Goal: Task Accomplishment & Management: Manage account settings

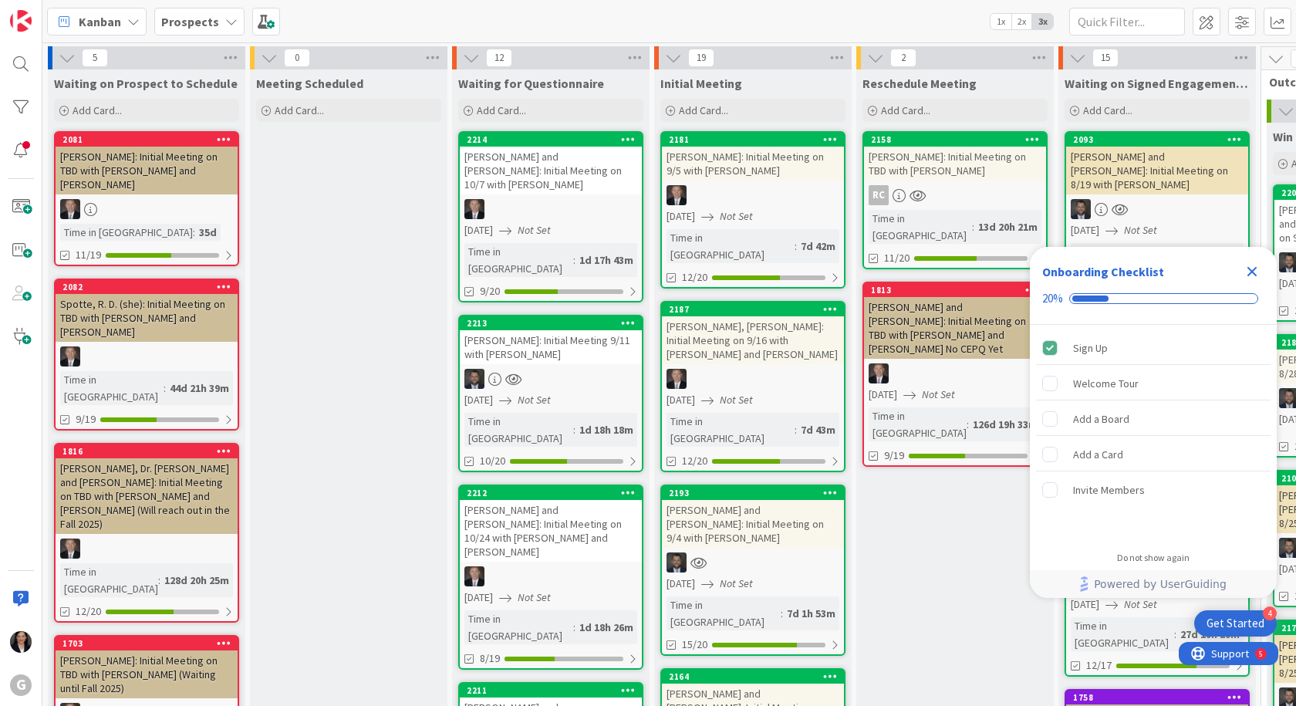
click at [1246, 269] on icon "Close Checklist" at bounding box center [1252, 271] width 19 height 19
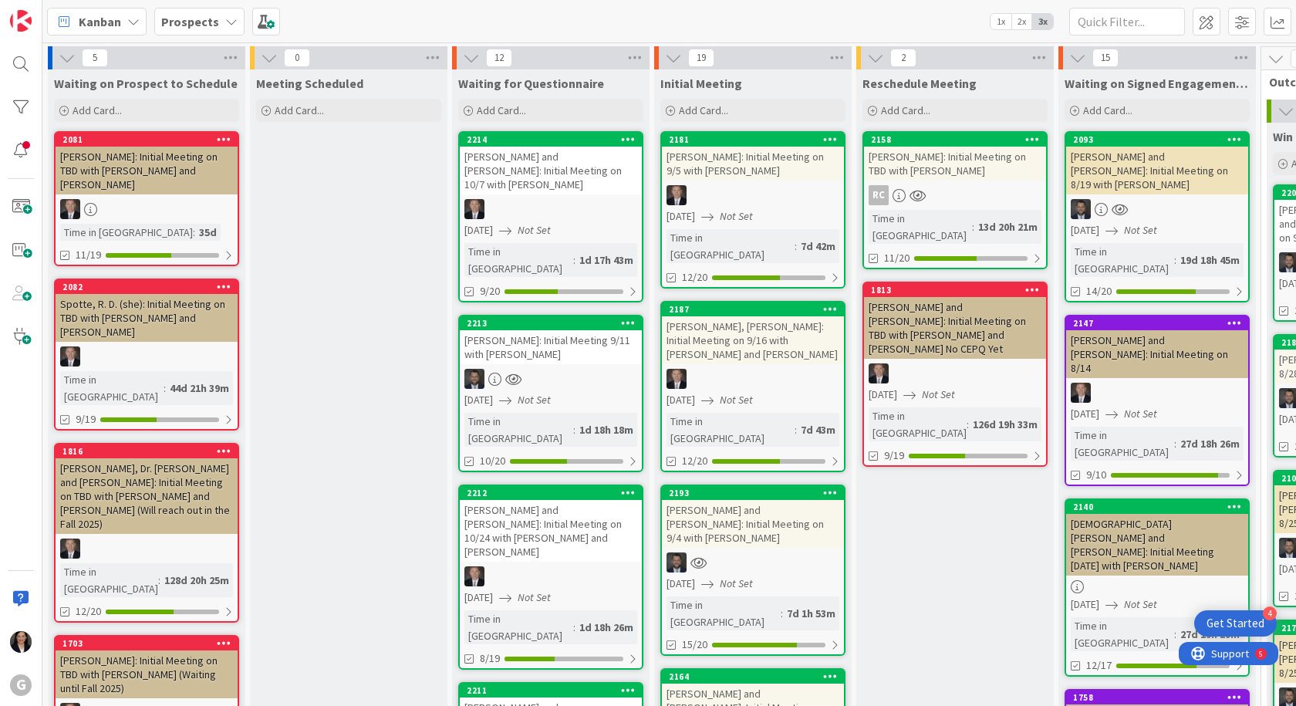
click at [938, 190] on div "RC" at bounding box center [955, 195] width 182 height 20
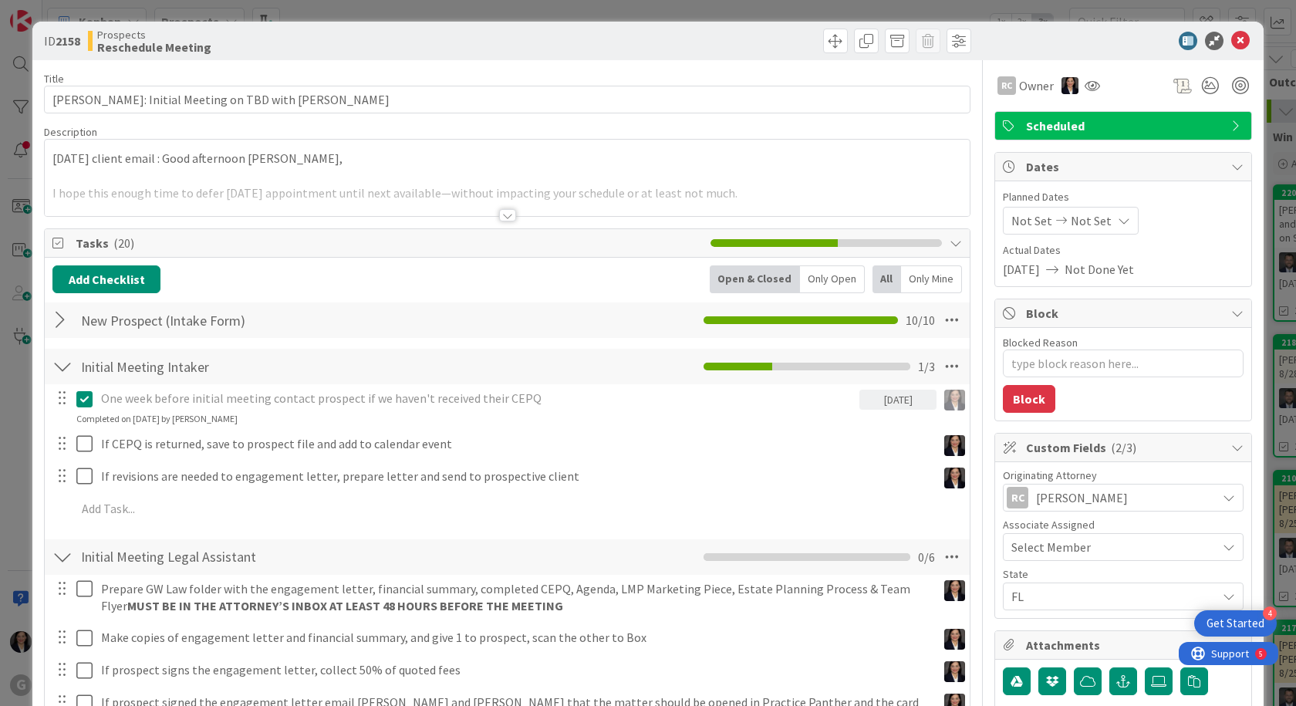
type textarea "x"
click at [1236, 41] on icon at bounding box center [1240, 41] width 19 height 19
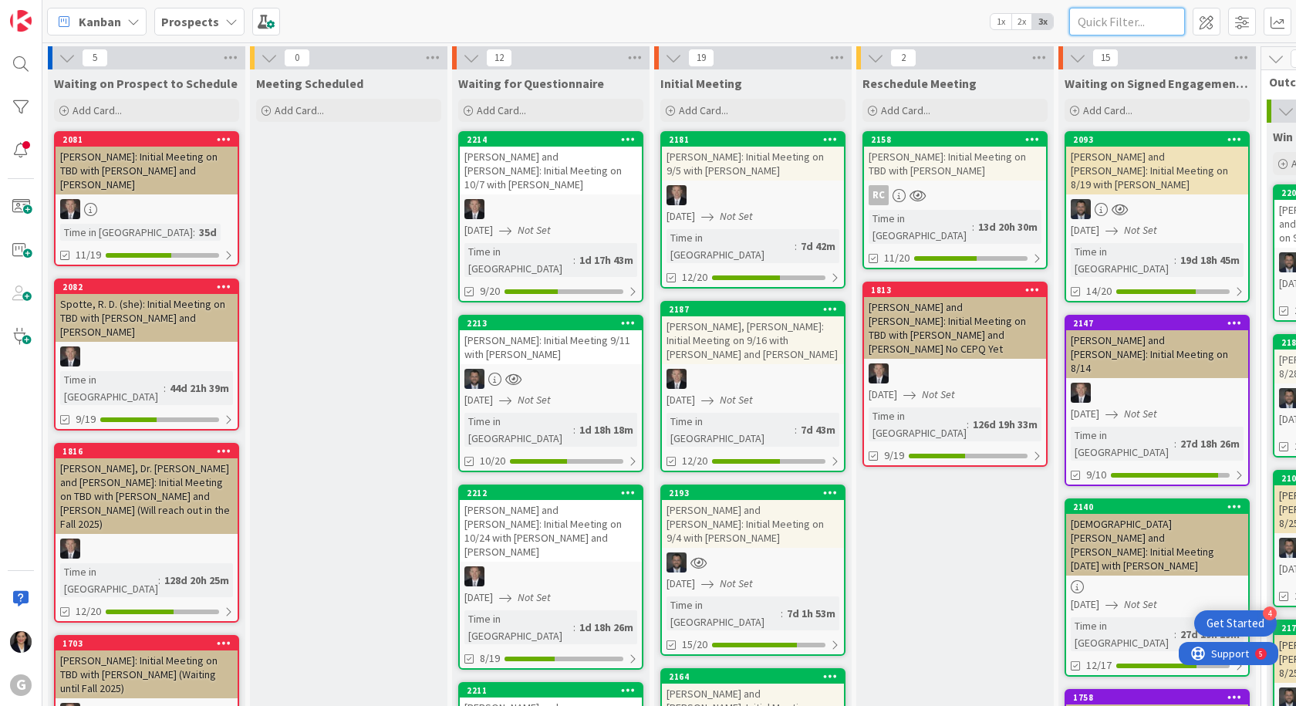
click at [1108, 20] on input "text" at bounding box center [1127, 22] width 116 height 28
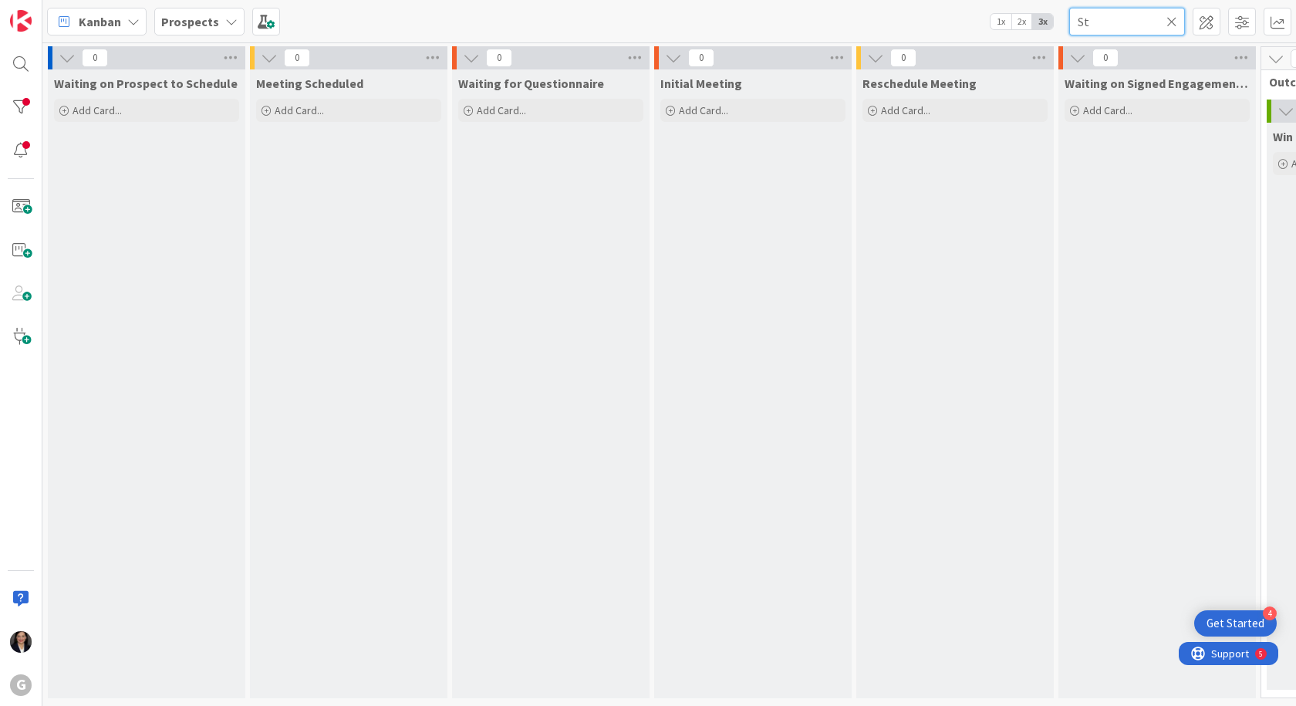
type input "S"
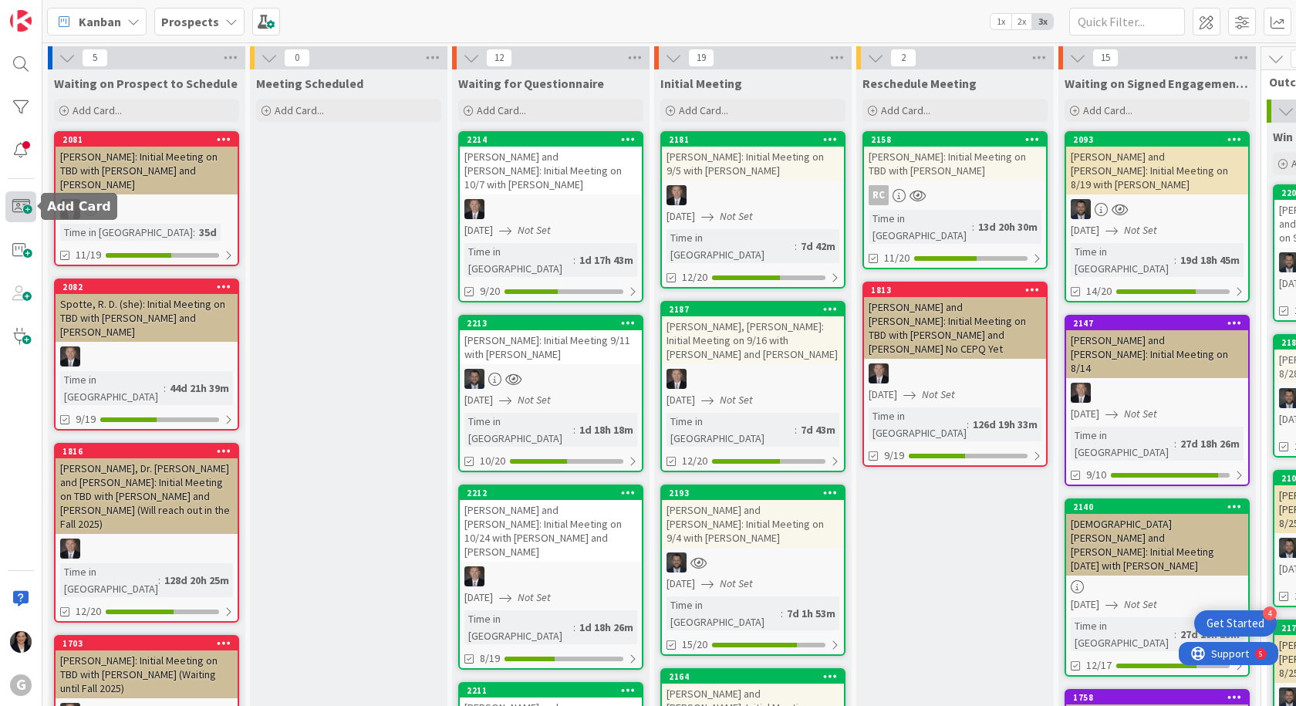
click at [21, 198] on span at bounding box center [20, 206] width 31 height 31
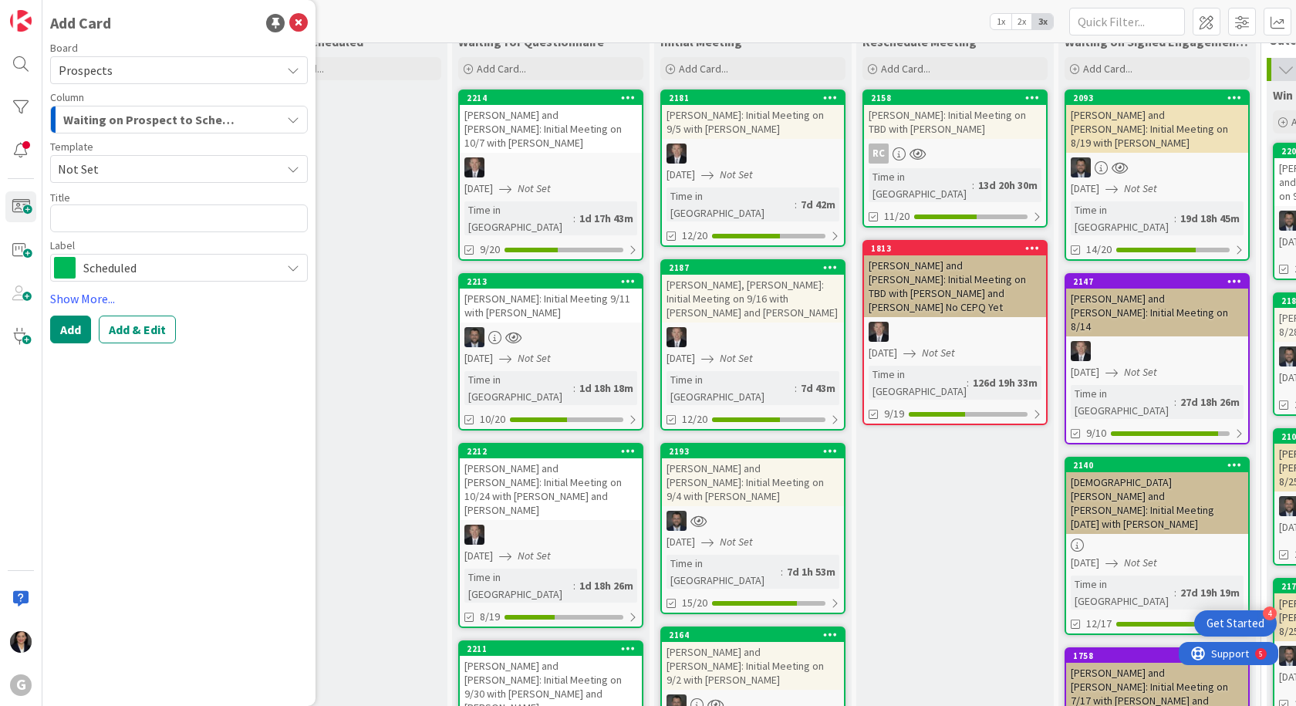
scroll to position [77, 0]
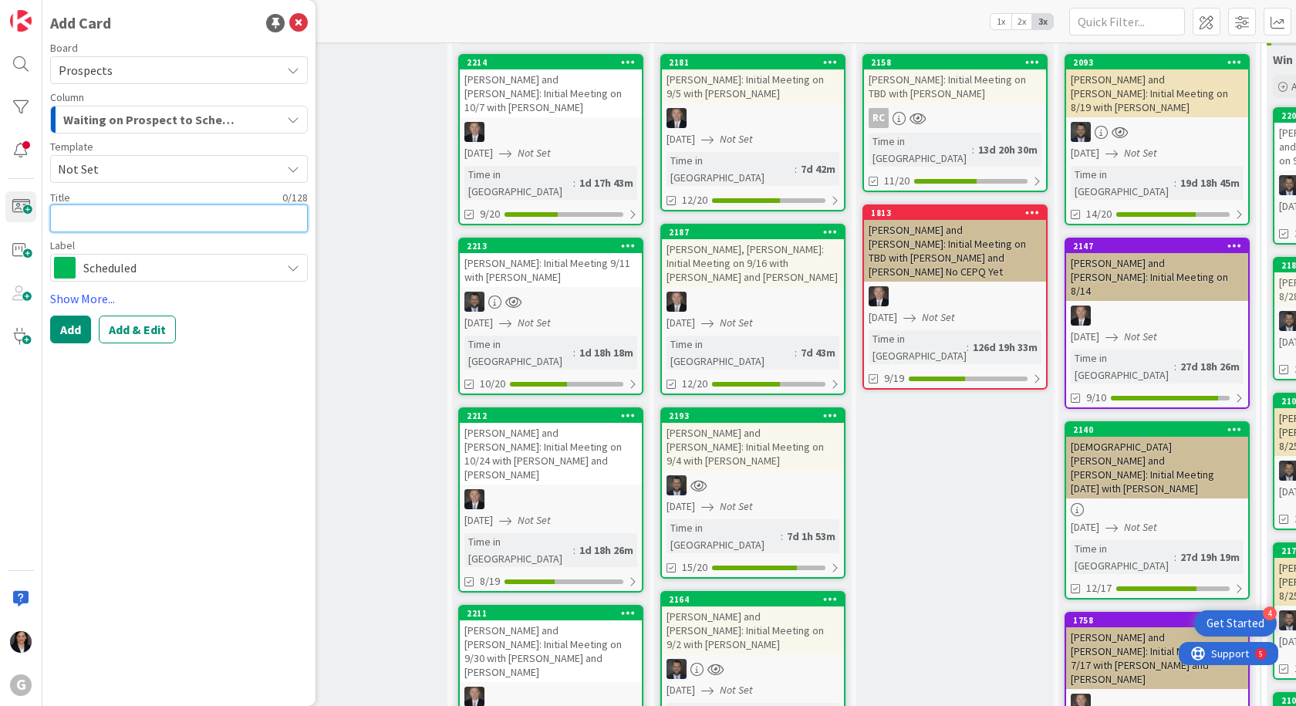
type textarea "x"
type textarea "S"
type textarea "x"
type textarea "St"
type textarea "x"
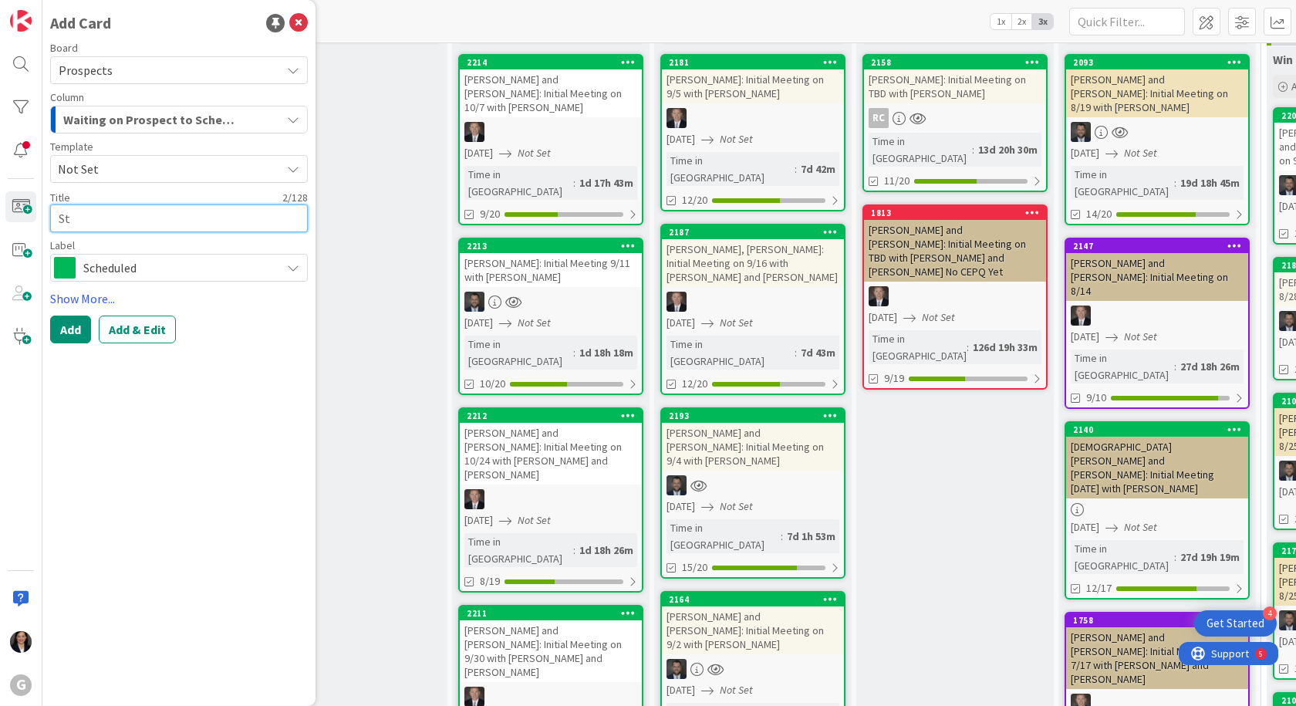
type textarea "Sta"
type textarea "x"
type textarea "Stav"
type textarea "x"
type textarea "Stavr"
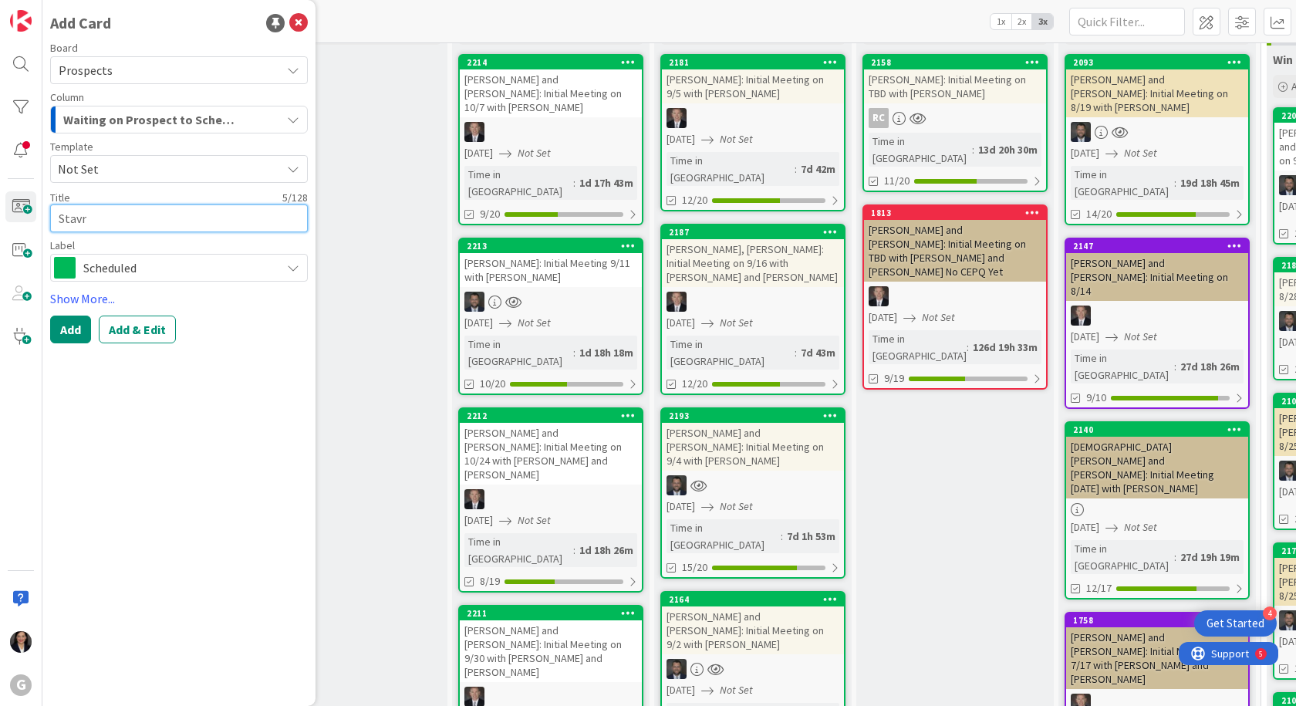
type textarea "x"
type textarea "Stavro"
type textarea "x"
type textarea "Stavrop"
type textarea "x"
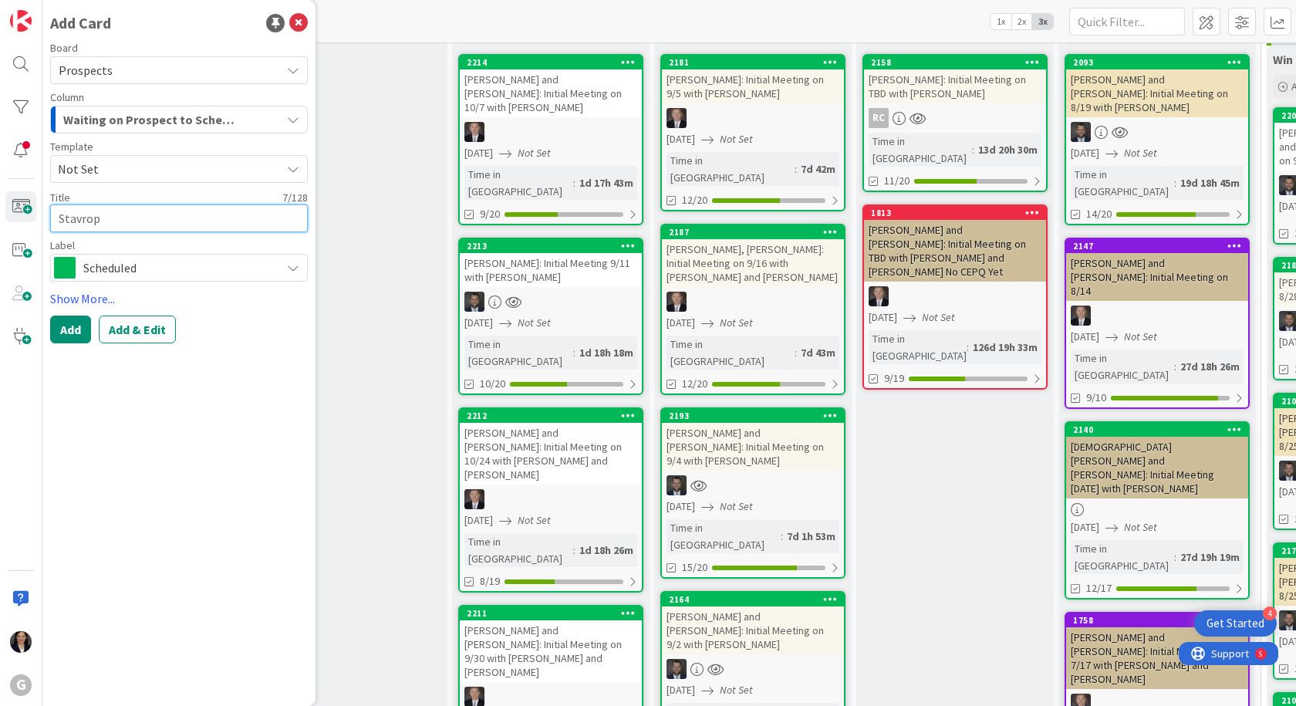
type textarea "Stavropo"
type textarea "x"
type textarea "Stavropou"
type textarea "x"
type textarea "Stavropoul"
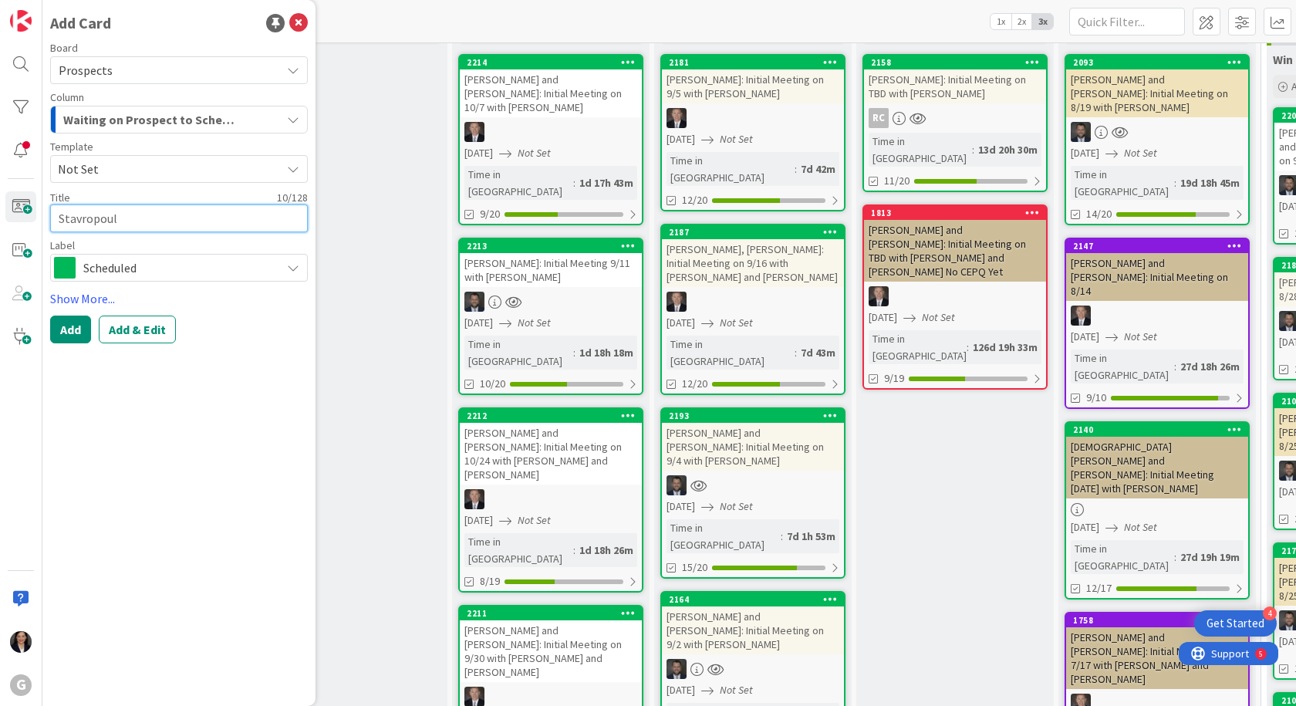
type textarea "x"
type textarea "Stavropoulo"
type textarea "x"
type textarea "[PERSON_NAME]"
type textarea "x"
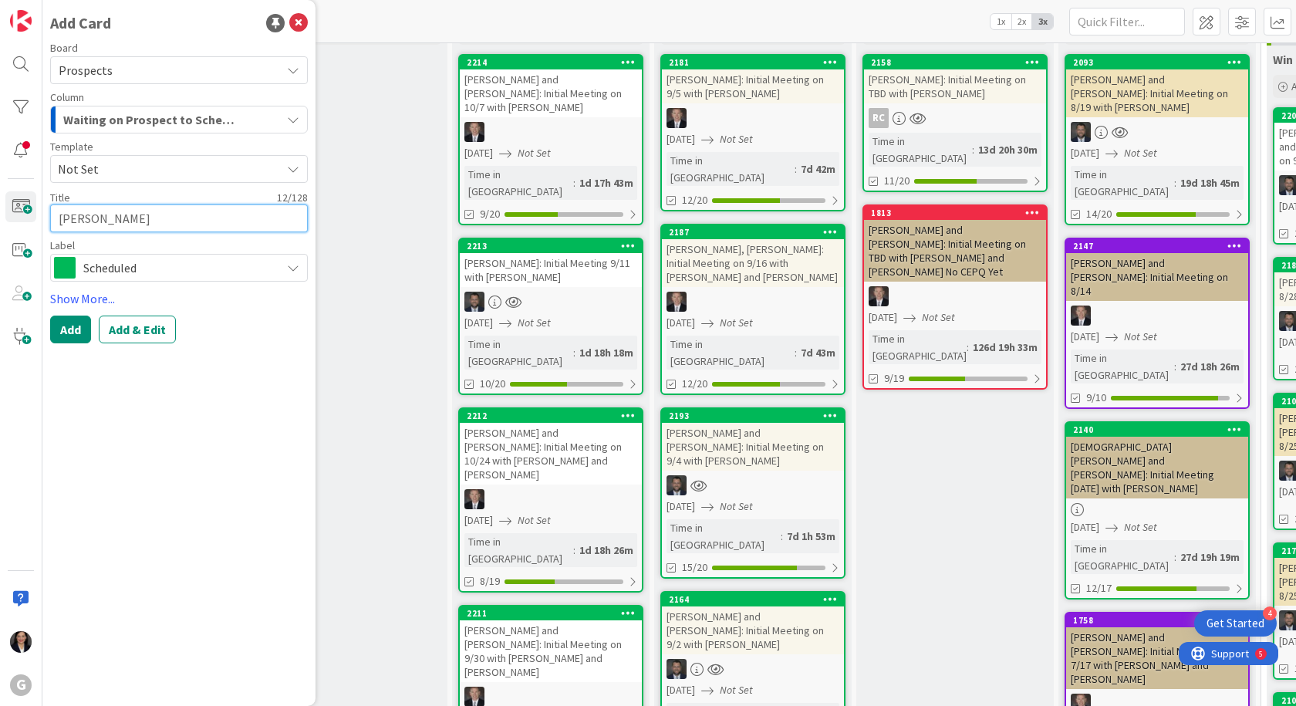
type textarea "[PERSON_NAME],"
type textarea "x"
type textarea "[PERSON_NAME],"
type textarea "x"
type textarea "[PERSON_NAME], S"
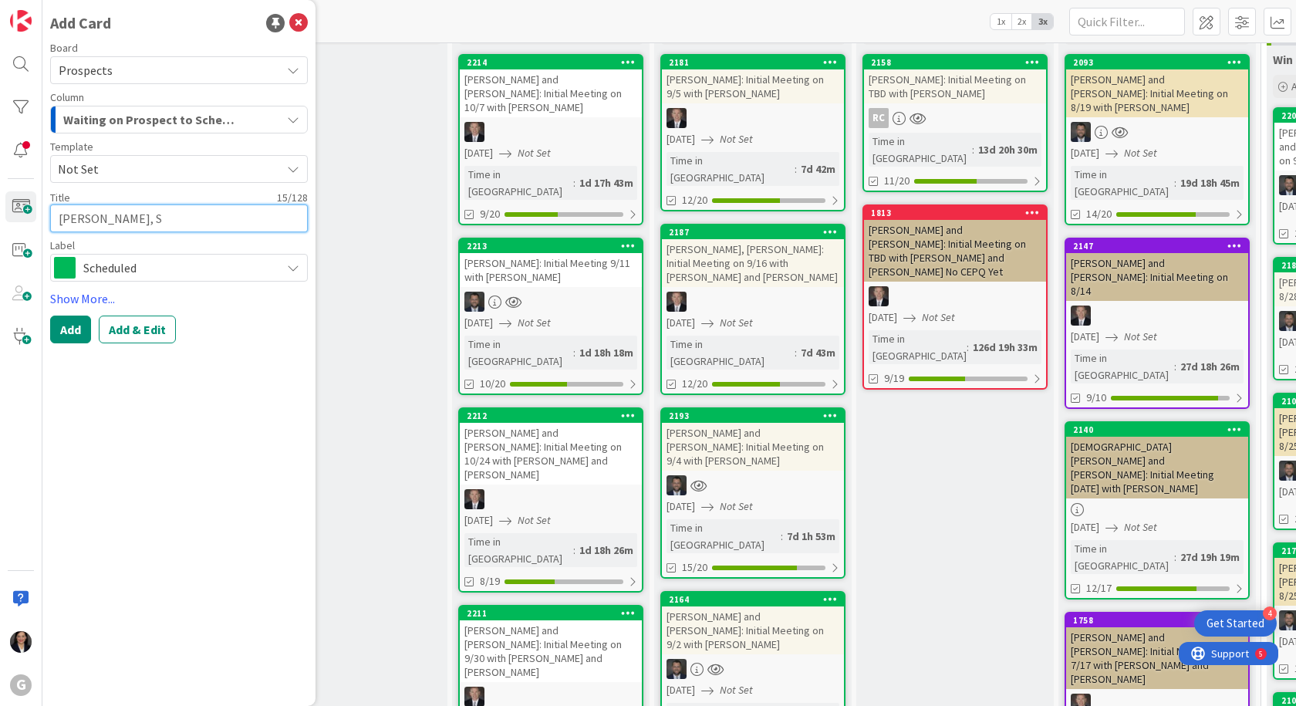
type textarea "x"
type textarea "[PERSON_NAME], [GEOGRAPHIC_DATA]"
type textarea "x"
type textarea "[PERSON_NAME], S"
type textarea "x"
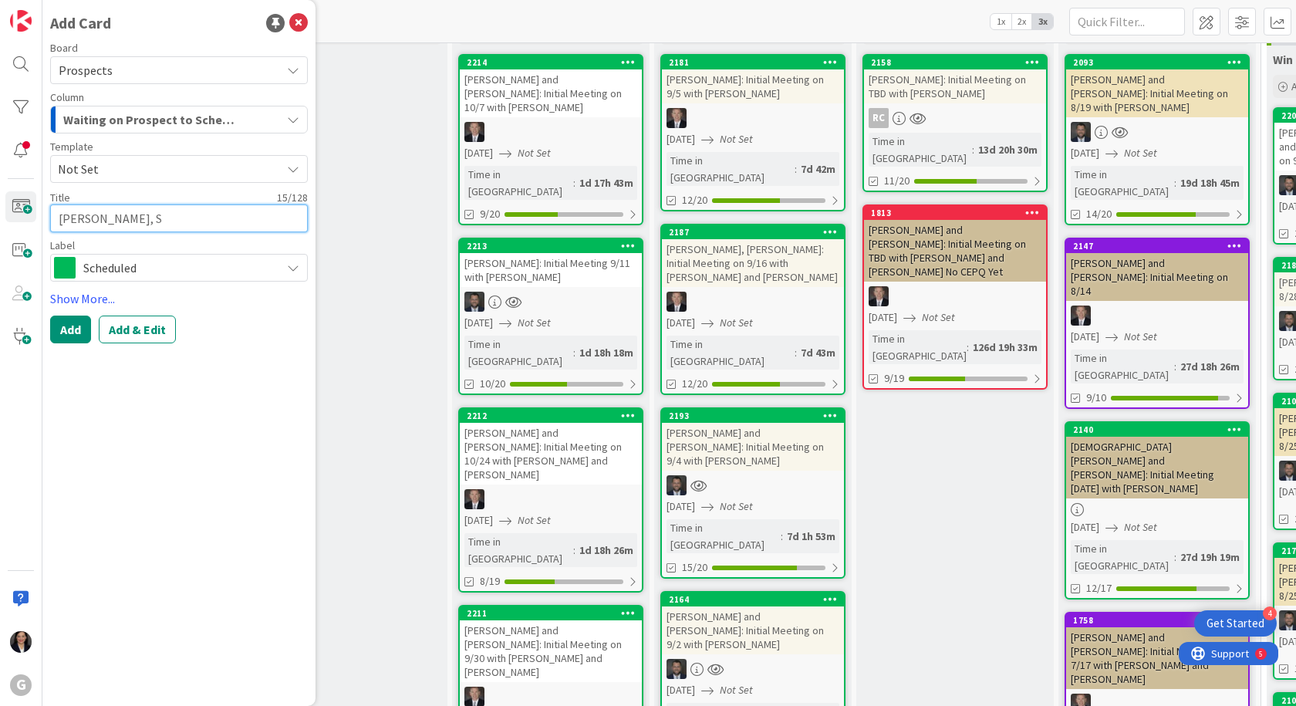
type textarea "[PERSON_NAME]"
type textarea "x"
type textarea "[PERSON_NAME], Spy"
type textarea "x"
type textarea "[PERSON_NAME], Spyr"
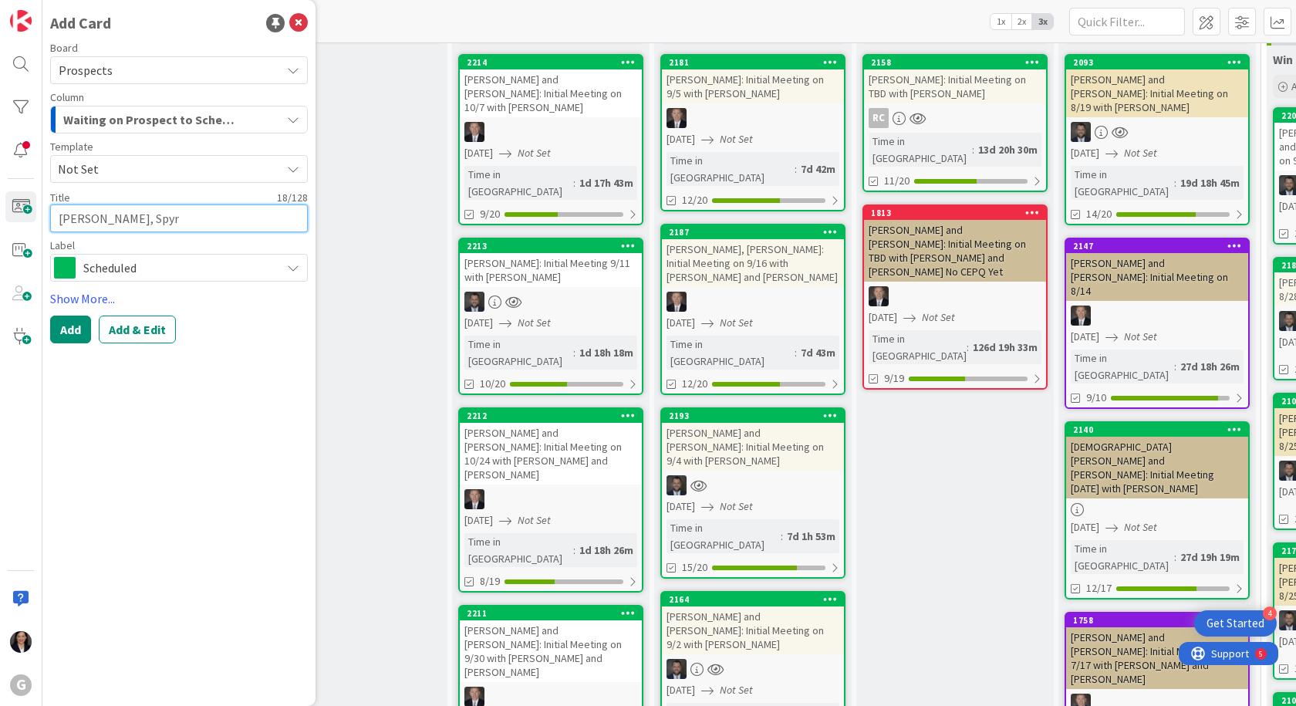
type textarea "x"
type textarea "[PERSON_NAME]"
type textarea "x"
type textarea "[PERSON_NAME]"
type textarea "x"
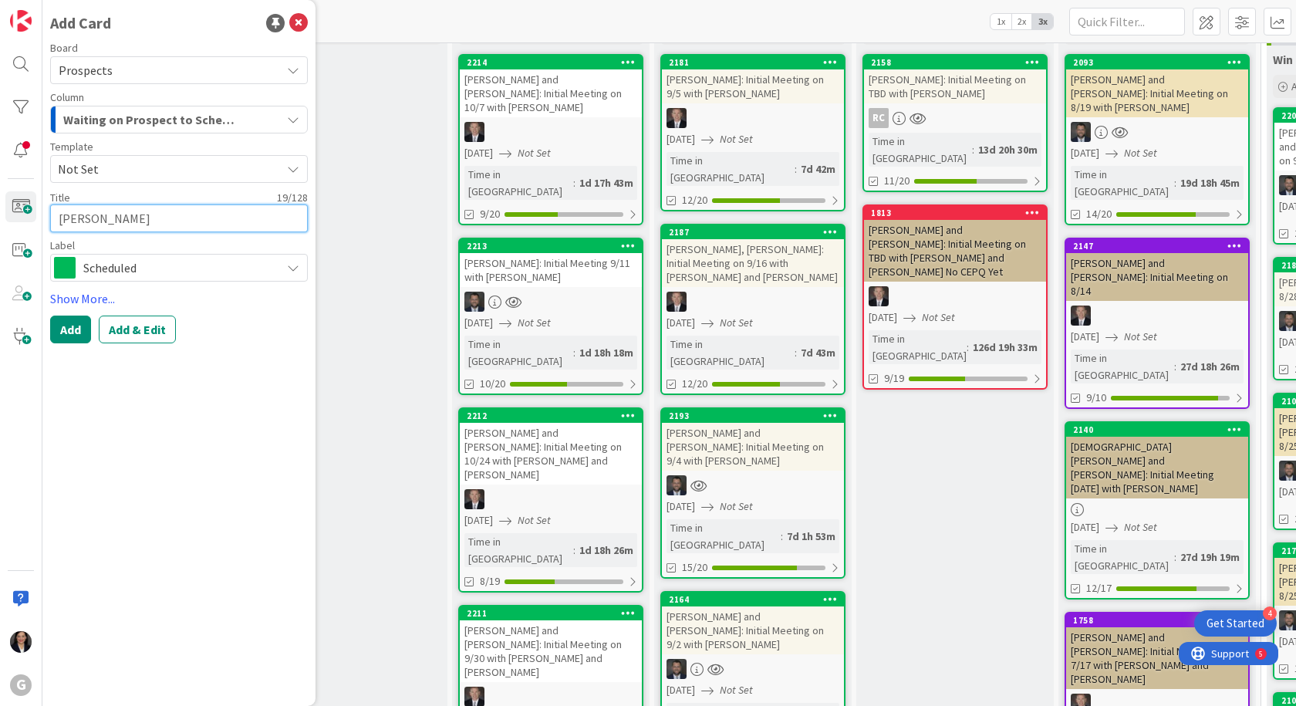
type textarea "[PERSON_NAME]"
type textarea "x"
type textarea "[PERSON_NAME] a"
type textarea "x"
type textarea "[PERSON_NAME] an"
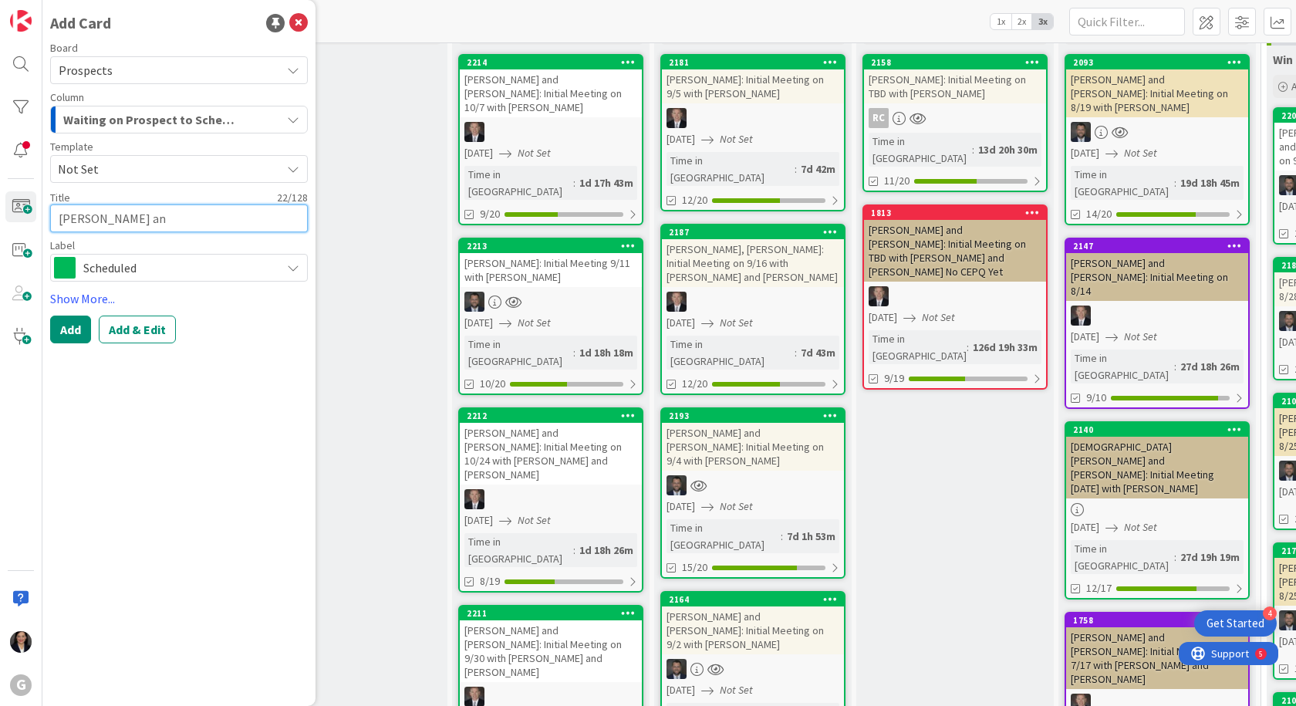
type textarea "x"
type textarea "[PERSON_NAME] and"
type textarea "x"
type textarea "[PERSON_NAME] and"
type textarea "x"
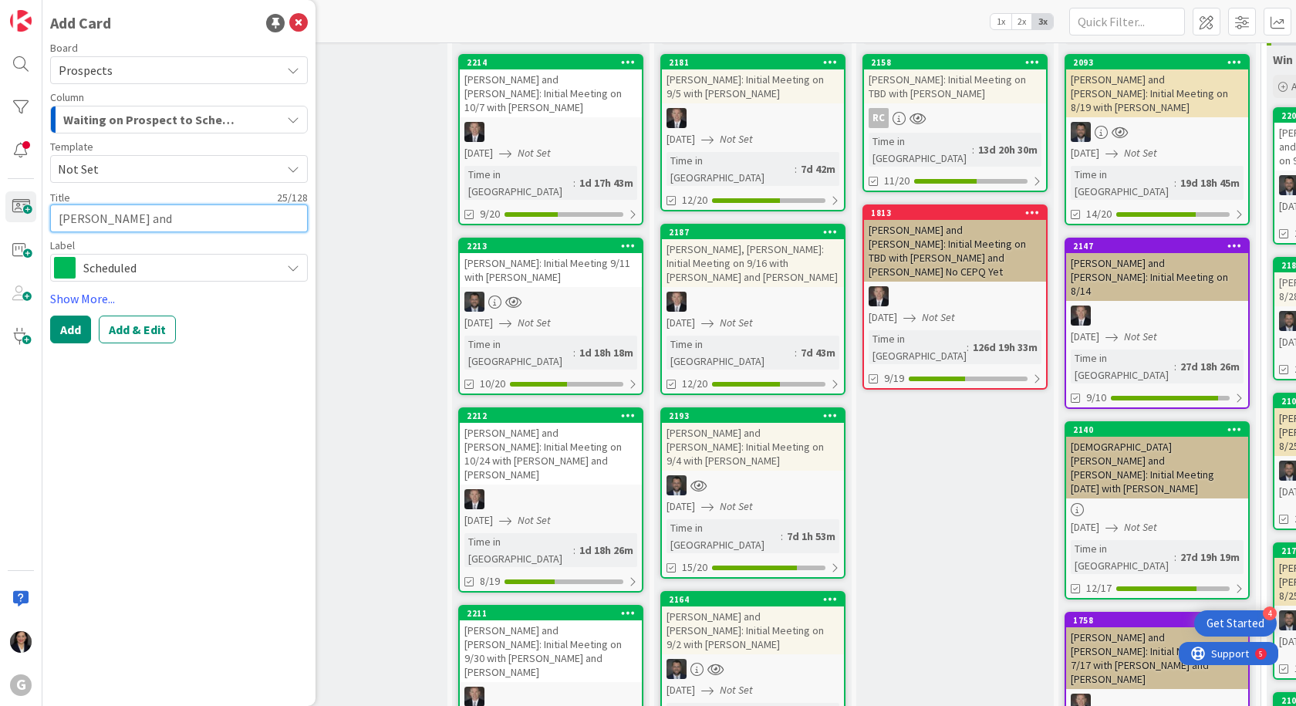
type textarea "[PERSON_NAME] and L"
type textarea "x"
type textarea "[PERSON_NAME] and La"
type textarea "x"
type textarea "[PERSON_NAME] and Lat"
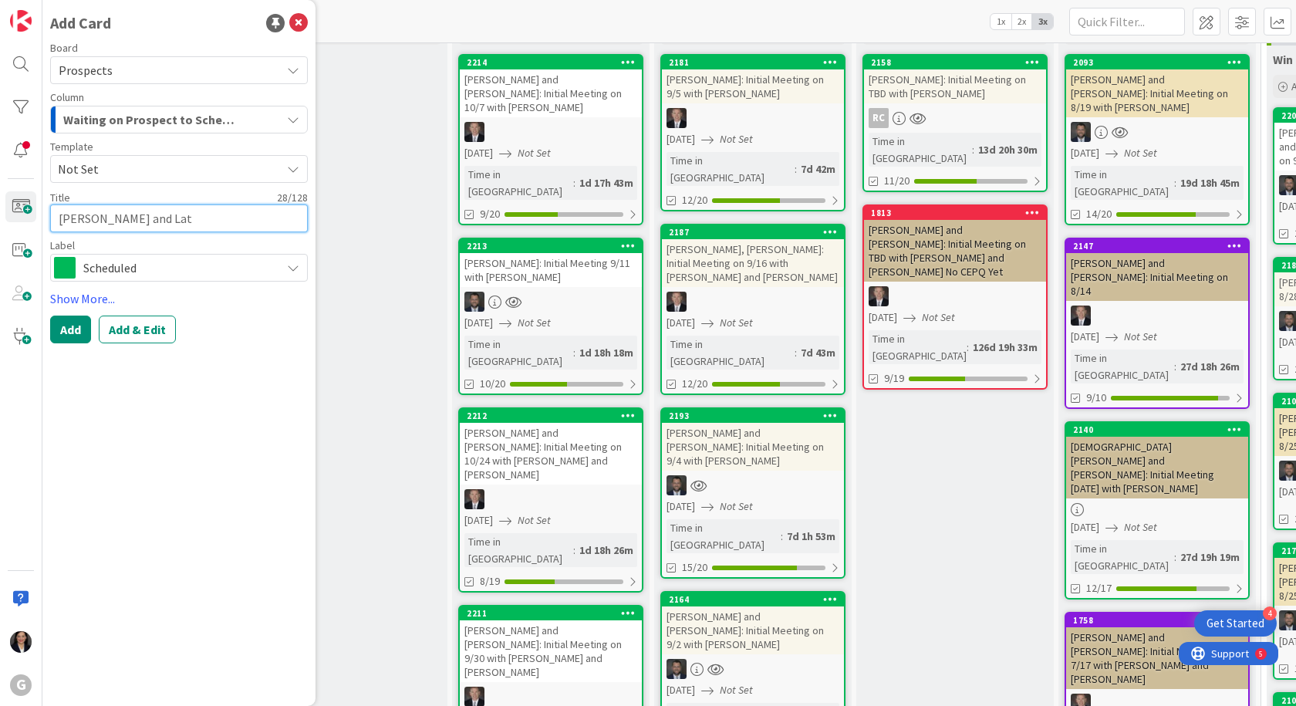
type textarea "x"
type textarea "[PERSON_NAME] and Lata"
type textarea "x"
type textarea "[PERSON_NAME] and Lata:"
type textarea "x"
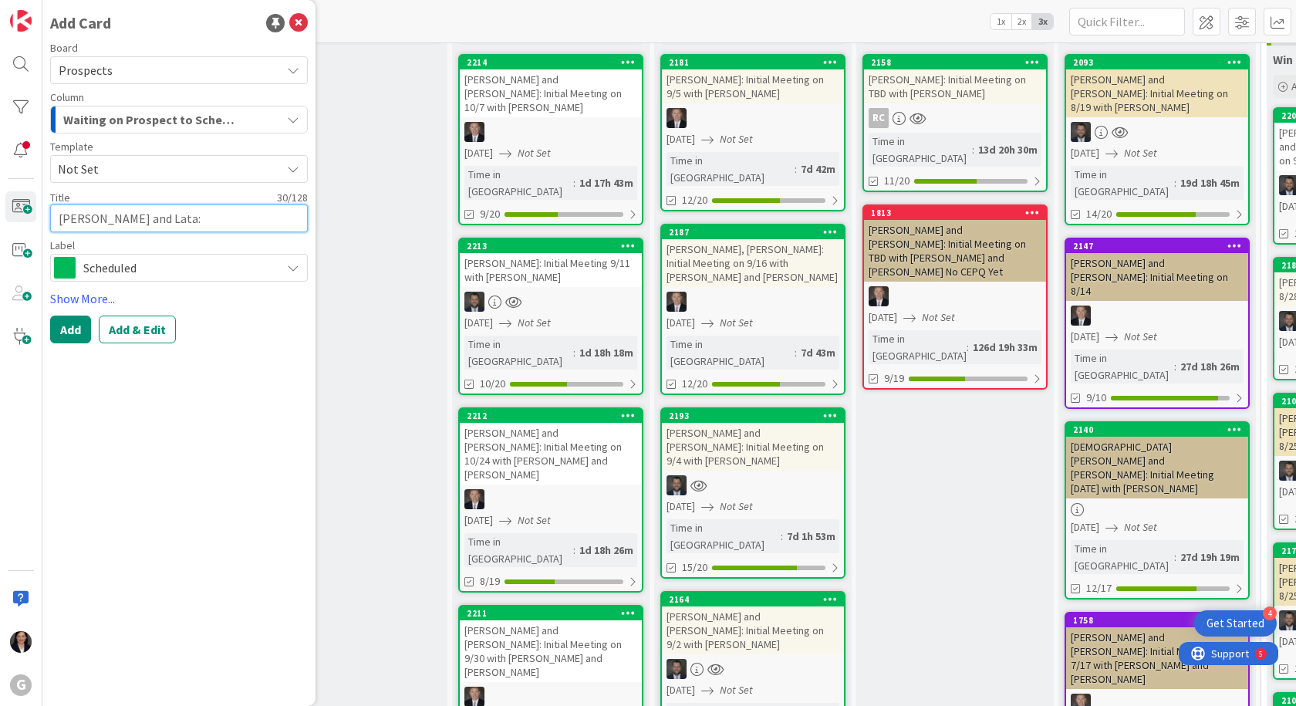
type textarea "[PERSON_NAME] and Lata:"
type textarea "x"
type textarea "[PERSON_NAME] and Lata: I"
type textarea "x"
type textarea "[PERSON_NAME] and Lata: In"
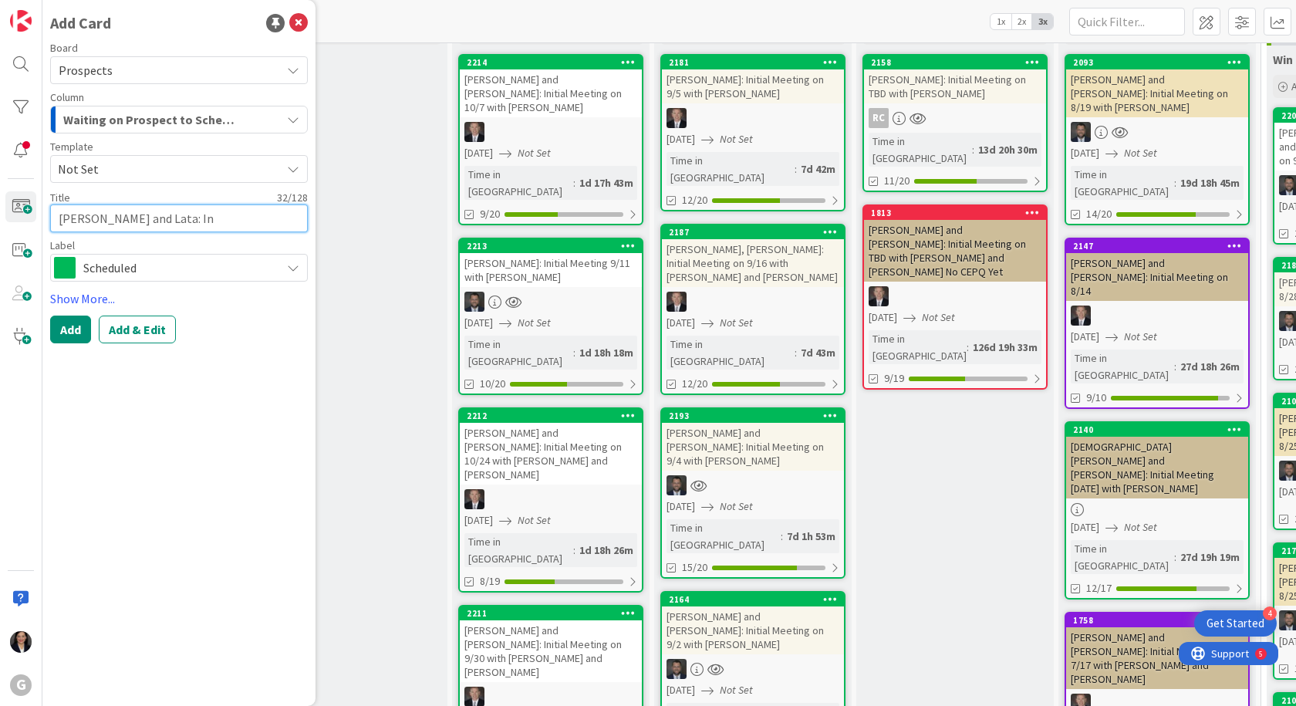
type textarea "x"
type textarea "[PERSON_NAME] and Lata: Ini"
type textarea "x"
type textarea "[PERSON_NAME] and Lata: Init"
type textarea "x"
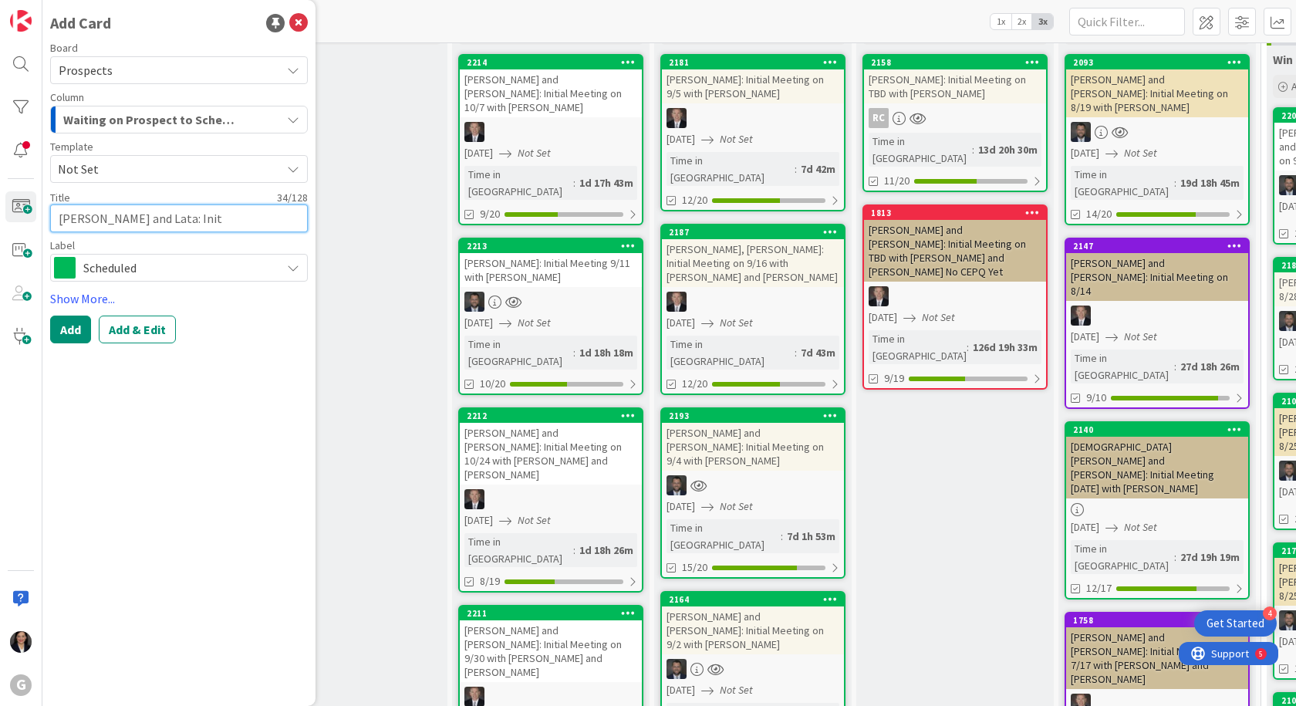
type textarea "[PERSON_NAME] and Lata: Initi"
type textarea "x"
type textarea "[PERSON_NAME] and Lata: Initia"
type textarea "x"
type textarea "[PERSON_NAME] and Lata: Initial"
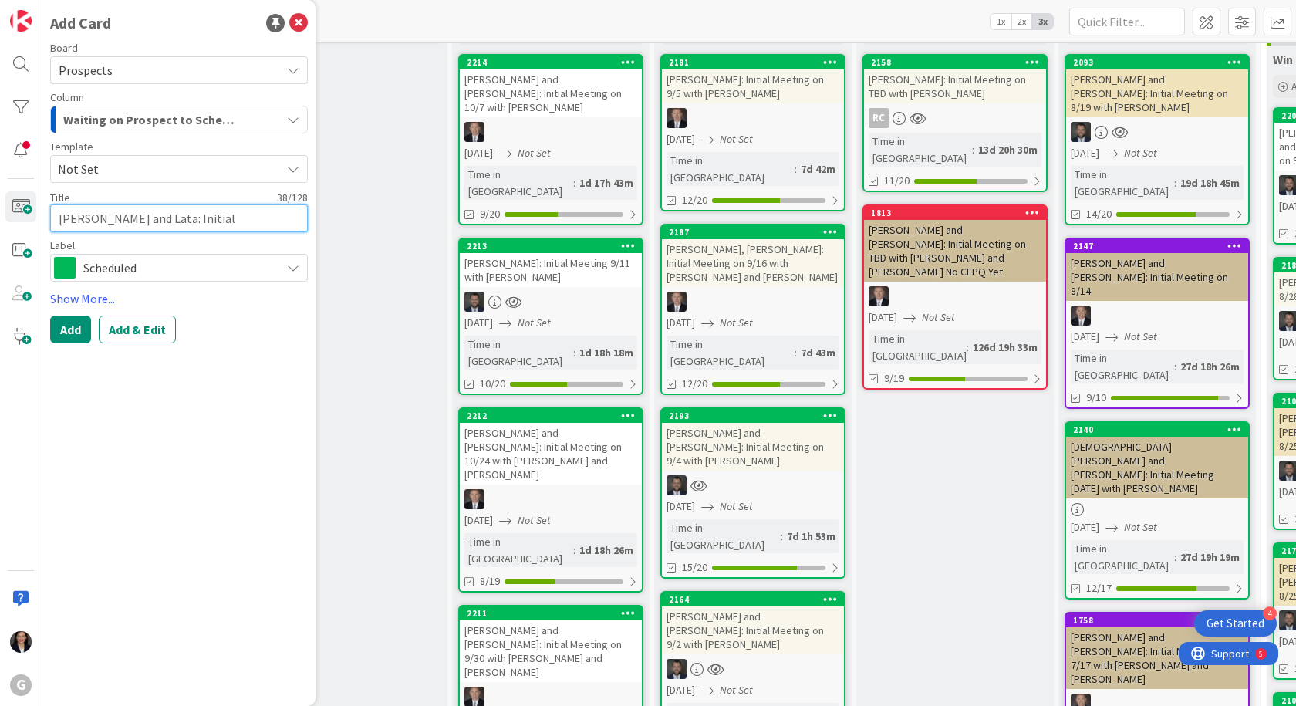
type textarea "x"
type textarea "[PERSON_NAME] and Lata: Initial"
type textarea "x"
type textarea "[PERSON_NAME] and Lata: Initial M"
type textarea "x"
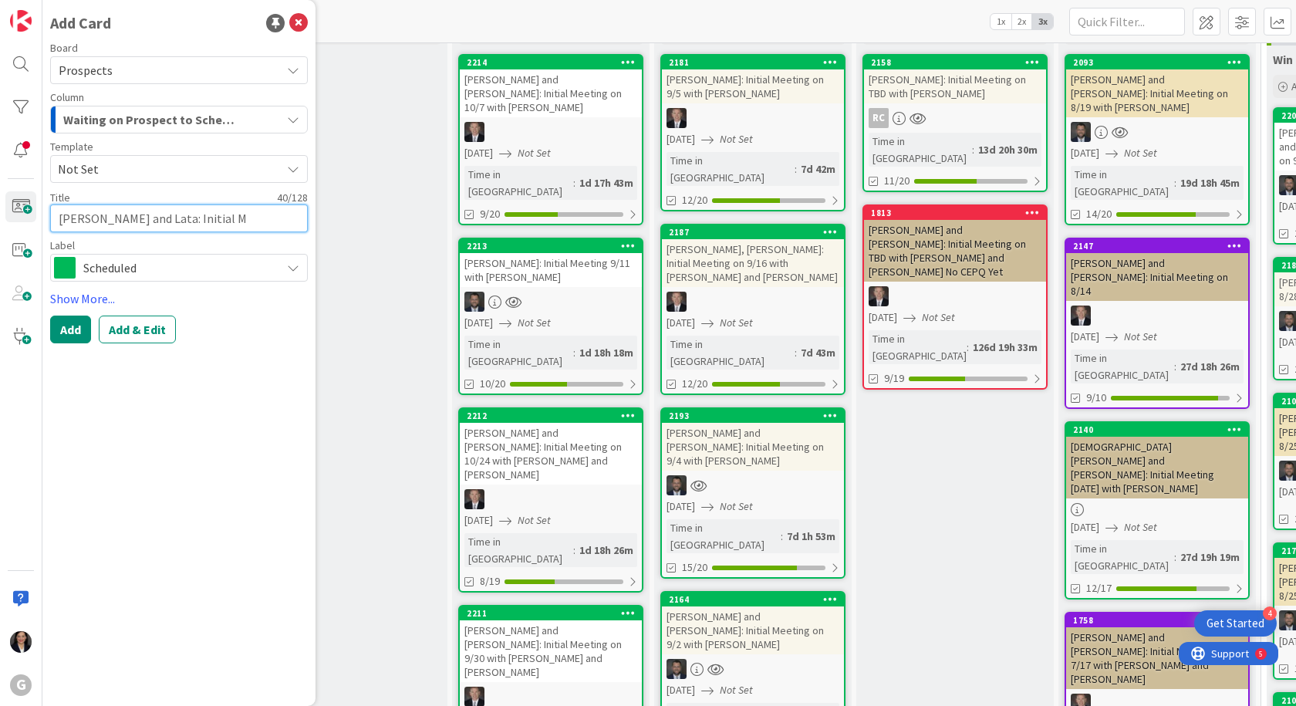
type textarea "[PERSON_NAME] and Lata: Initial Me"
type textarea "x"
type textarea "[PERSON_NAME] and Lata: Initial Mee"
type textarea "x"
type textarea "[PERSON_NAME] and Lata: Initial Meet"
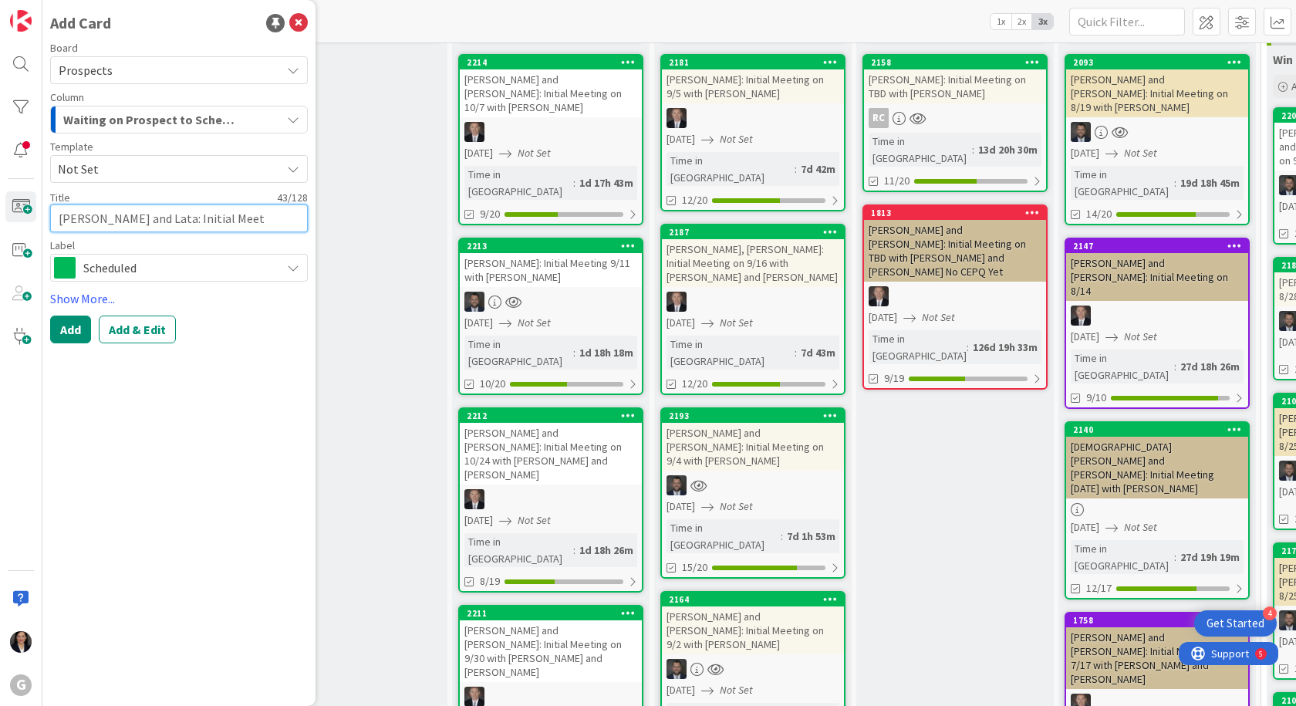
type textarea "x"
type textarea "[PERSON_NAME] and [PERSON_NAME]: Initial Meeti"
type textarea "x"
type textarea "[PERSON_NAME] and [PERSON_NAME]: Initial Meetin"
type textarea "x"
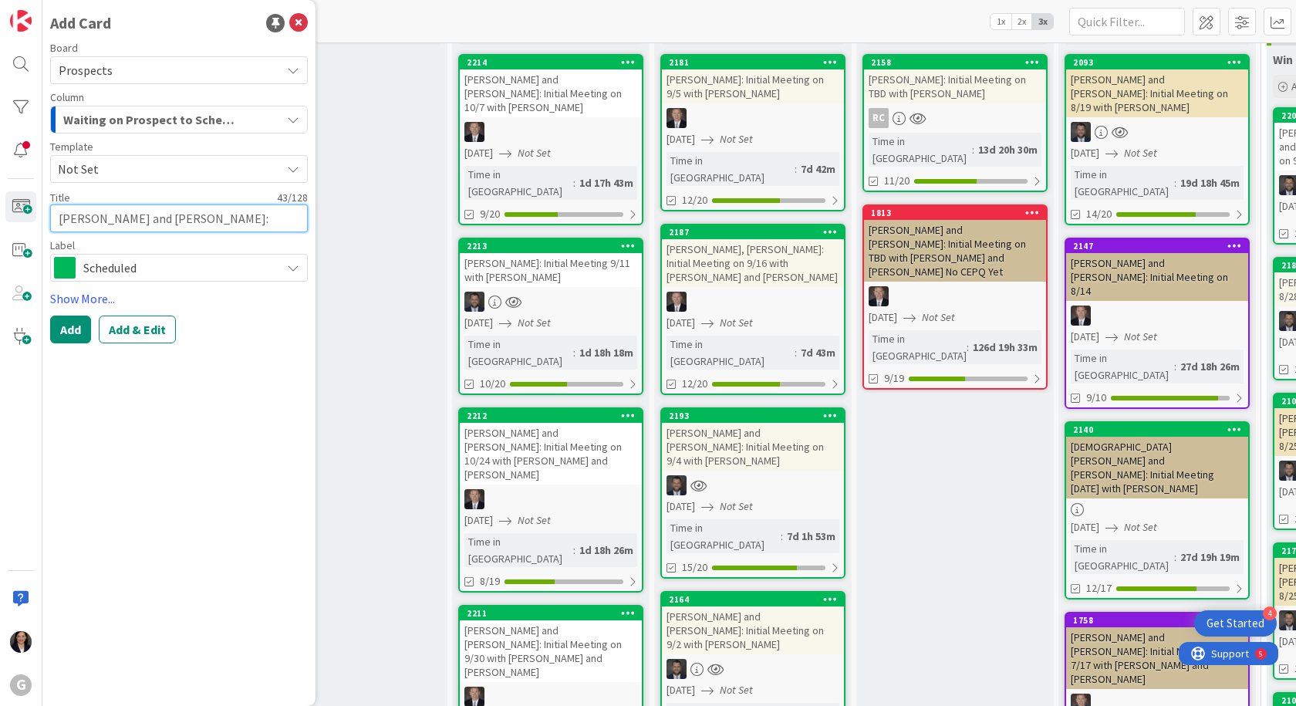
type textarea "[PERSON_NAME] and Lata: Initial Meeting"
type textarea "x"
type textarea "[PERSON_NAME] and Lata: Initial Meeting"
type textarea "x"
type textarea "[PERSON_NAME] and Lata: Initial Meeting o"
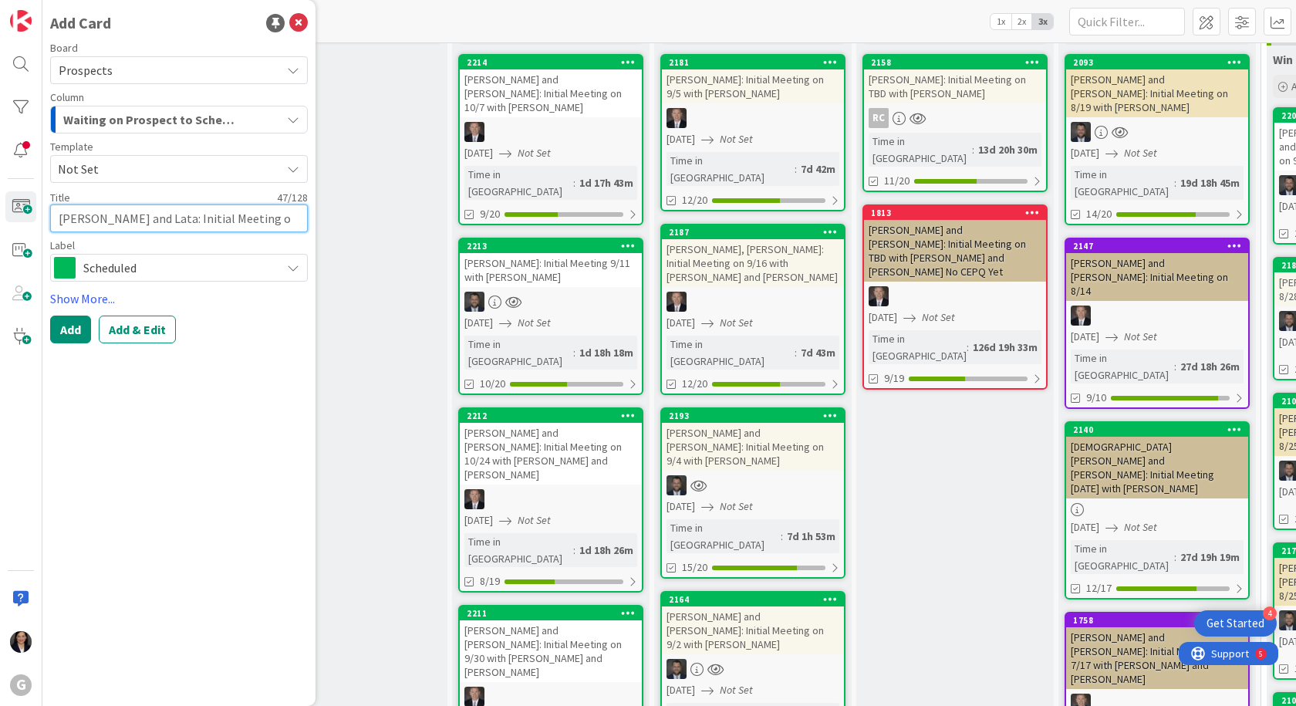
type textarea "x"
type textarea "[PERSON_NAME] and Lata: Initial Meeting on"
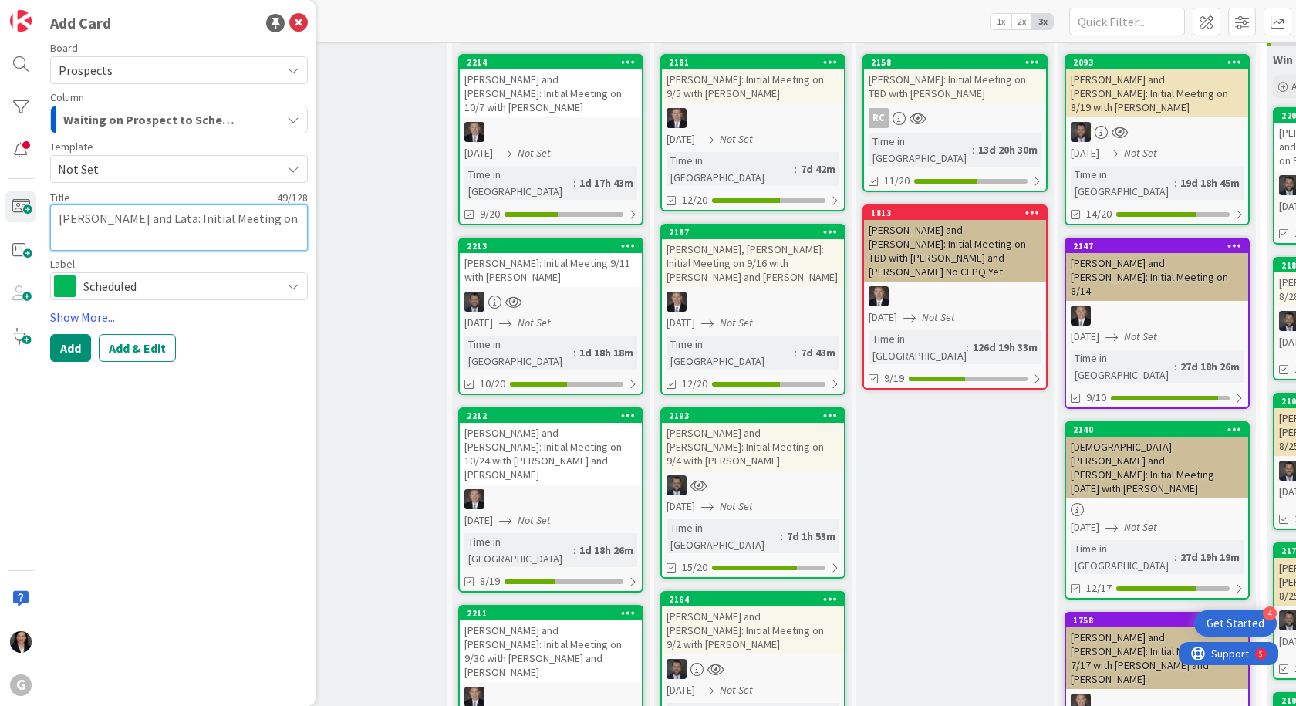
type textarea "x"
type textarea "[PERSON_NAME] and Lata: Initial Meeting on"
type textarea "x"
type textarea "[PERSON_NAME] and Lata: Initial Meeting on 9"
type textarea "x"
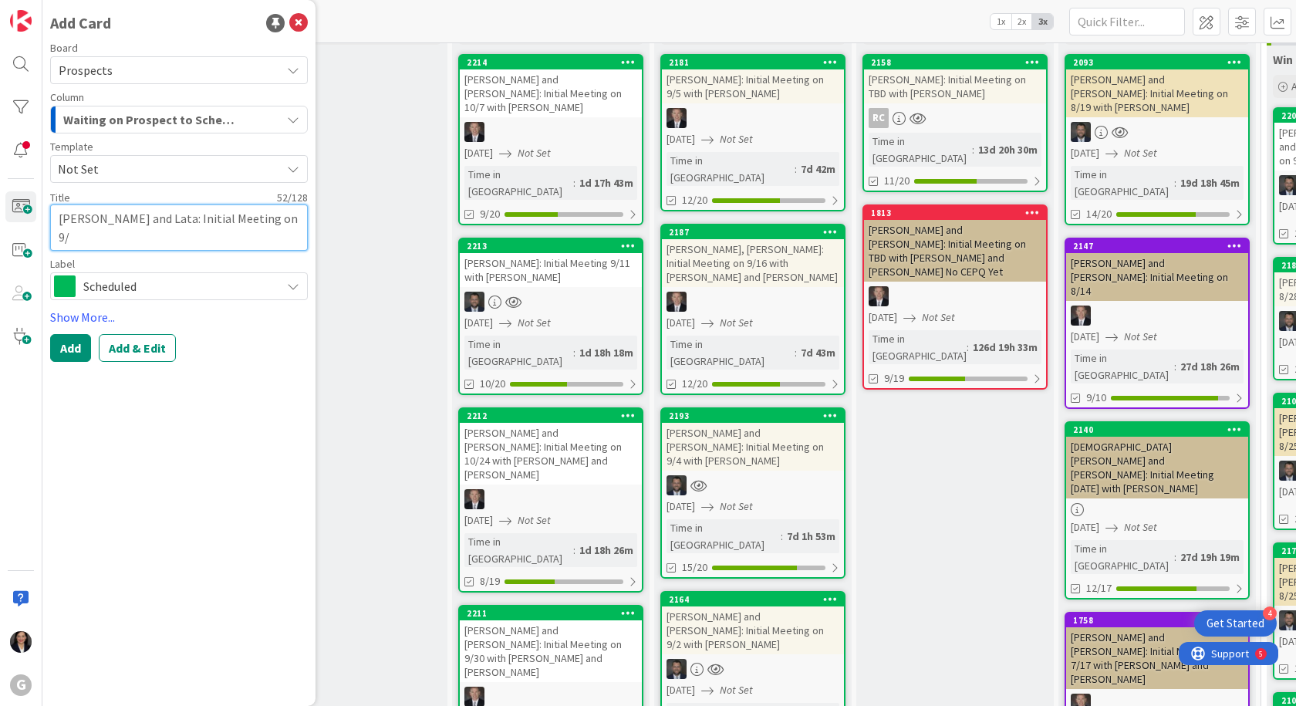
type textarea "[PERSON_NAME] and Lata: Initial Meeting on 9/"
click at [101, 239] on textarea "[PERSON_NAME] and Lata: Initial Meeting on 9/" at bounding box center [179, 227] width 258 height 46
type textarea "x"
type textarea "[PERSON_NAME] and Lata: Initial Meeting on 9/2"
type textarea "x"
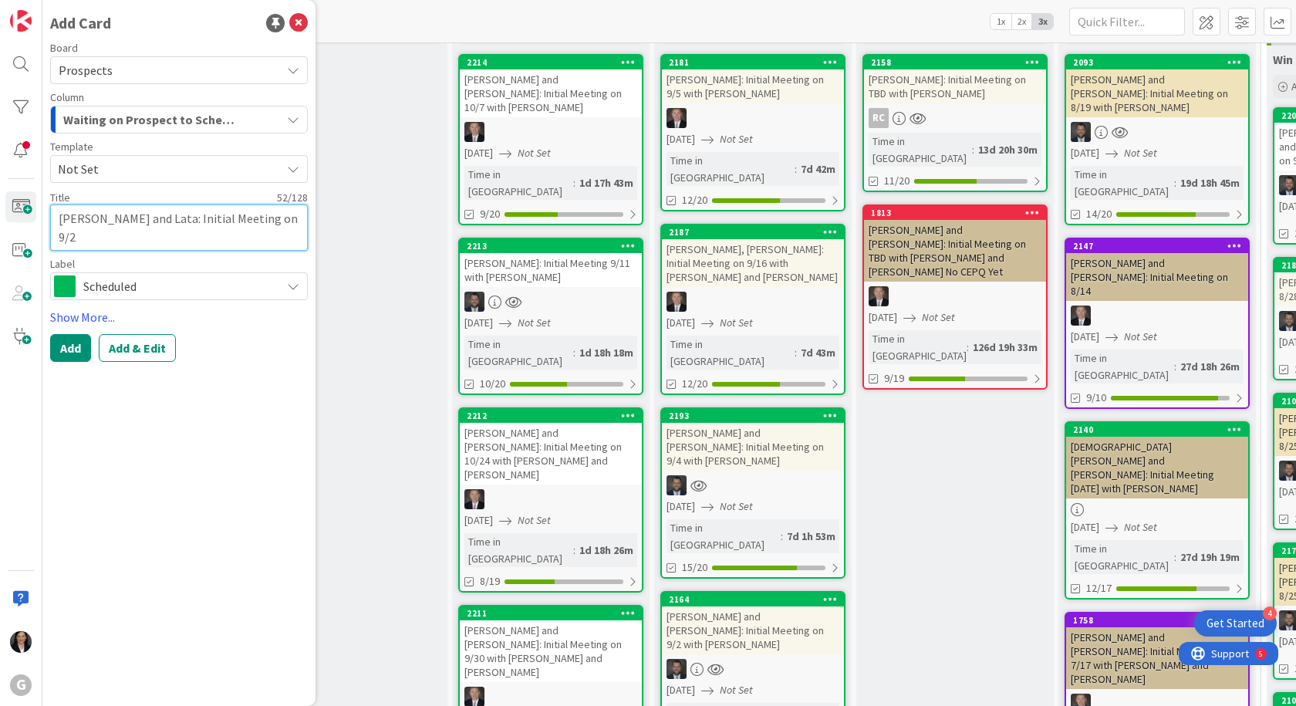
type textarea "[PERSON_NAME] and Lata: Initial Meeting on 9/23"
type textarea "x"
type textarea "[PERSON_NAME] and Lata: Initial Meeting on 9/23"
type textarea "x"
type textarea "[PERSON_NAME] and Lata: Initial Meeting on 9/23 w"
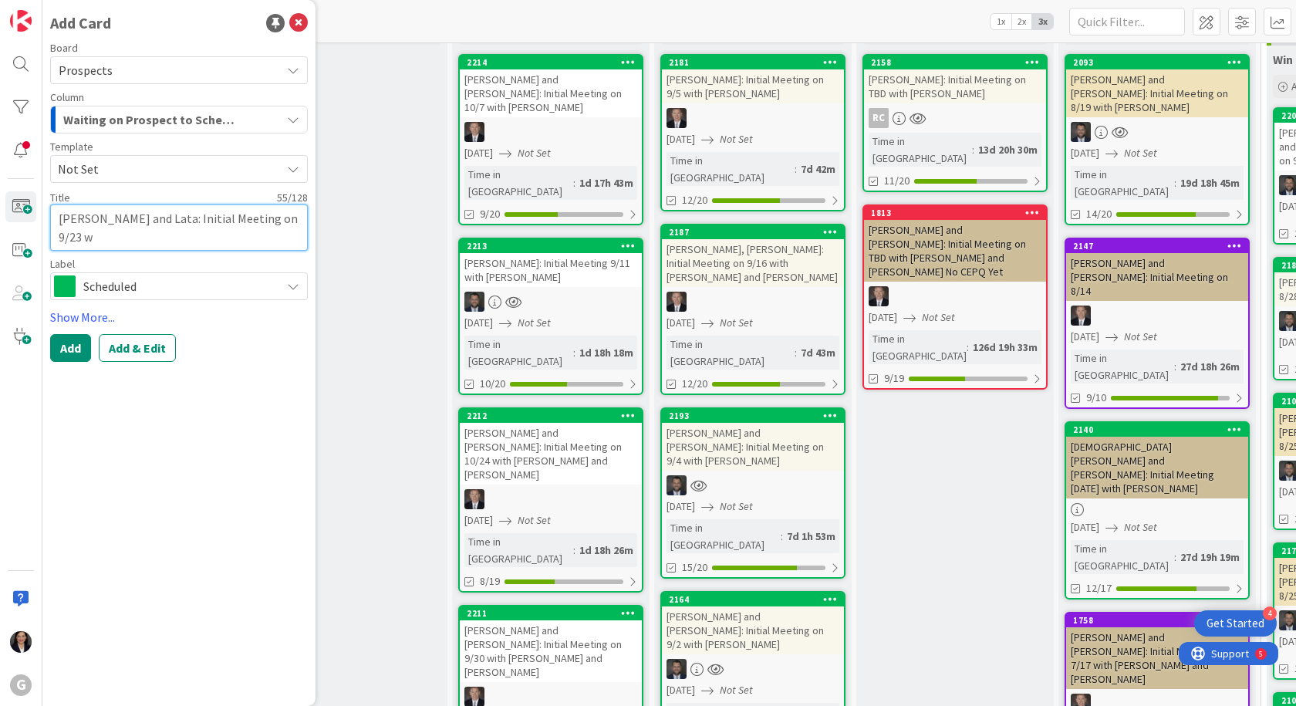
type textarea "x"
type textarea "[PERSON_NAME] and Lata: Initial Meeting on 9/23 wi"
type textarea "x"
type textarea "[PERSON_NAME] and Lata: Initial Meeting on 9/23 wit"
type textarea "x"
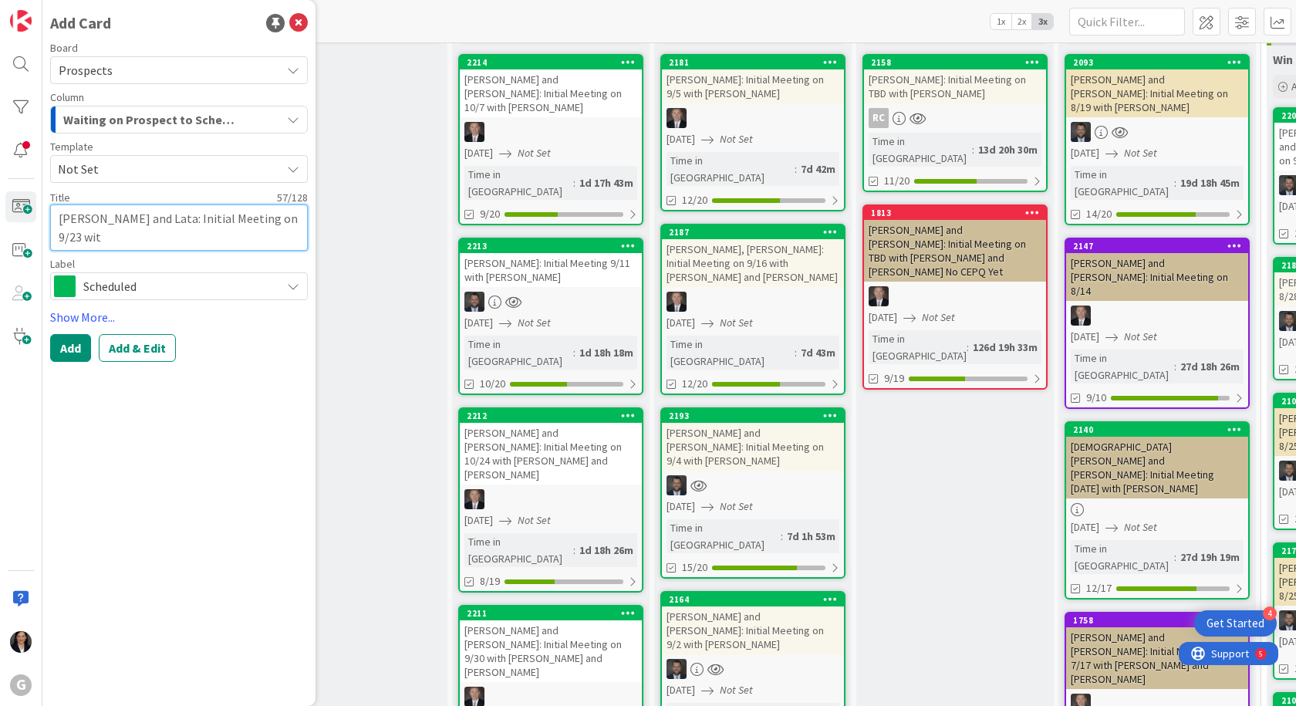
type textarea "[PERSON_NAME] and Lata: Initial Meeting on 9/23 with"
type textarea "x"
type textarea "[PERSON_NAME] and Lata: Initial Meeting on 9/23 with"
type textarea "x"
type textarea "[PERSON_NAME] and Lata: Initial Meeting on 9/23 with J"
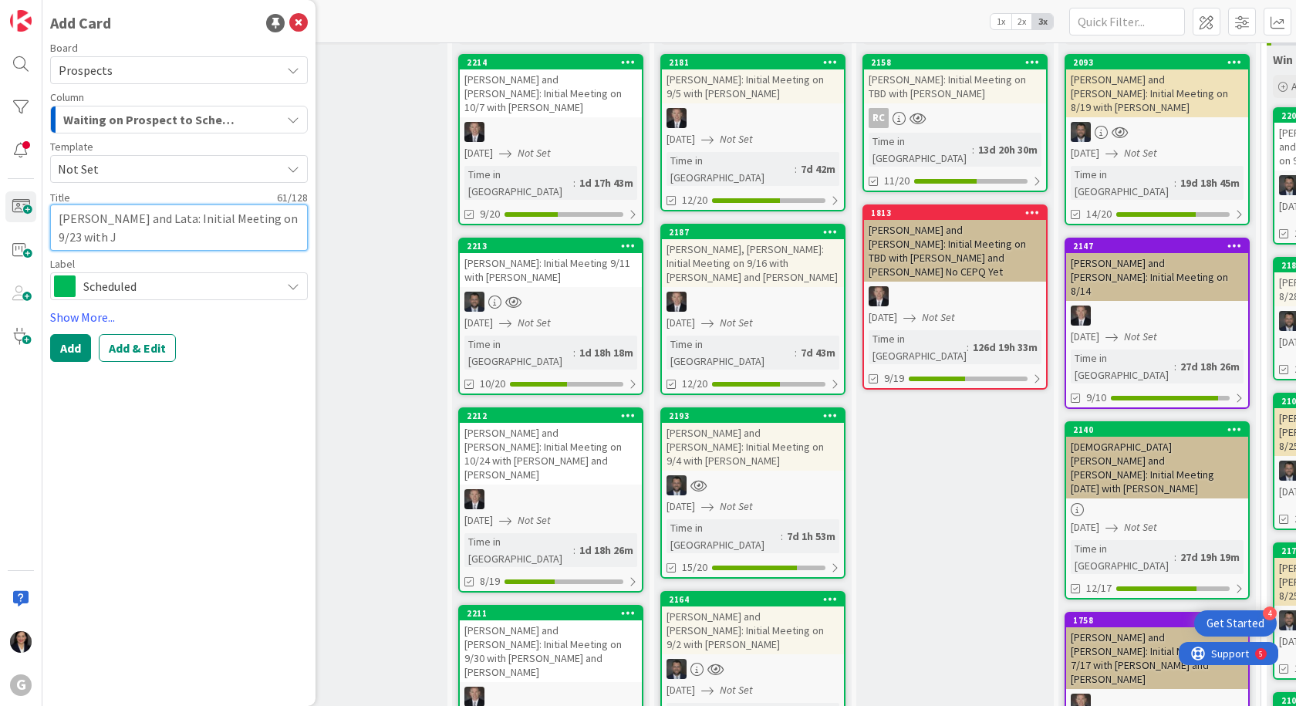
type textarea "x"
type textarea "[PERSON_NAME] and Lata: Initial Meeting on 9/23 with [PERSON_NAME]"
type textarea "x"
type textarea "[PERSON_NAME] and Lata: Initial Meeting on 9/23 with [PERSON_NAME]"
type textarea "x"
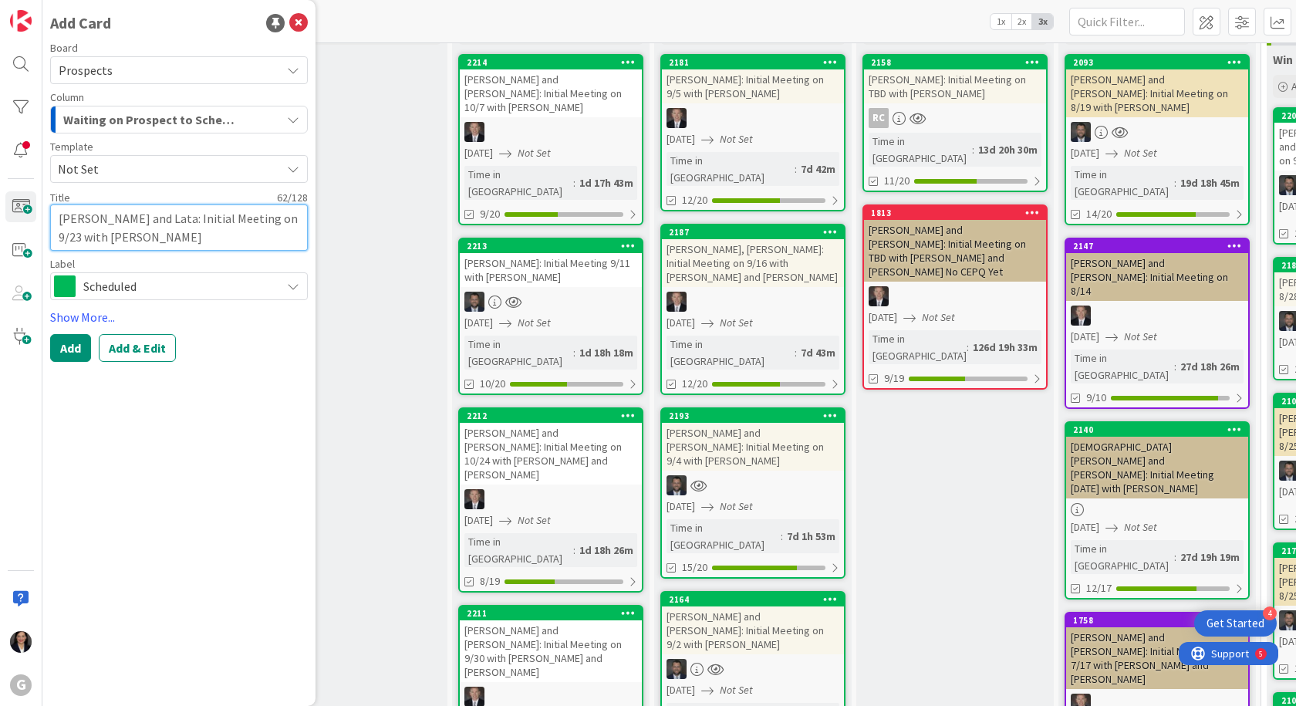
type textarea "[PERSON_NAME] and Lata: Initial Meeting on 9/23 with [PERSON_NAME]"
type textarea "x"
type textarea "[PERSON_NAME] and Lata: Initial Meeting on 9/23 with [PERSON_NAME]"
type textarea "x"
type textarea "[PERSON_NAME] and Lata: Initial Meeting on 9/23 with [PERSON_NAME]"
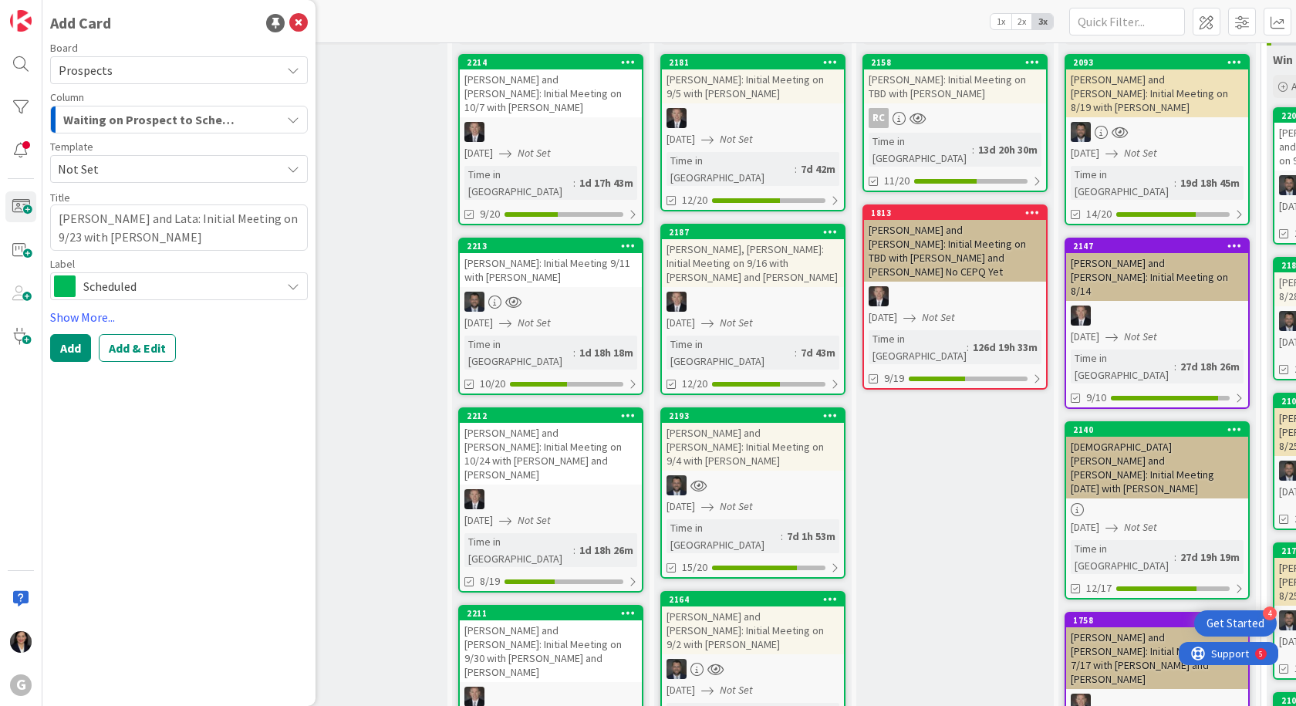
click at [138, 346] on button "Add & Edit" at bounding box center [137, 348] width 77 height 28
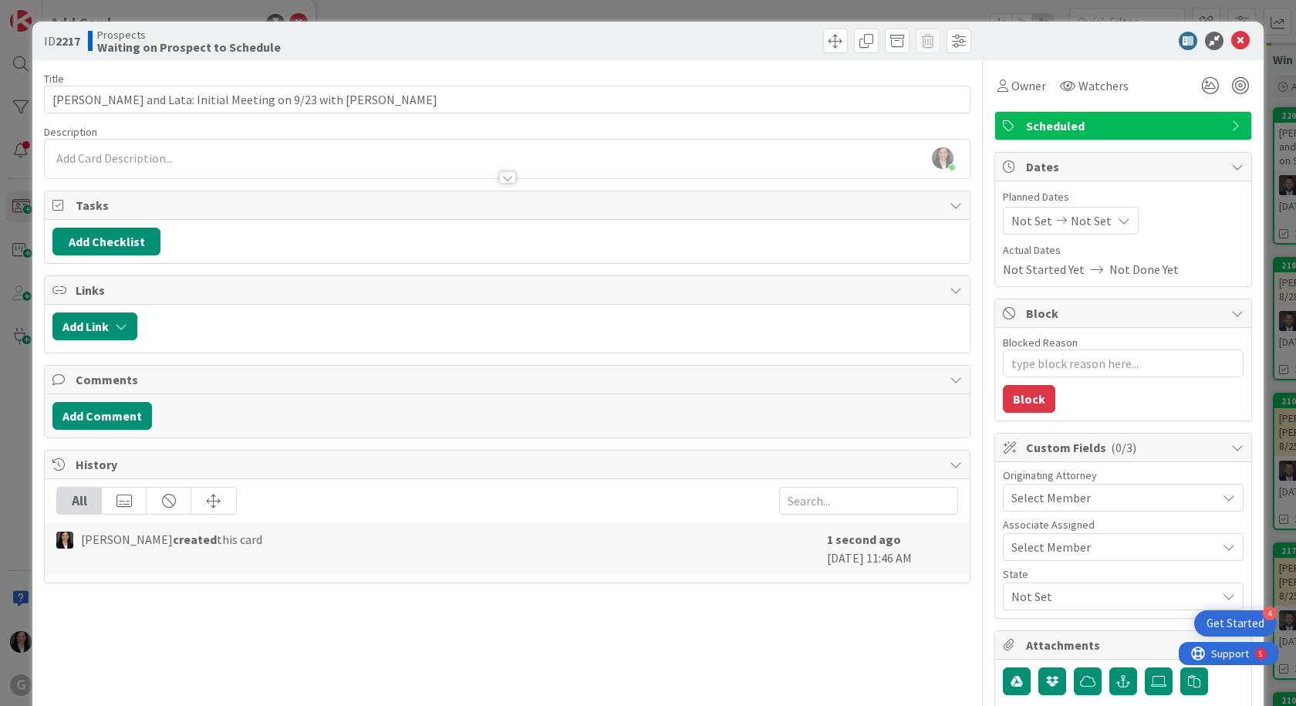
click at [949, 207] on icon at bounding box center [955, 205] width 12 height 12
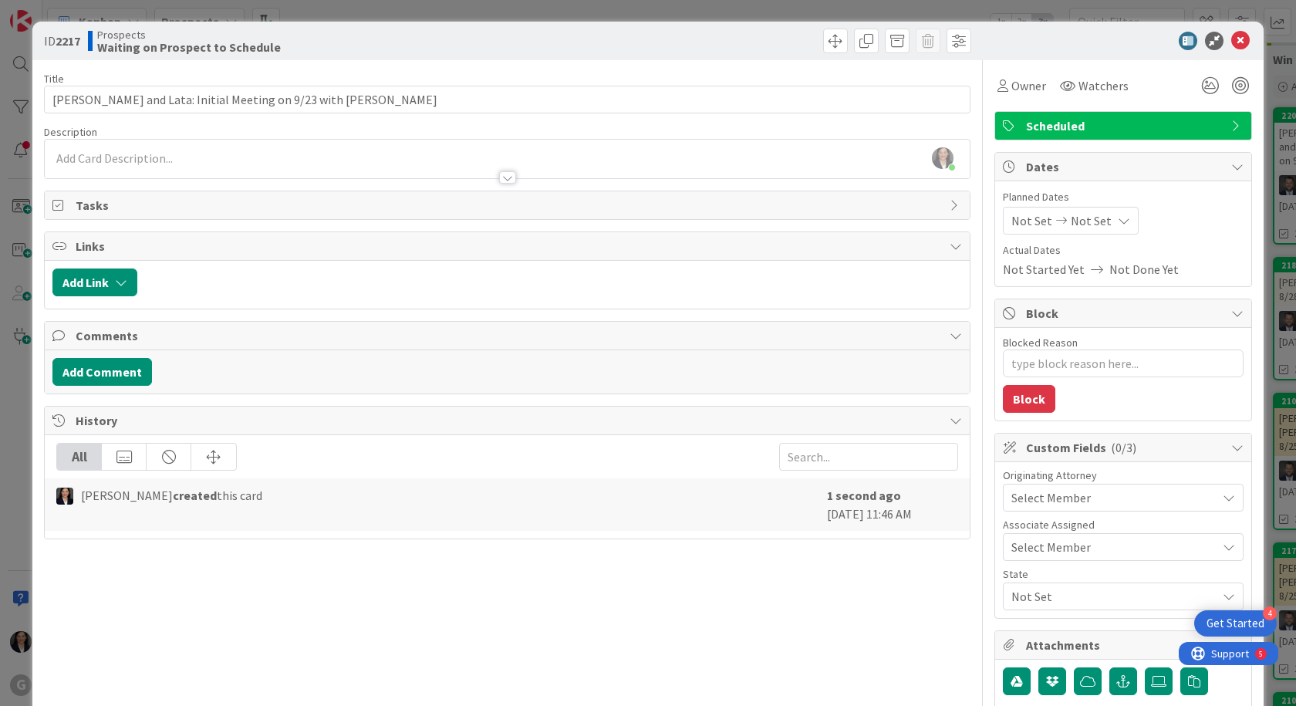
click at [949, 207] on icon at bounding box center [955, 205] width 12 height 12
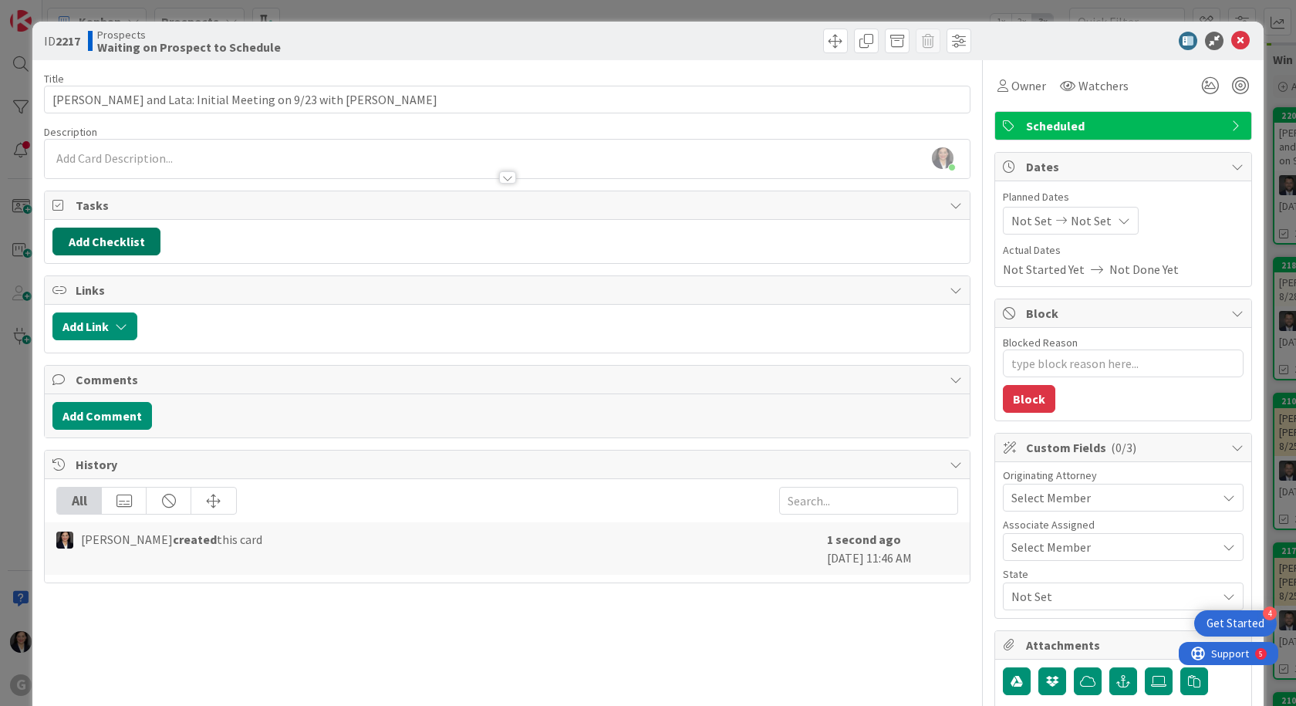
click at [140, 244] on button "Add Checklist" at bounding box center [106, 242] width 108 height 28
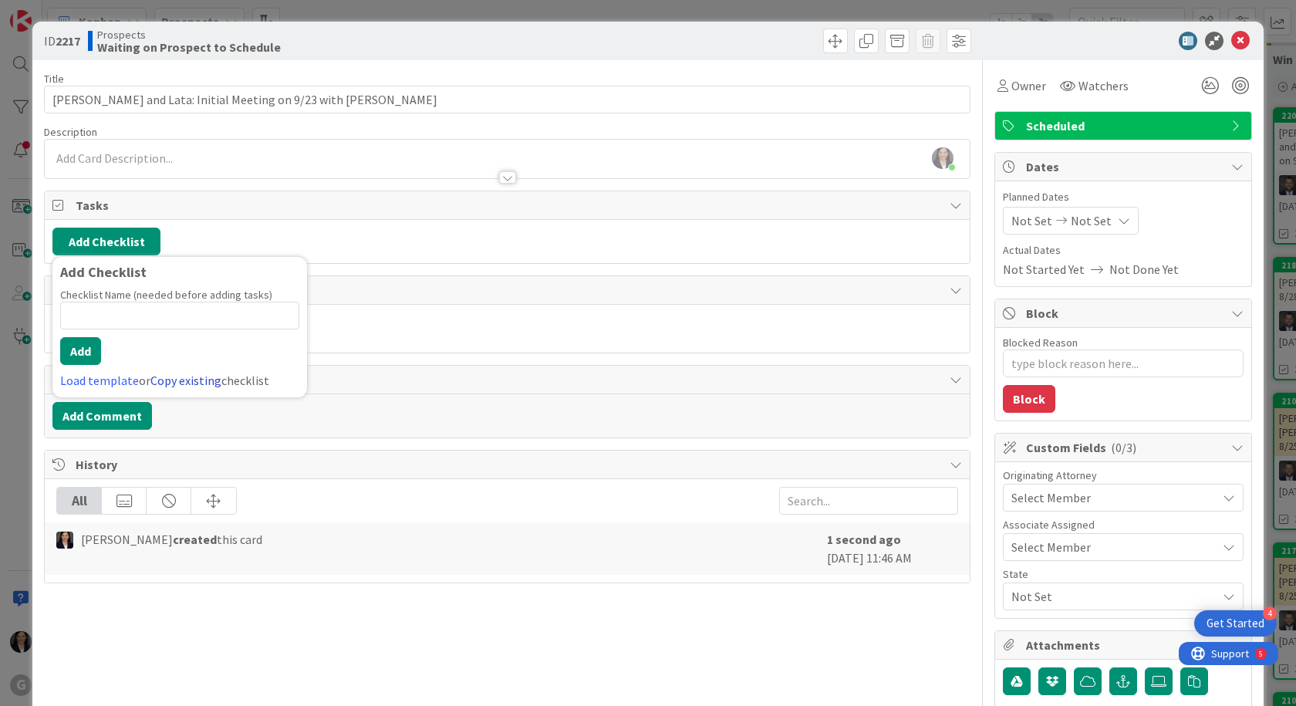
click at [170, 376] on link "Copy existing" at bounding box center [185, 380] width 71 height 15
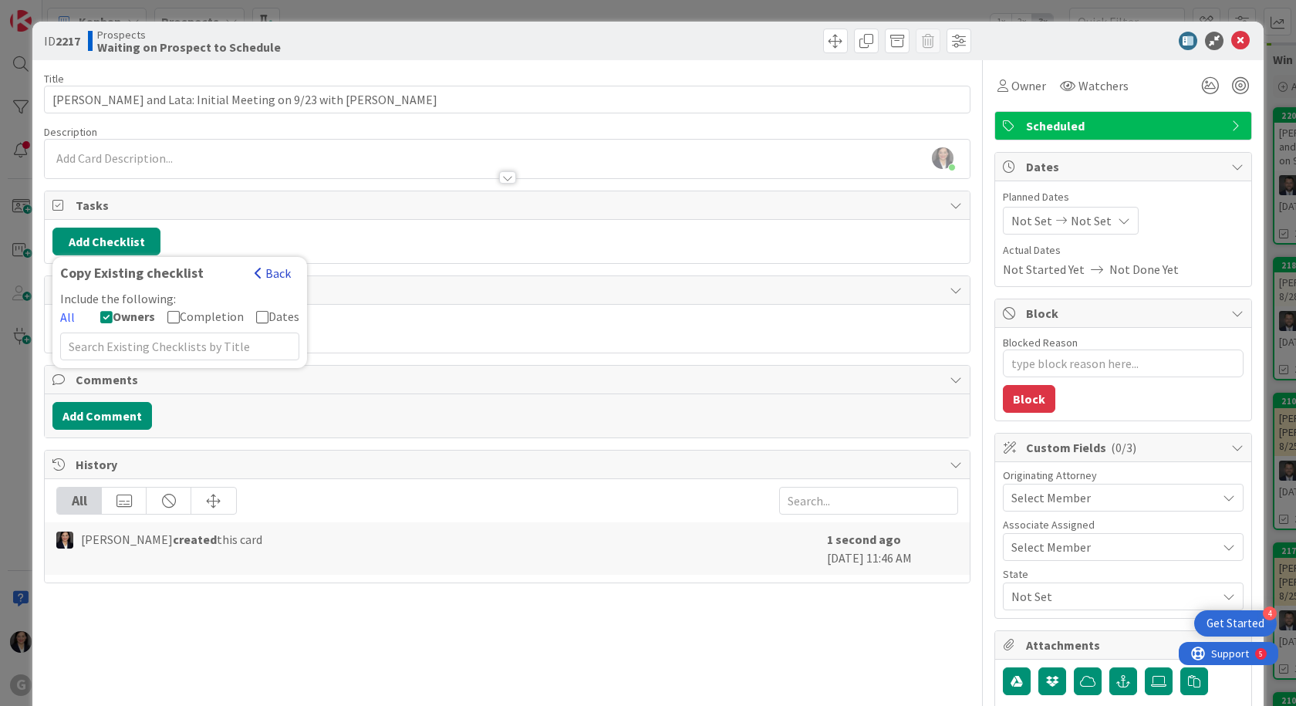
click at [280, 277] on button "Back" at bounding box center [273, 273] width 38 height 17
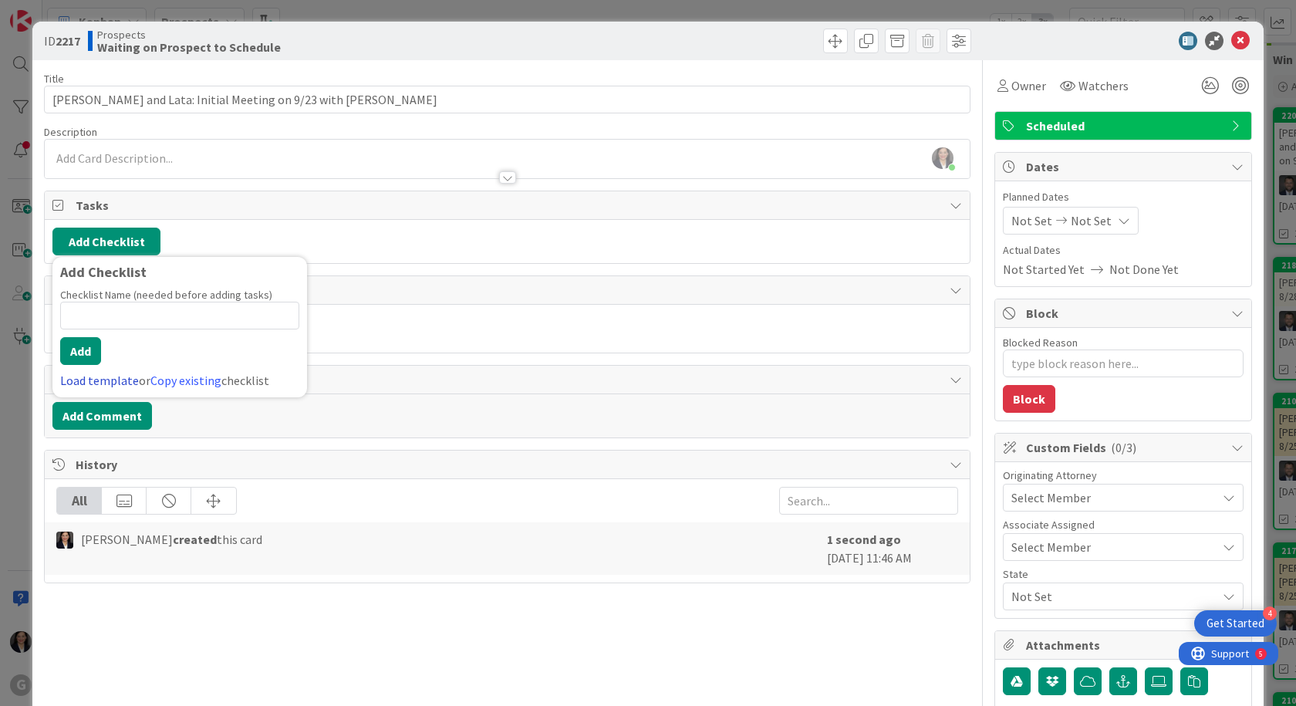
click at [113, 385] on link "Load template" at bounding box center [99, 380] width 79 height 15
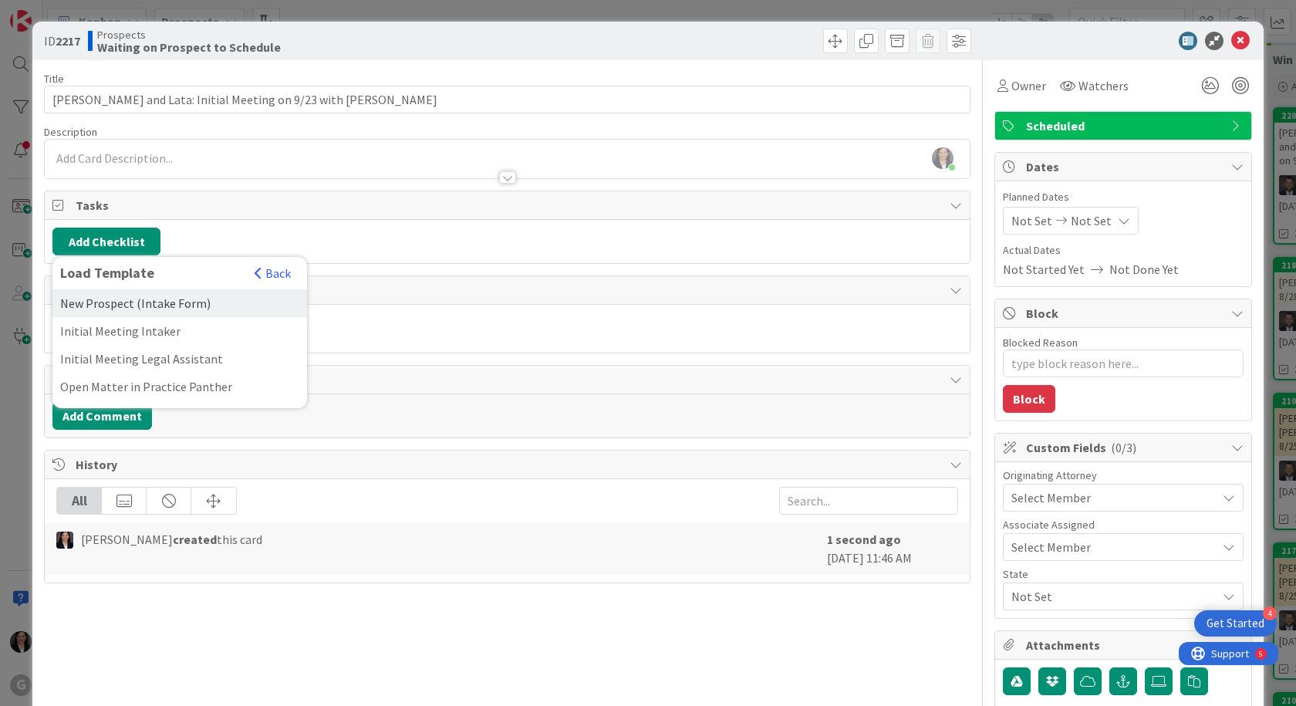
click at [123, 310] on div "New Prospect (Intake Form)" at bounding box center [179, 303] width 255 height 28
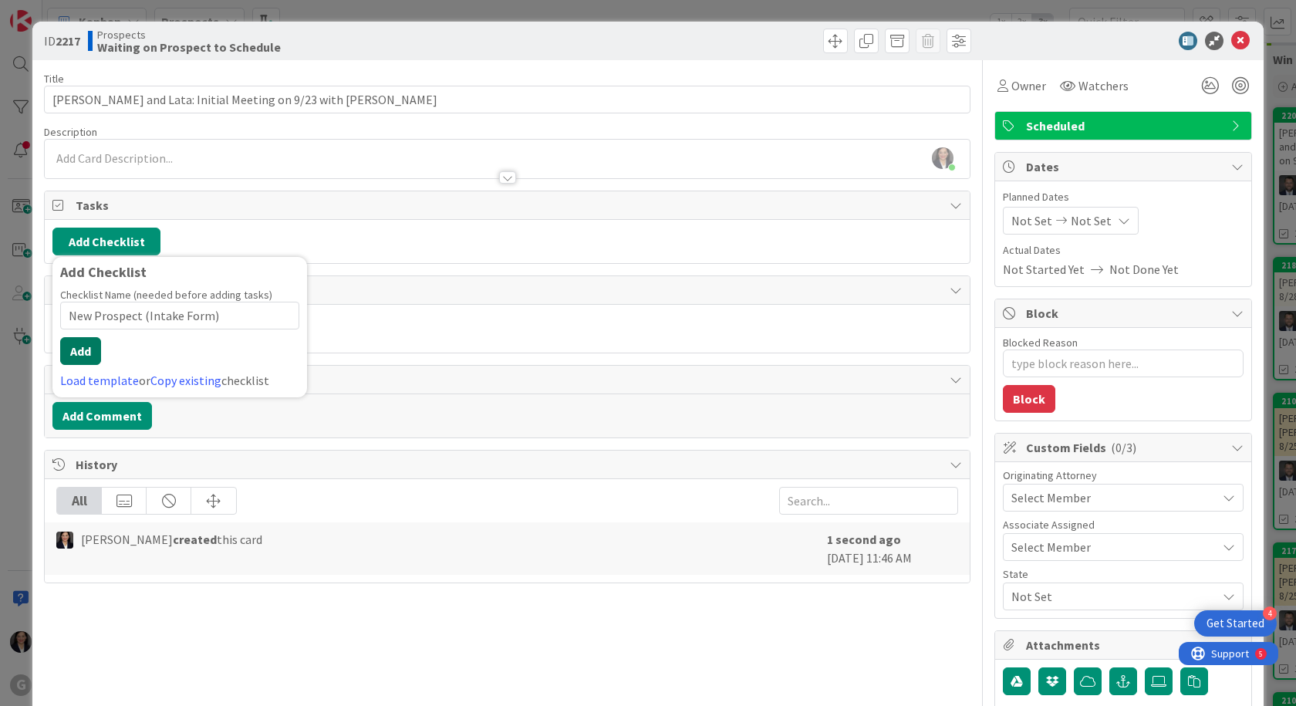
click at [89, 356] on button "Add" at bounding box center [80, 351] width 41 height 28
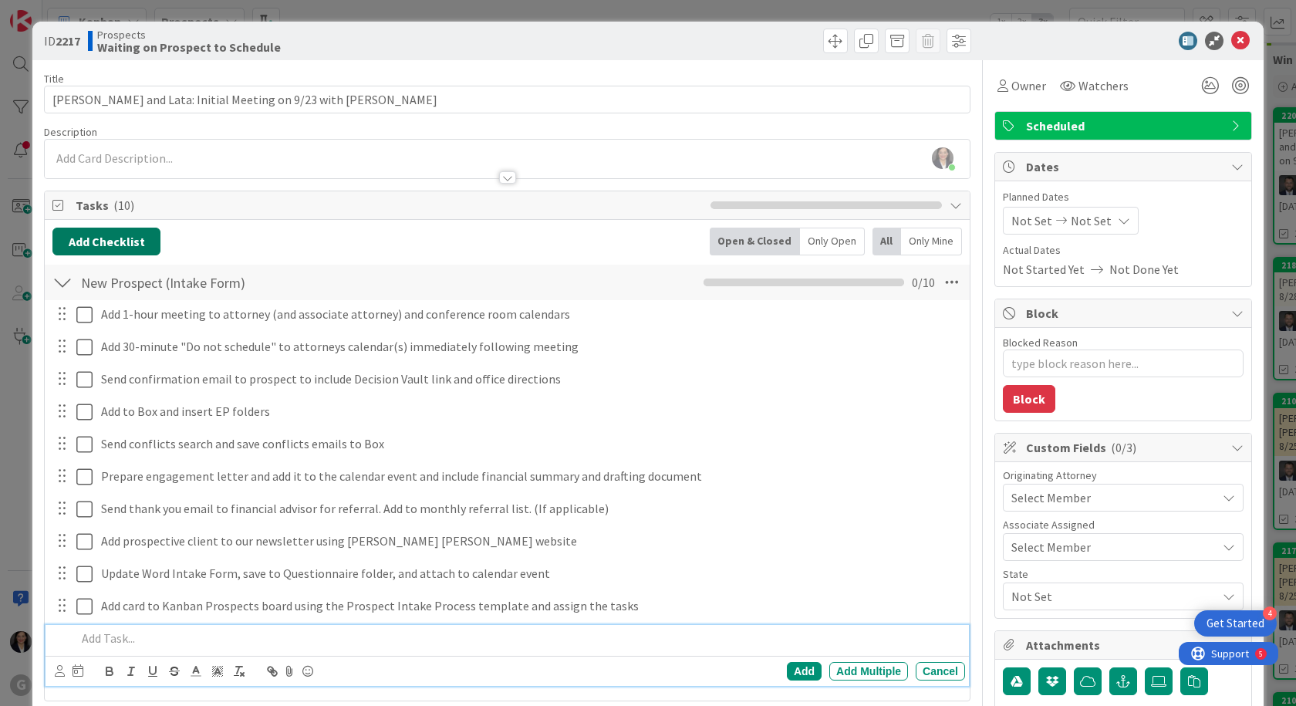
click at [132, 241] on button "Add Checklist" at bounding box center [106, 242] width 108 height 28
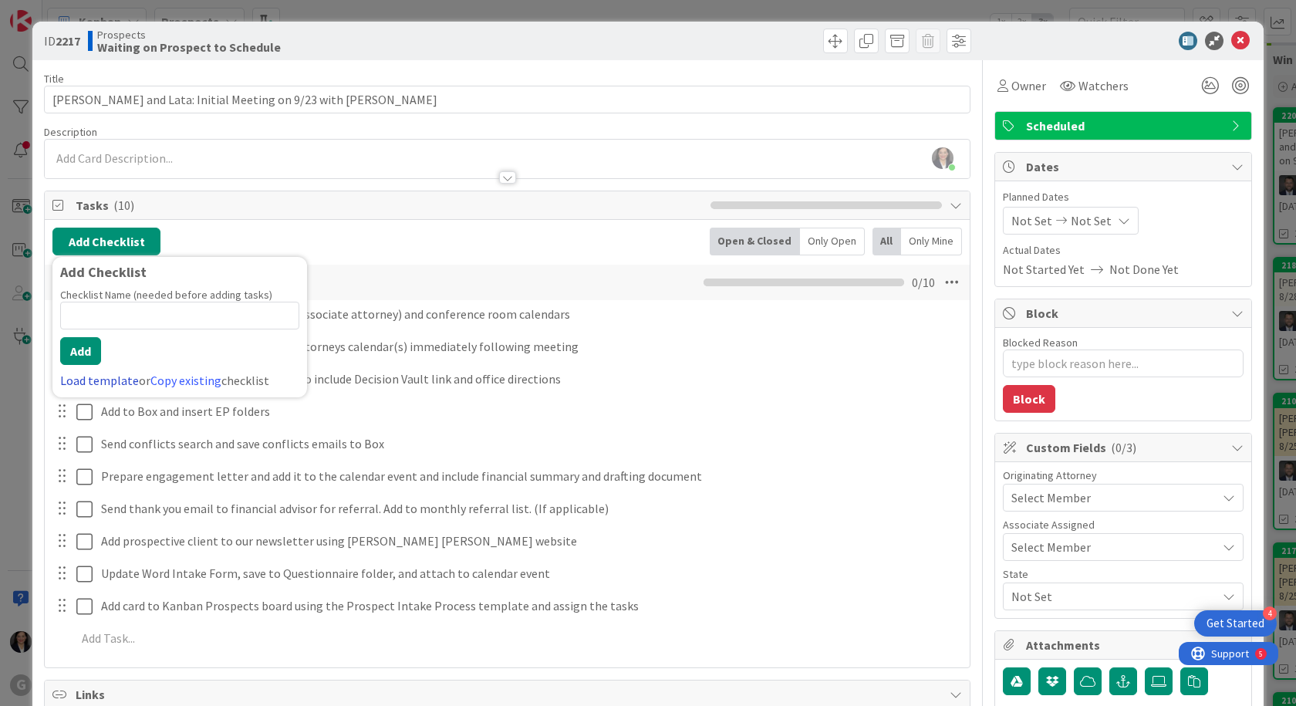
click at [105, 377] on link "Load template" at bounding box center [99, 380] width 79 height 15
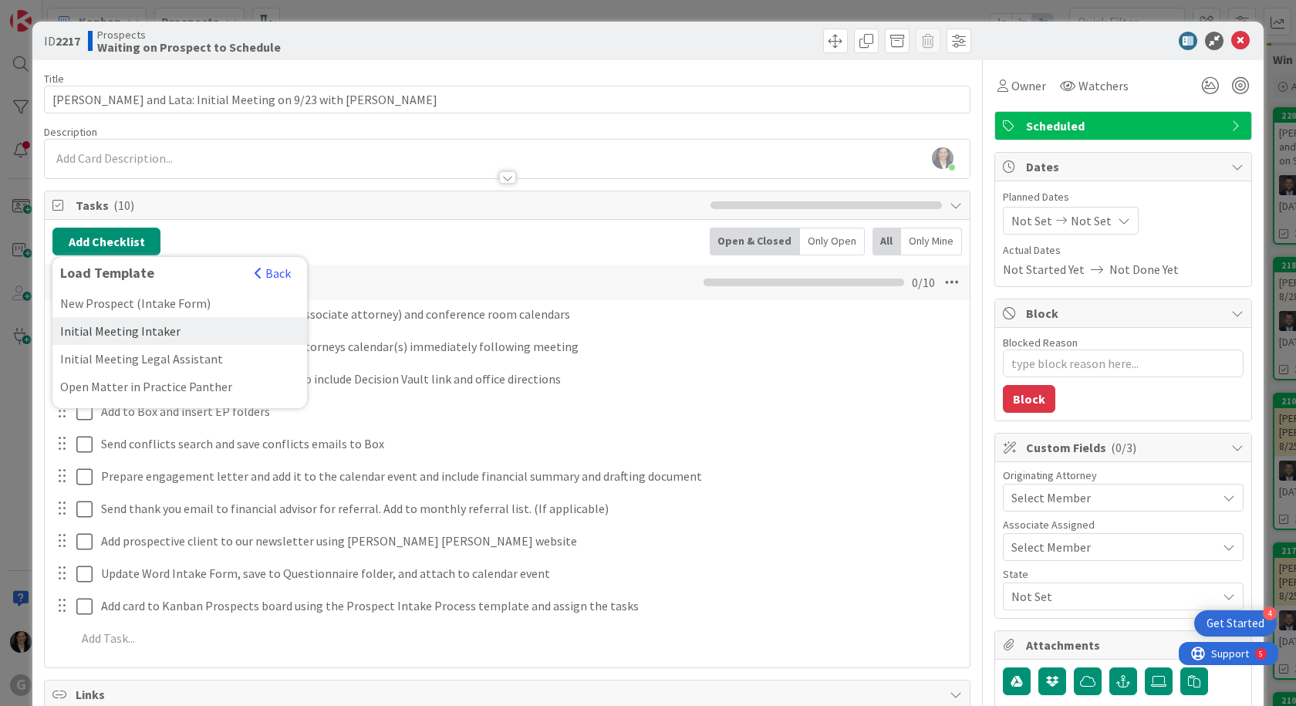
click at [114, 329] on div "Initial Meeting Intaker" at bounding box center [179, 331] width 255 height 28
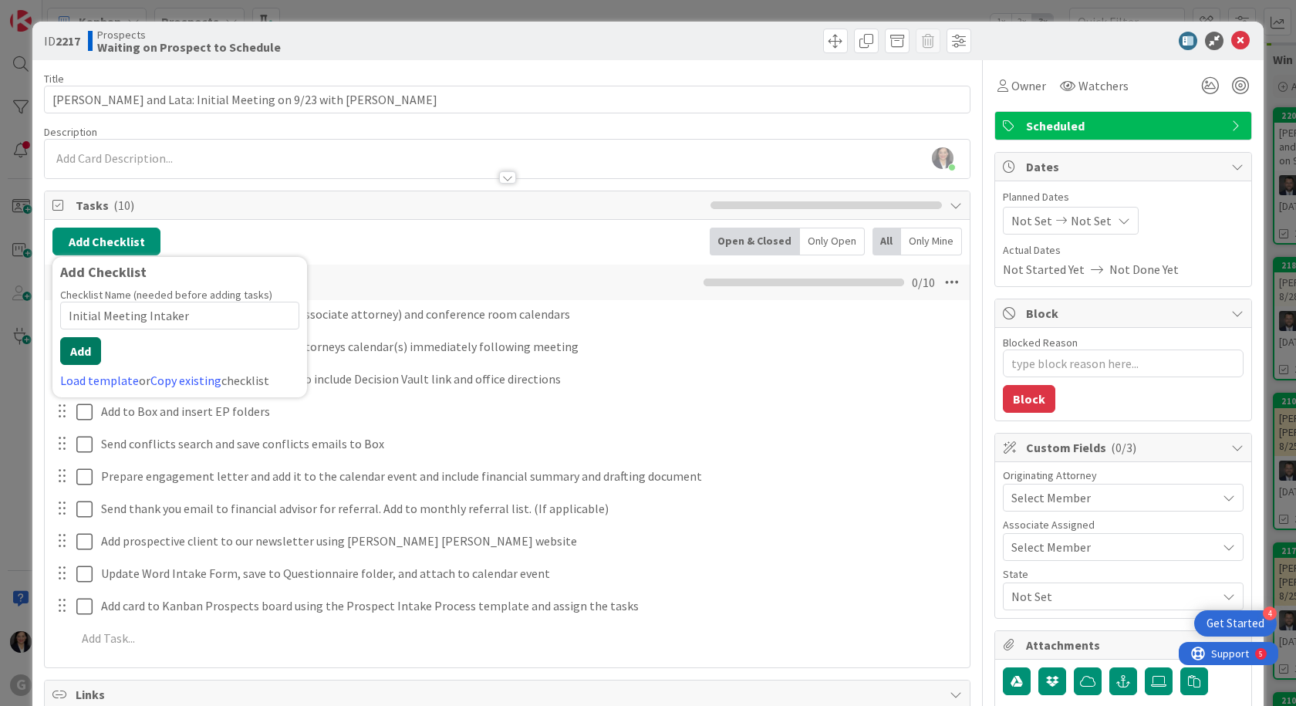
click at [73, 349] on button "Add" at bounding box center [80, 351] width 41 height 28
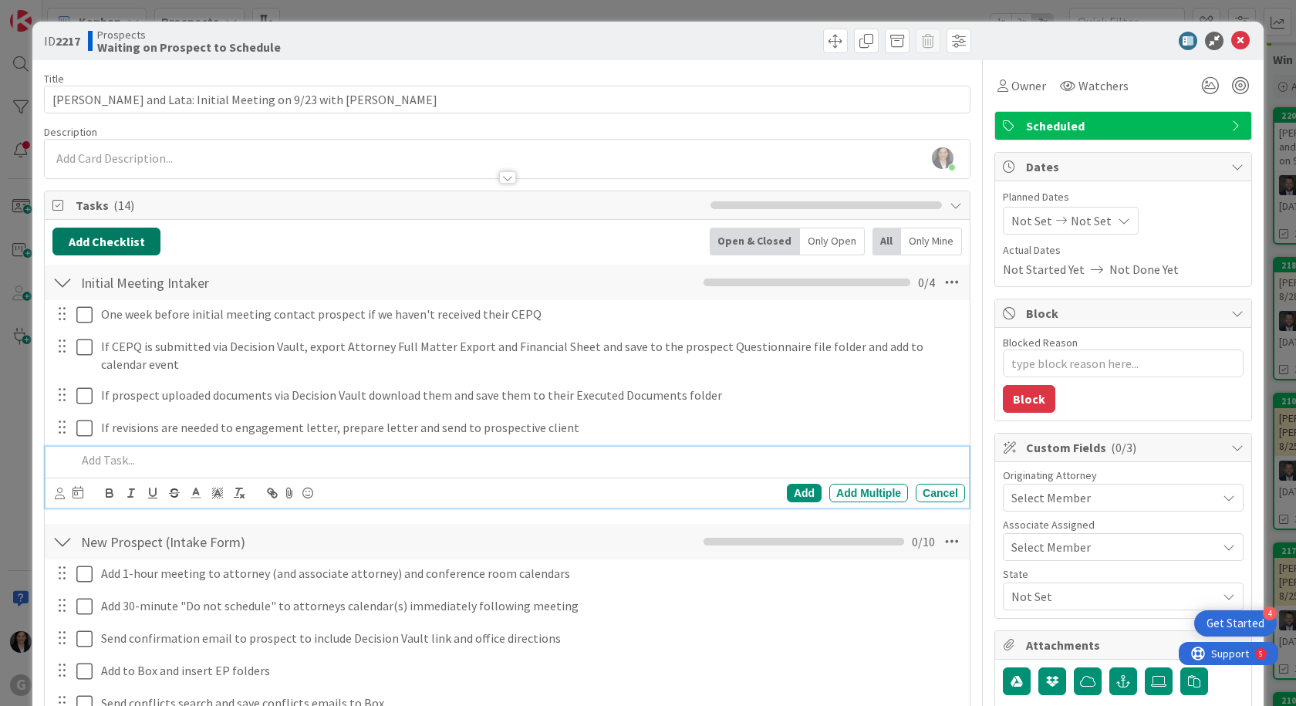
click at [104, 242] on button "Add Checklist" at bounding box center [106, 242] width 108 height 28
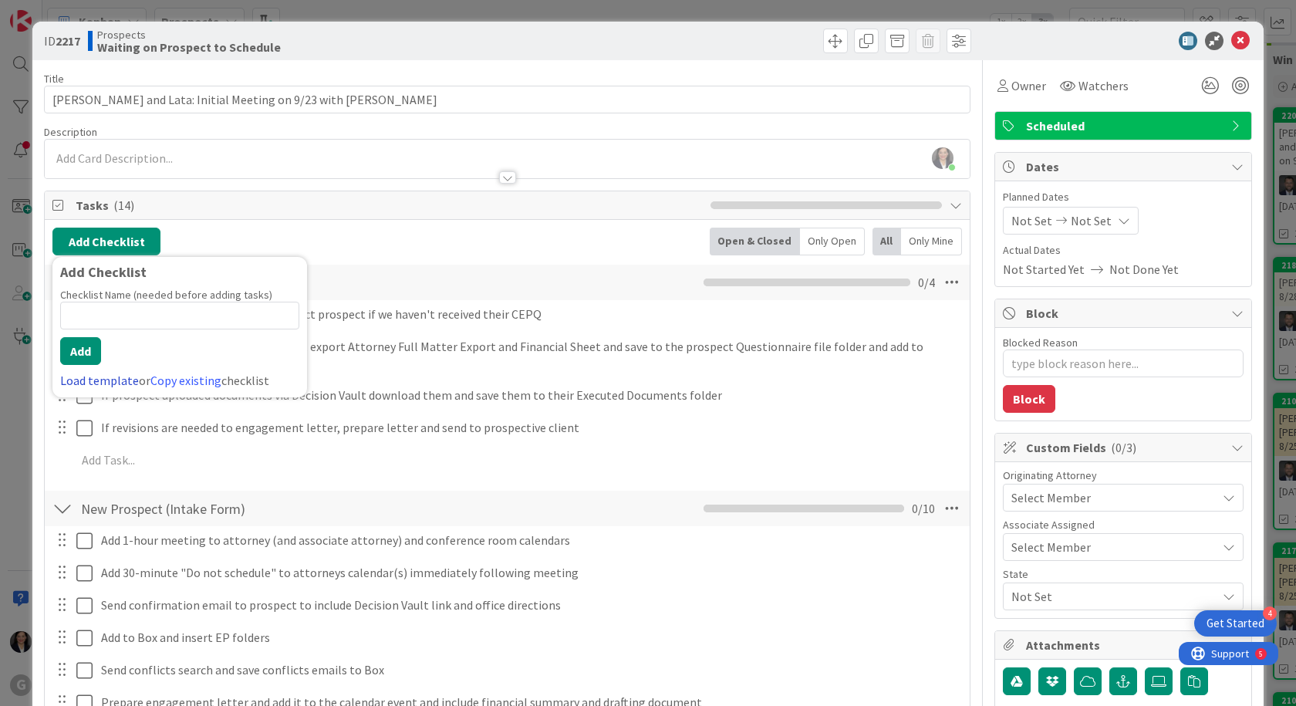
click at [90, 379] on link "Load template" at bounding box center [99, 380] width 79 height 15
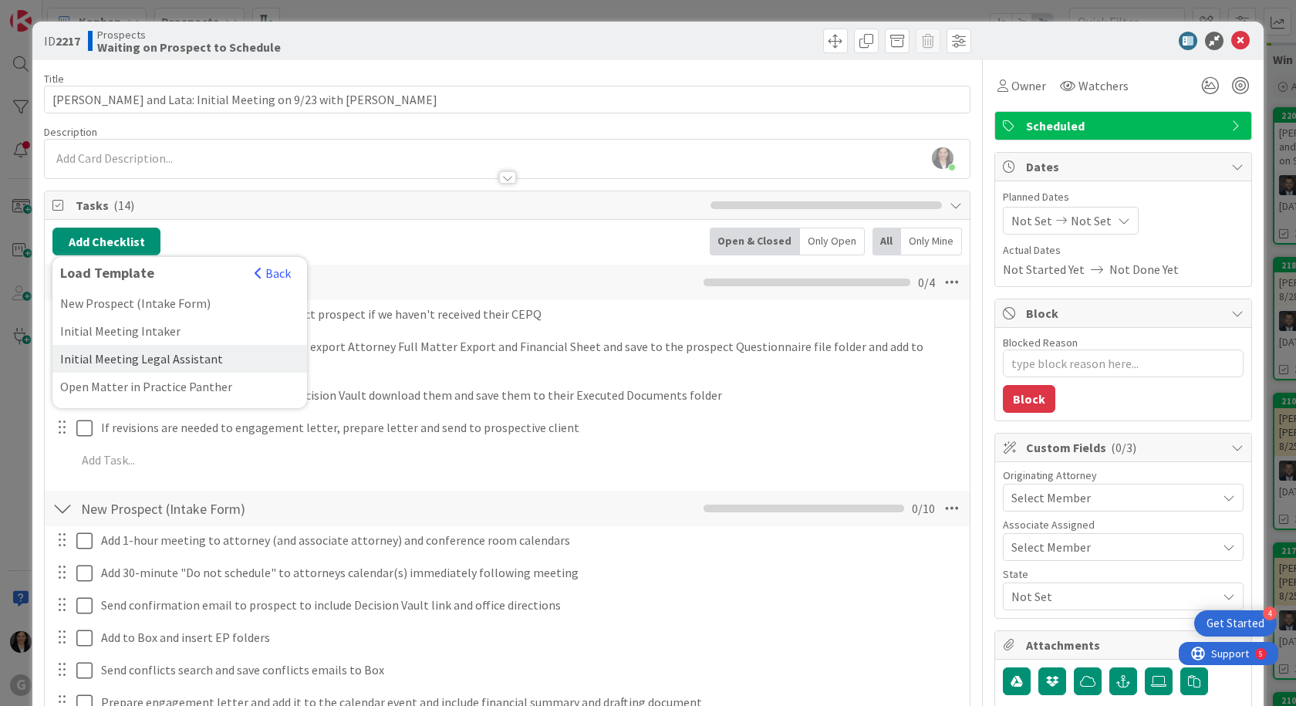
click at [95, 361] on div "Initial Meeting Legal Assistant" at bounding box center [179, 359] width 255 height 28
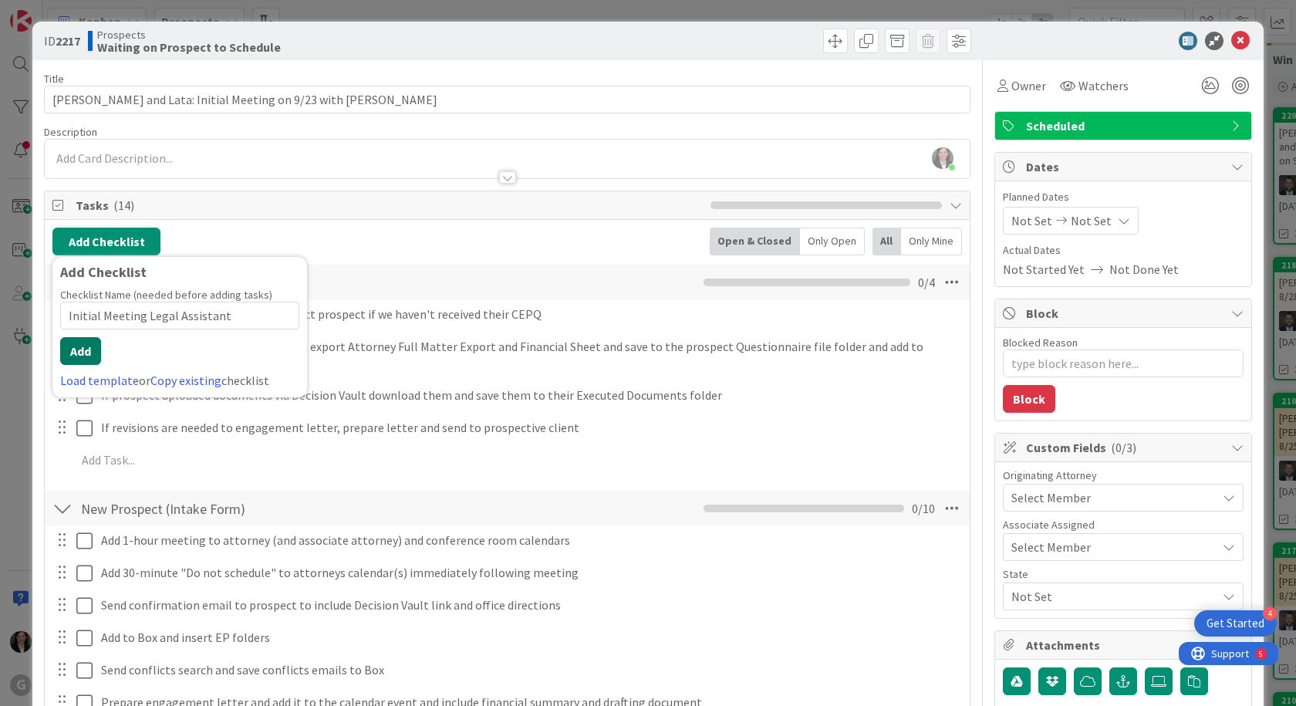
click at [76, 345] on button "Add" at bounding box center [80, 351] width 41 height 28
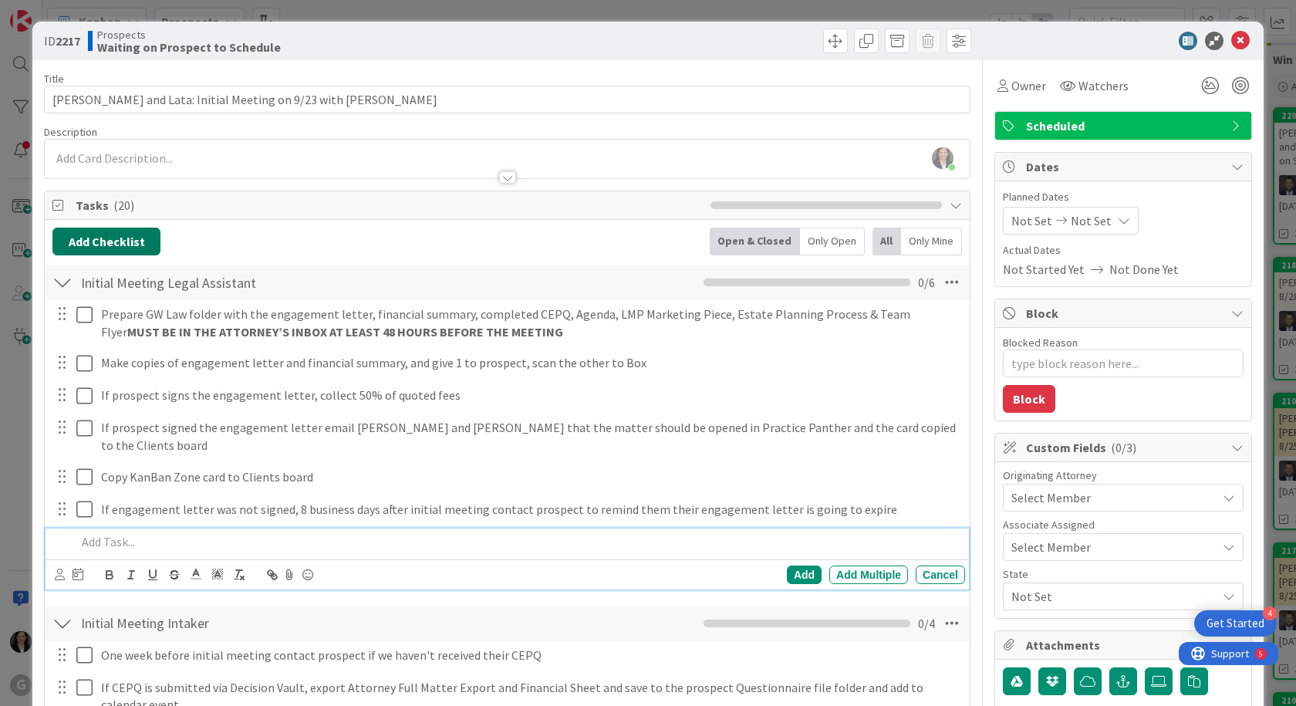
click at [97, 246] on button "Add Checklist" at bounding box center [106, 242] width 108 height 28
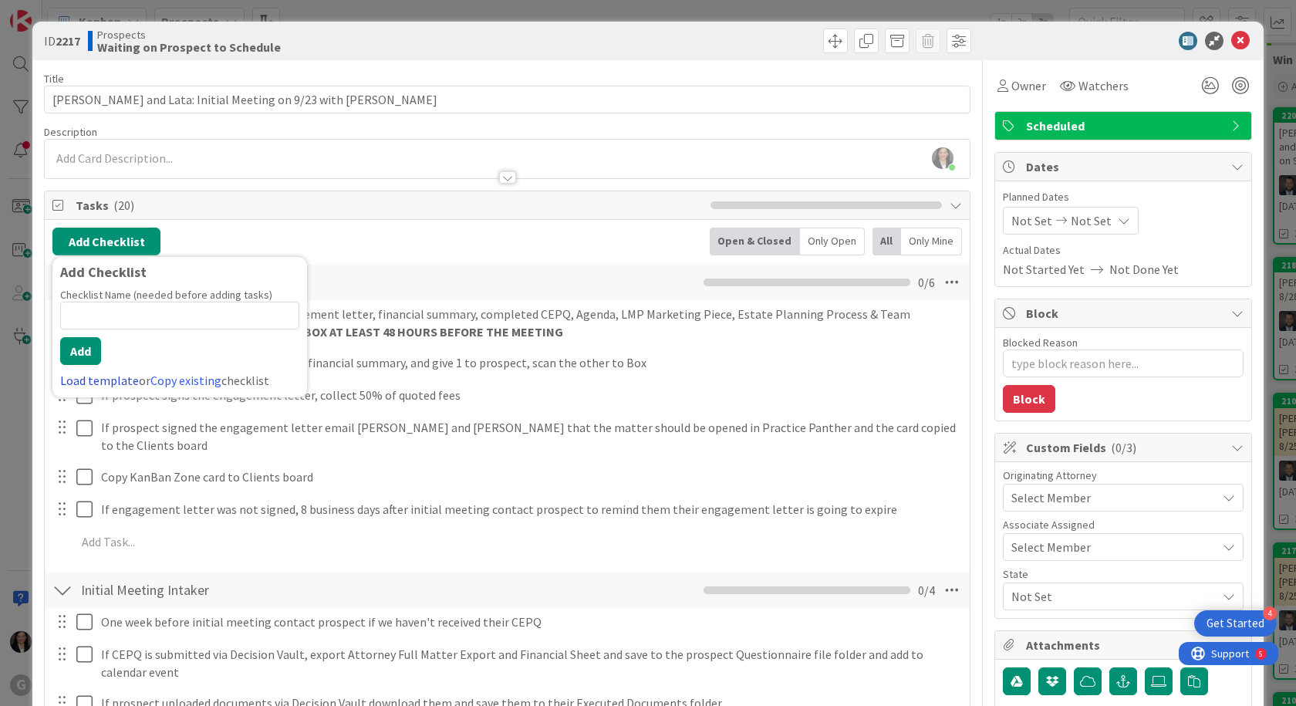
click at [96, 379] on link "Load template" at bounding box center [99, 380] width 79 height 15
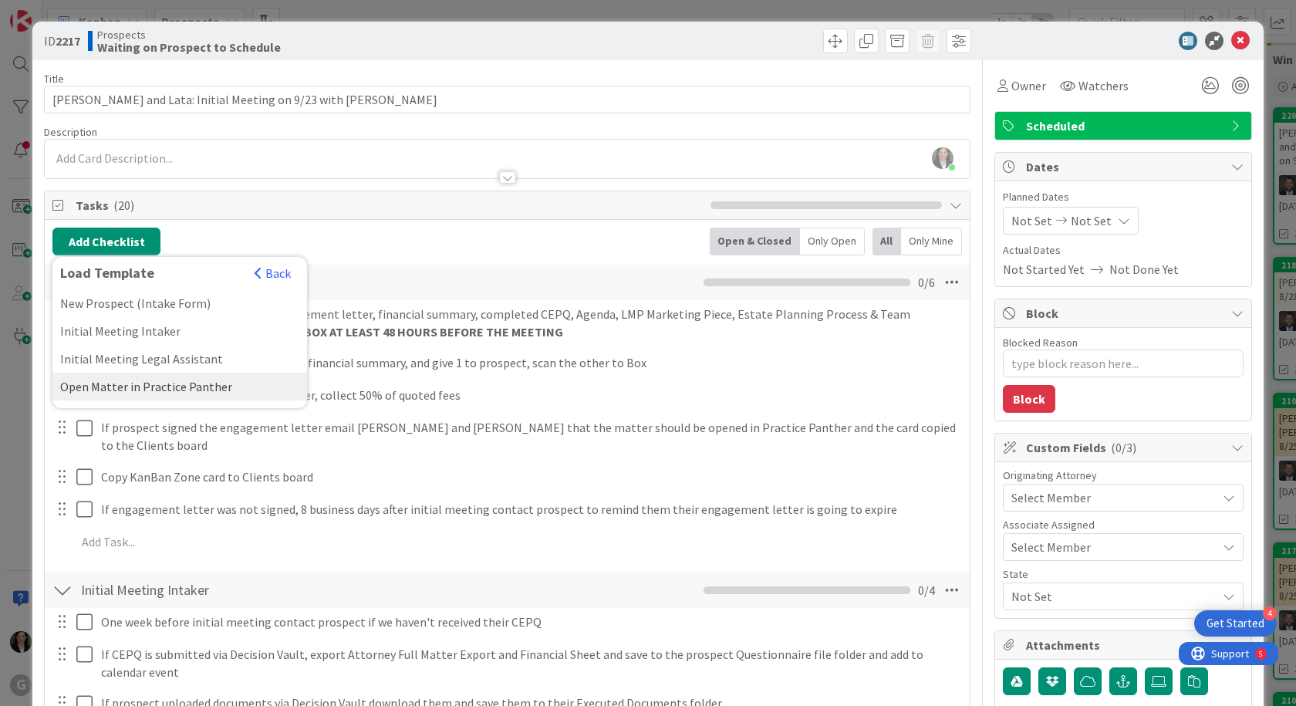
click at [96, 386] on div "Open Matter in Practice Panther" at bounding box center [179, 387] width 255 height 28
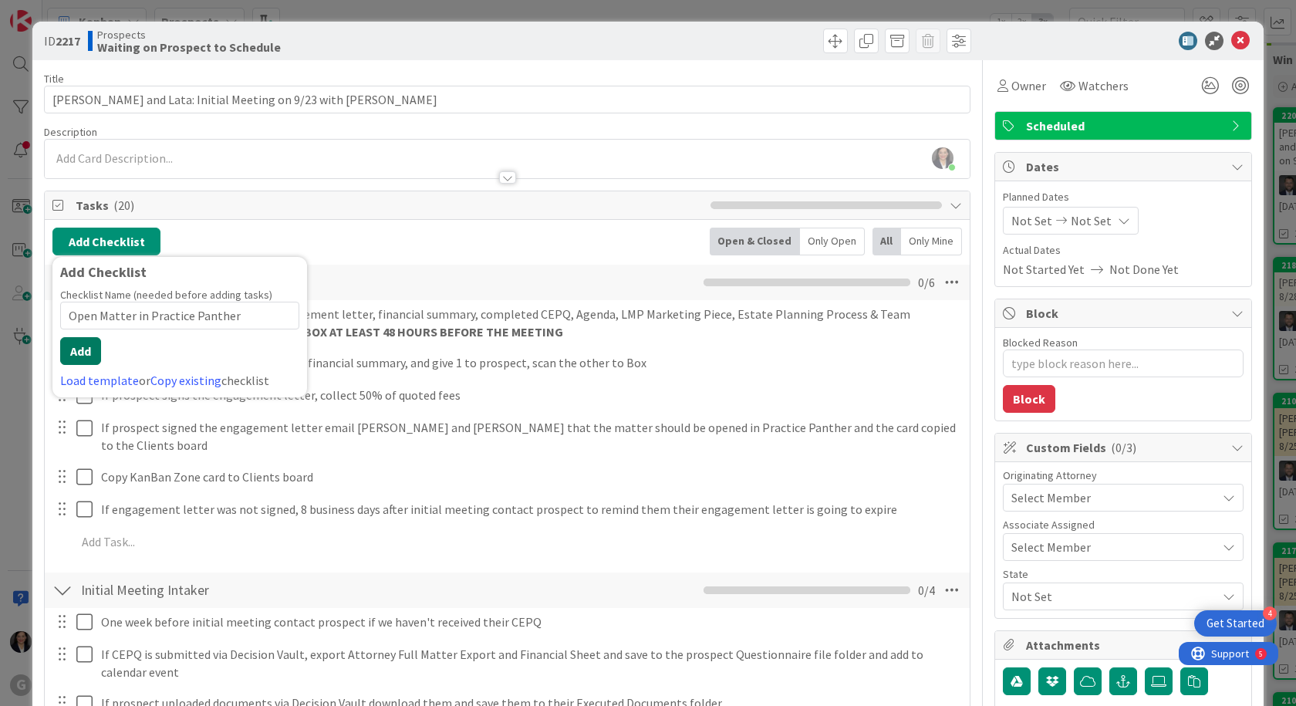
click at [86, 349] on button "Add" at bounding box center [80, 351] width 41 height 28
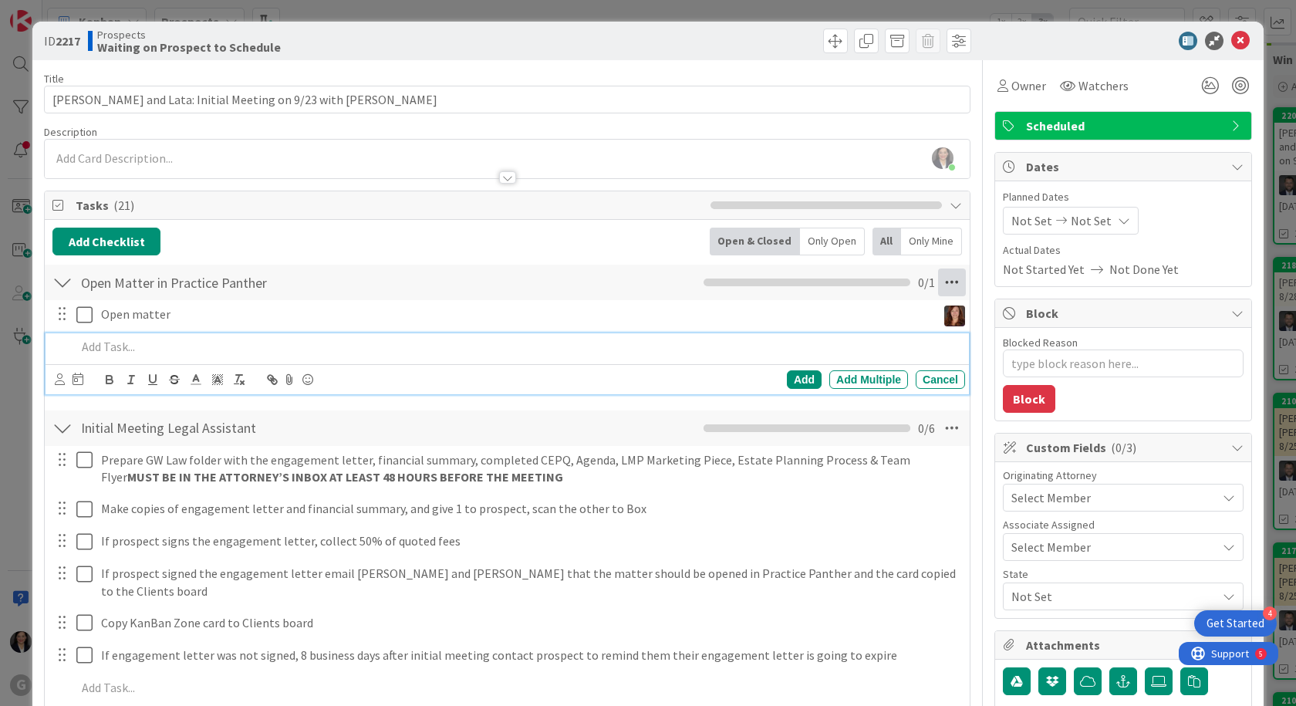
click at [939, 281] on icon at bounding box center [952, 282] width 28 height 28
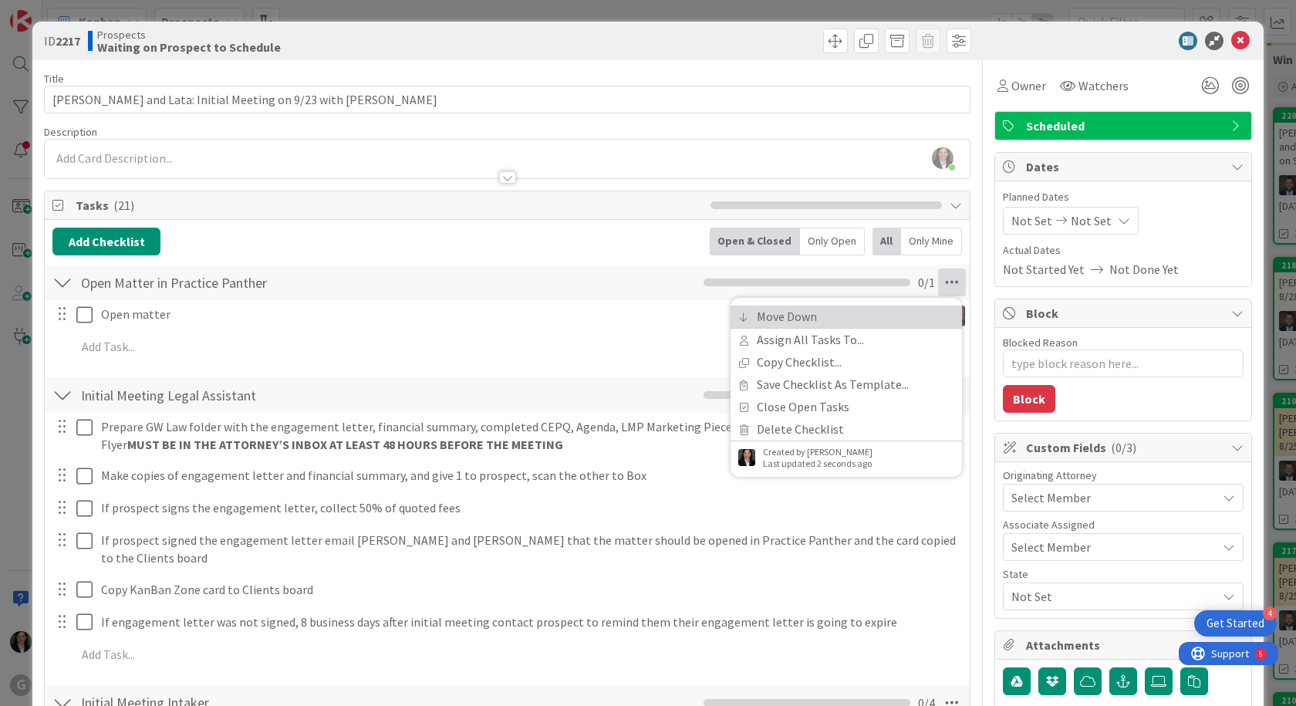
click at [866, 320] on link "Move Down" at bounding box center [845, 316] width 231 height 22
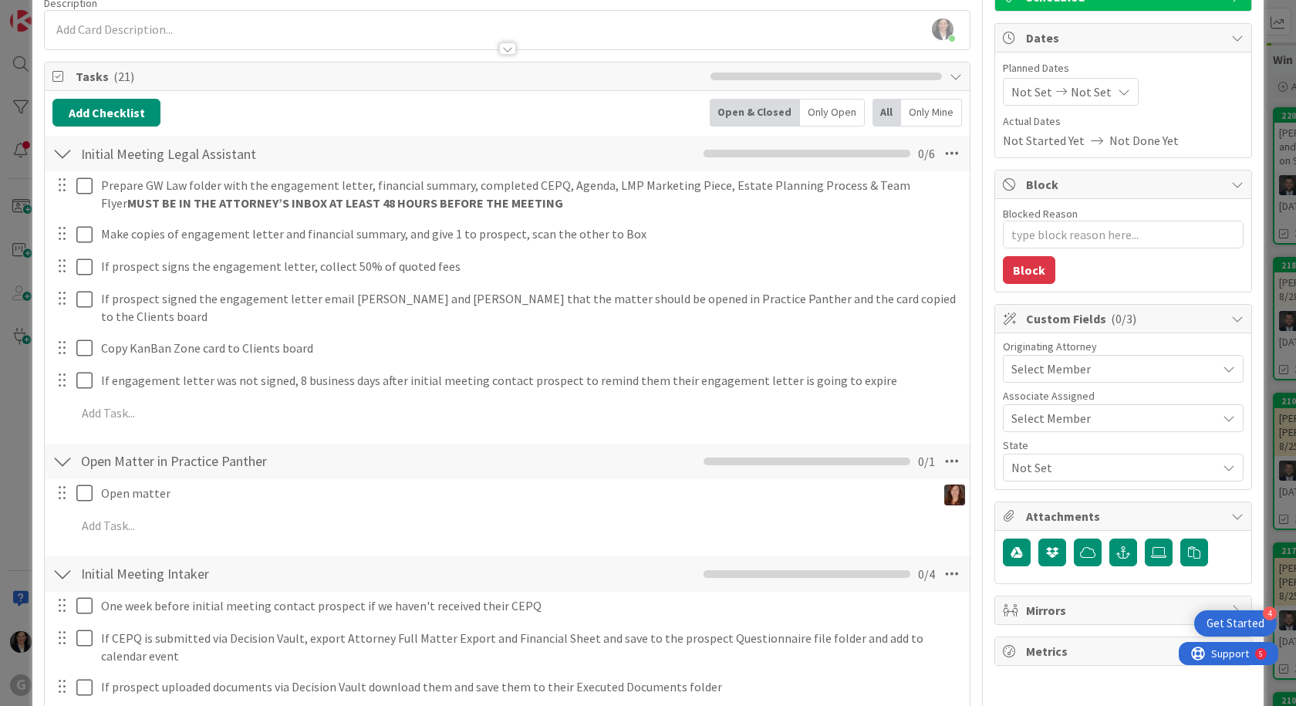
scroll to position [91, 0]
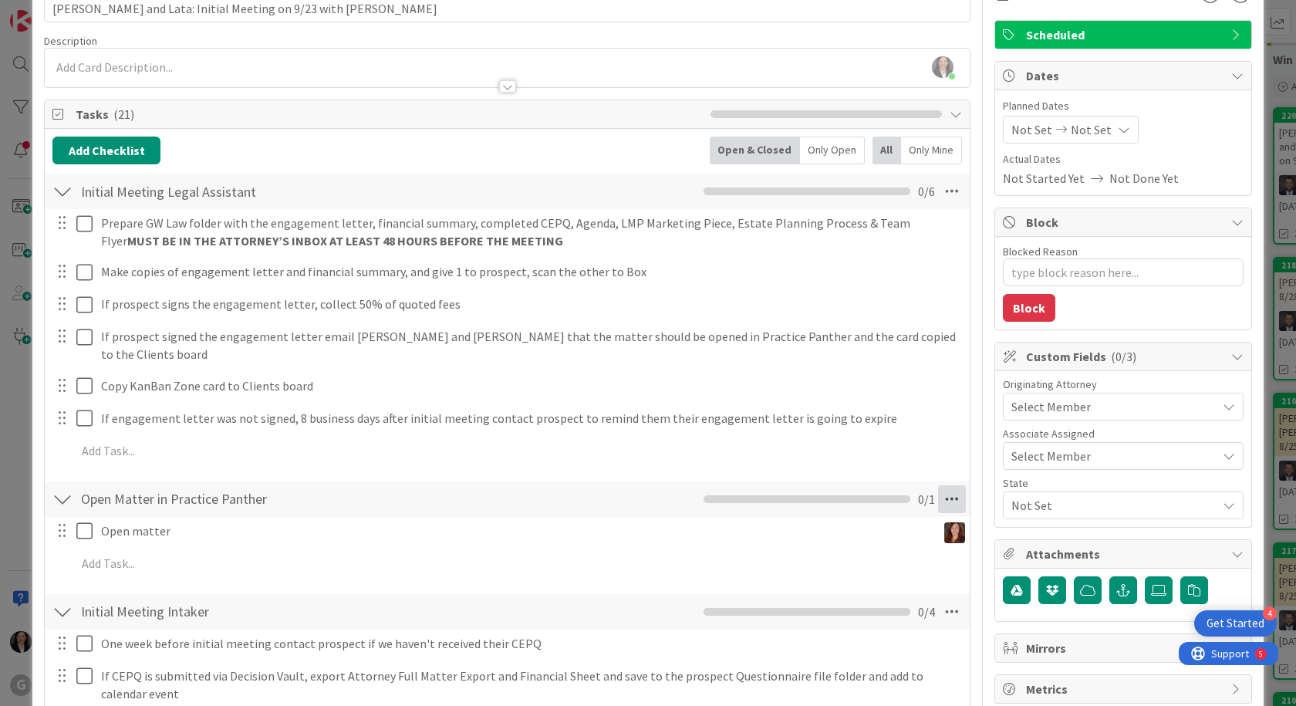
click at [938, 485] on icon at bounding box center [952, 499] width 28 height 28
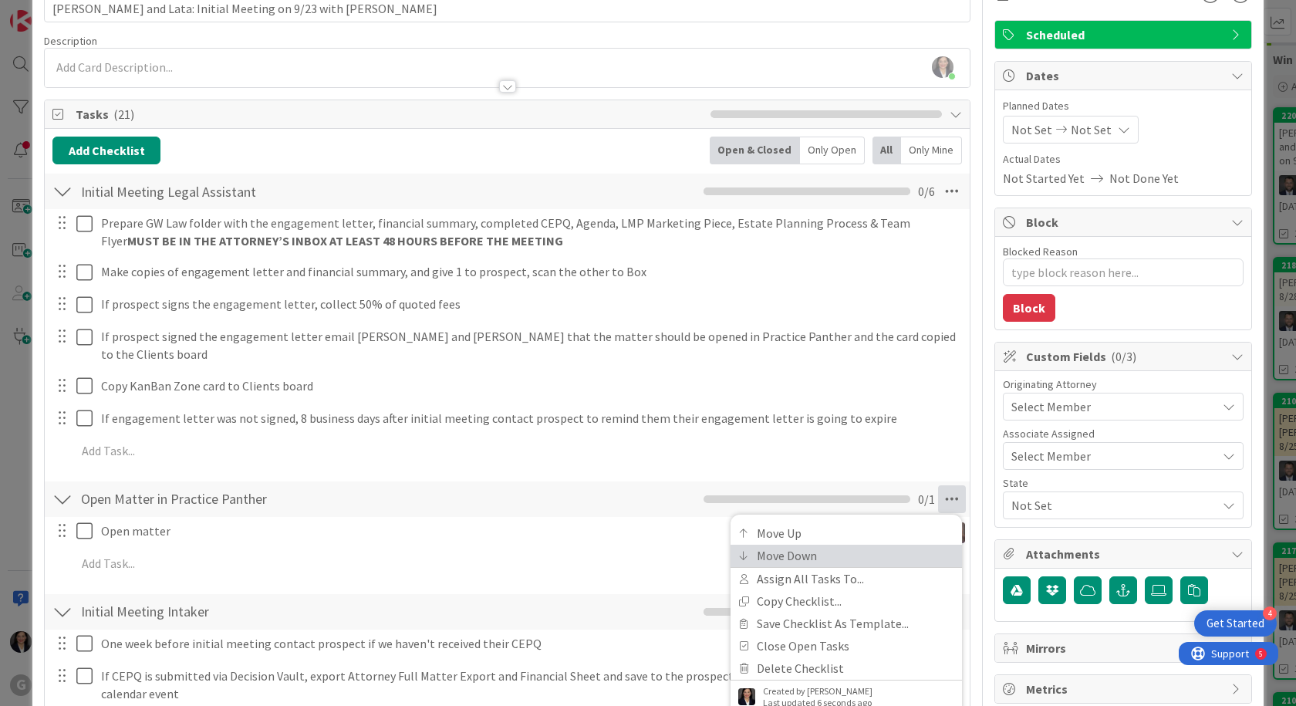
click at [845, 545] on link "Move Down" at bounding box center [845, 556] width 231 height 22
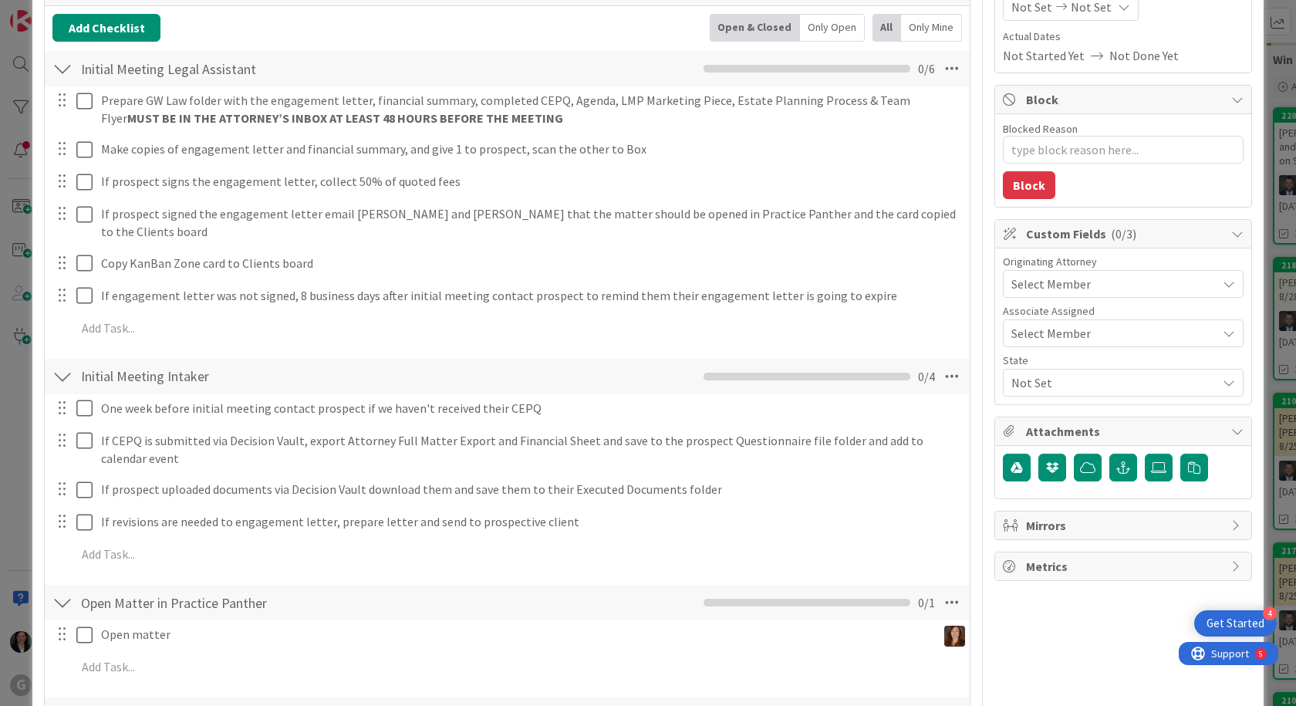
scroll to position [318, 0]
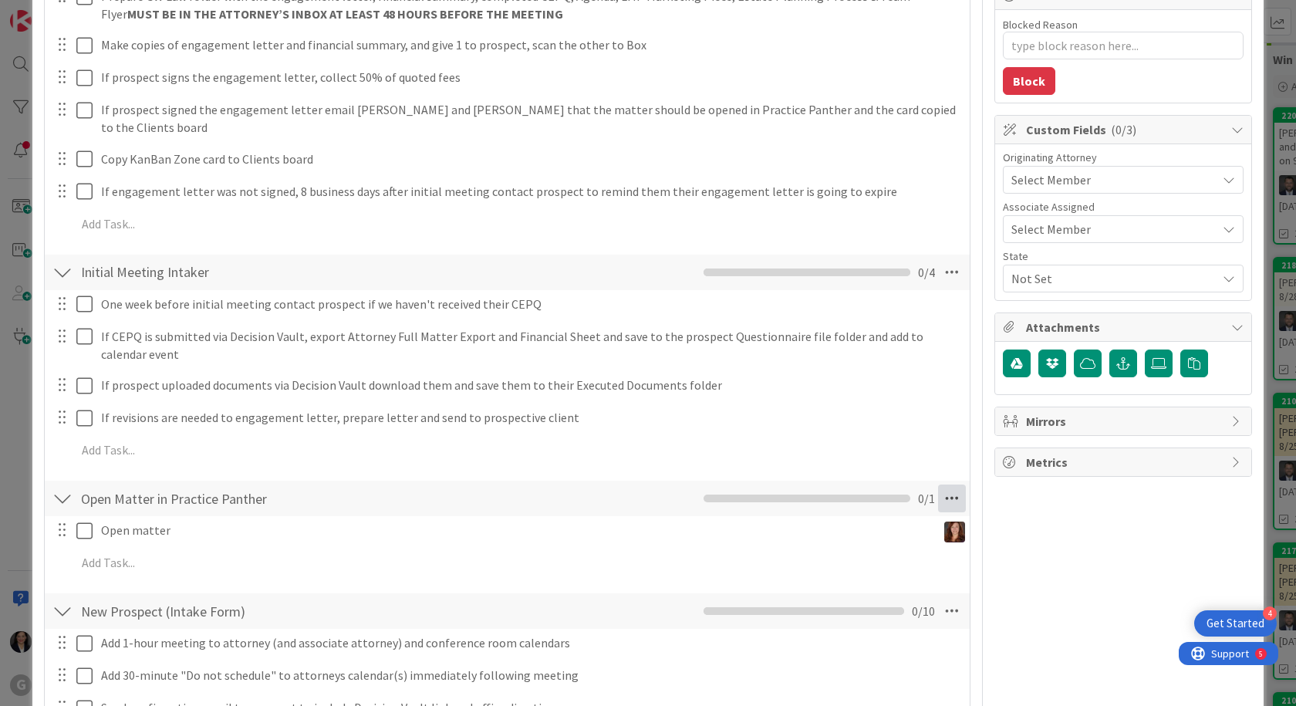
click at [941, 484] on icon at bounding box center [952, 498] width 28 height 28
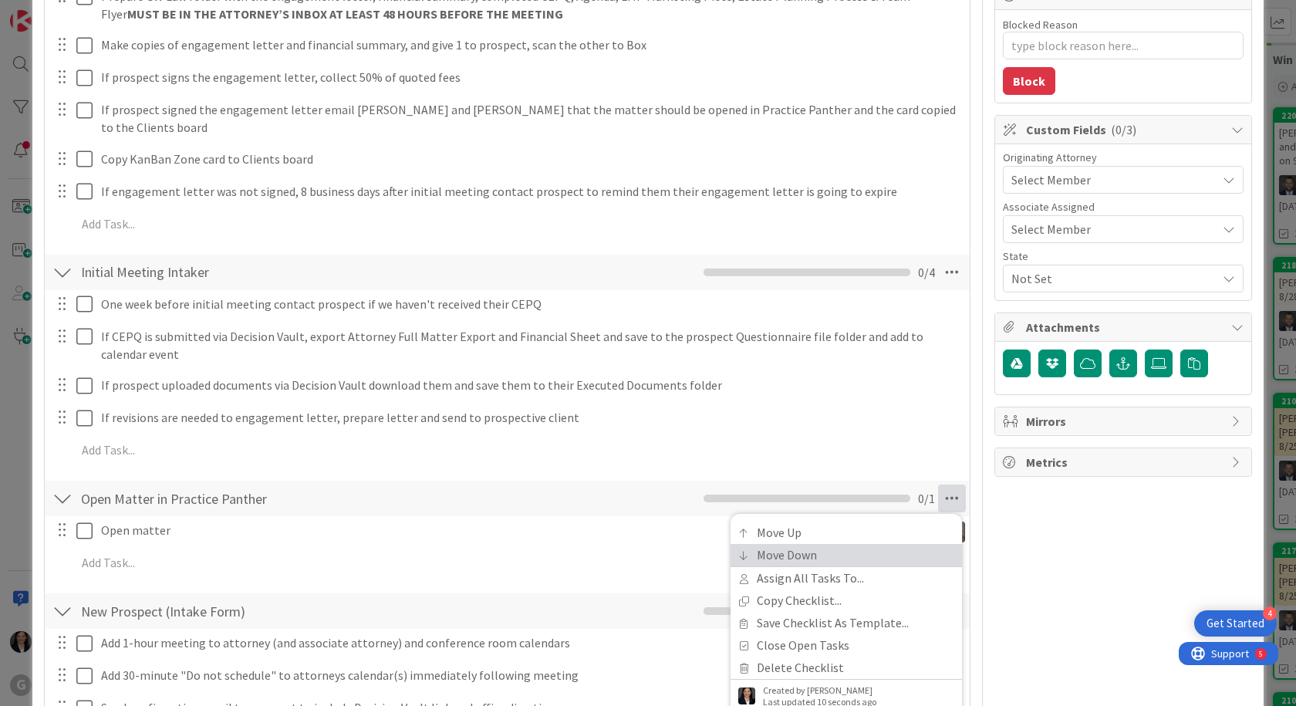
click at [795, 544] on link "Move Down" at bounding box center [845, 555] width 231 height 22
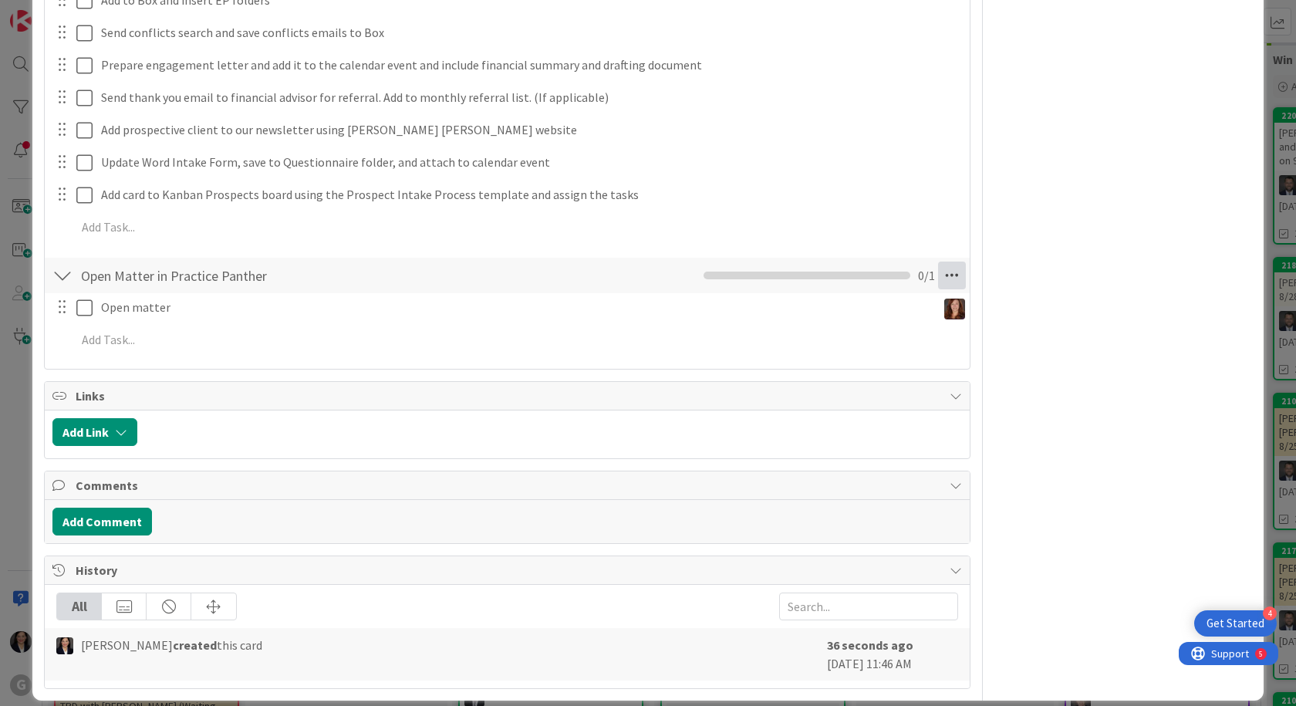
click at [942, 261] on icon at bounding box center [952, 275] width 28 height 28
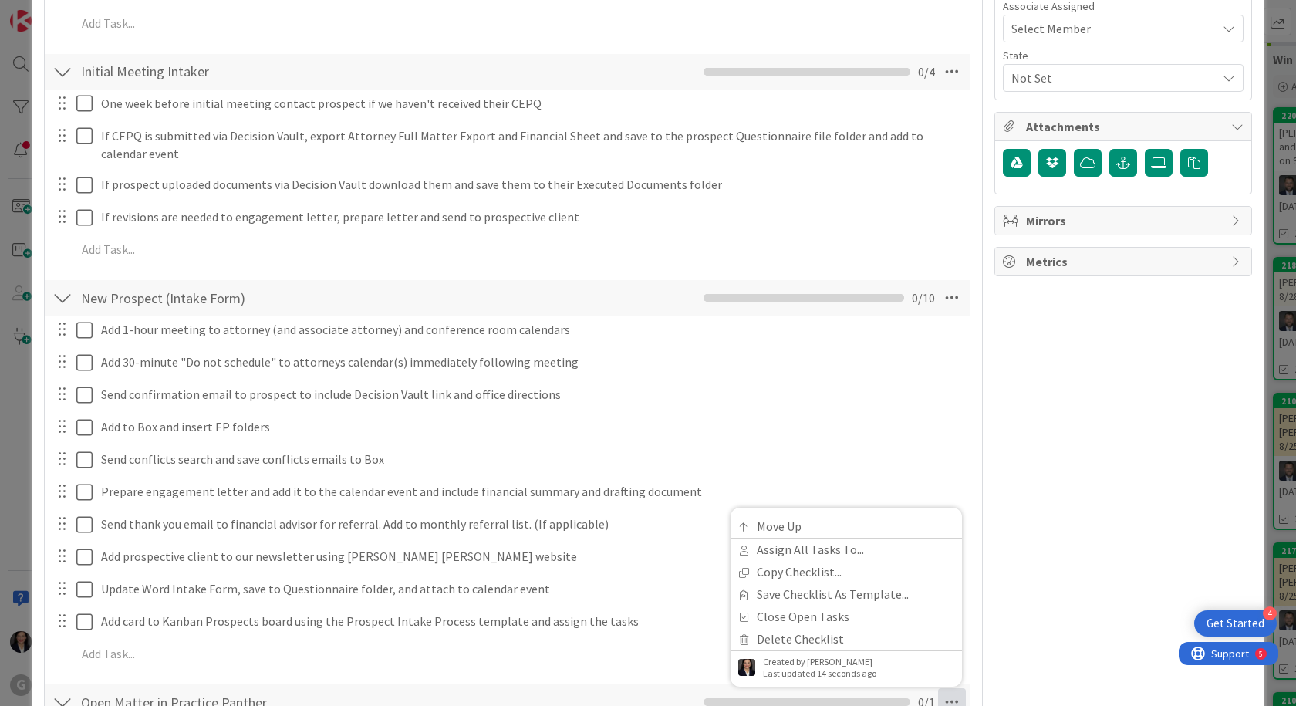
scroll to position [405, 0]
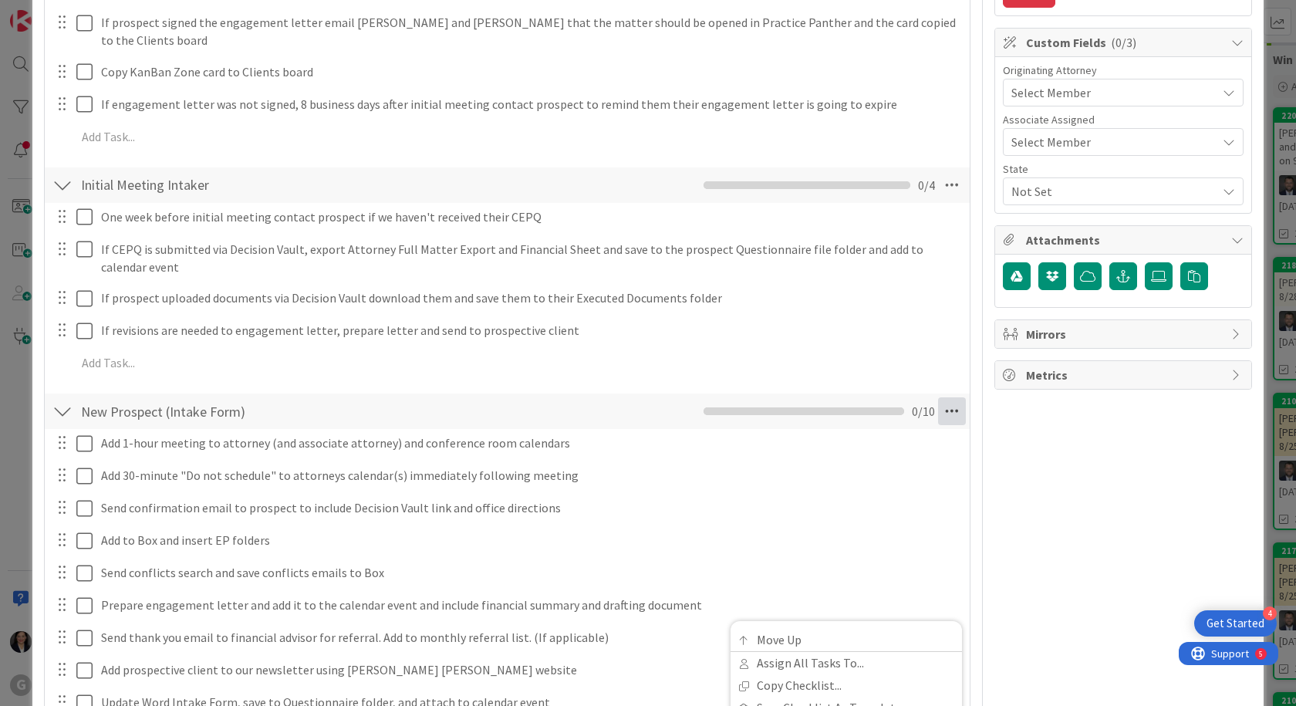
click at [945, 397] on icon at bounding box center [952, 411] width 28 height 28
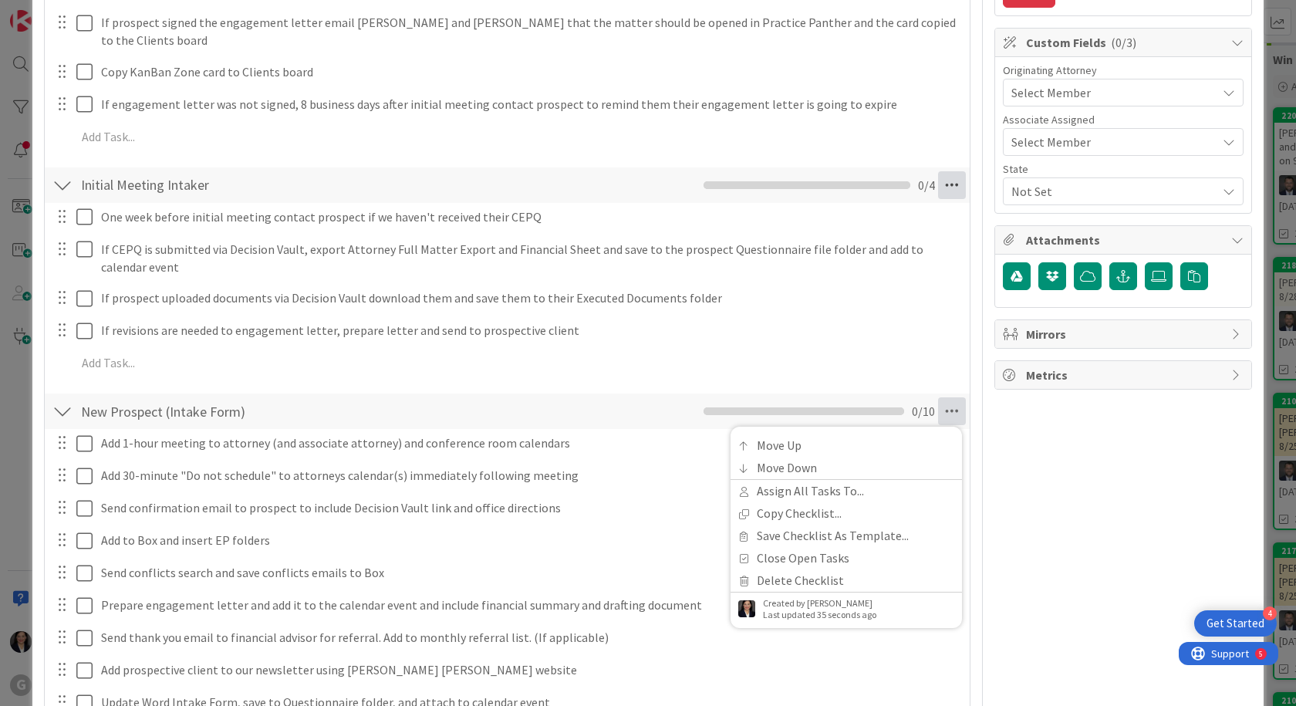
click at [949, 171] on icon at bounding box center [952, 185] width 28 height 28
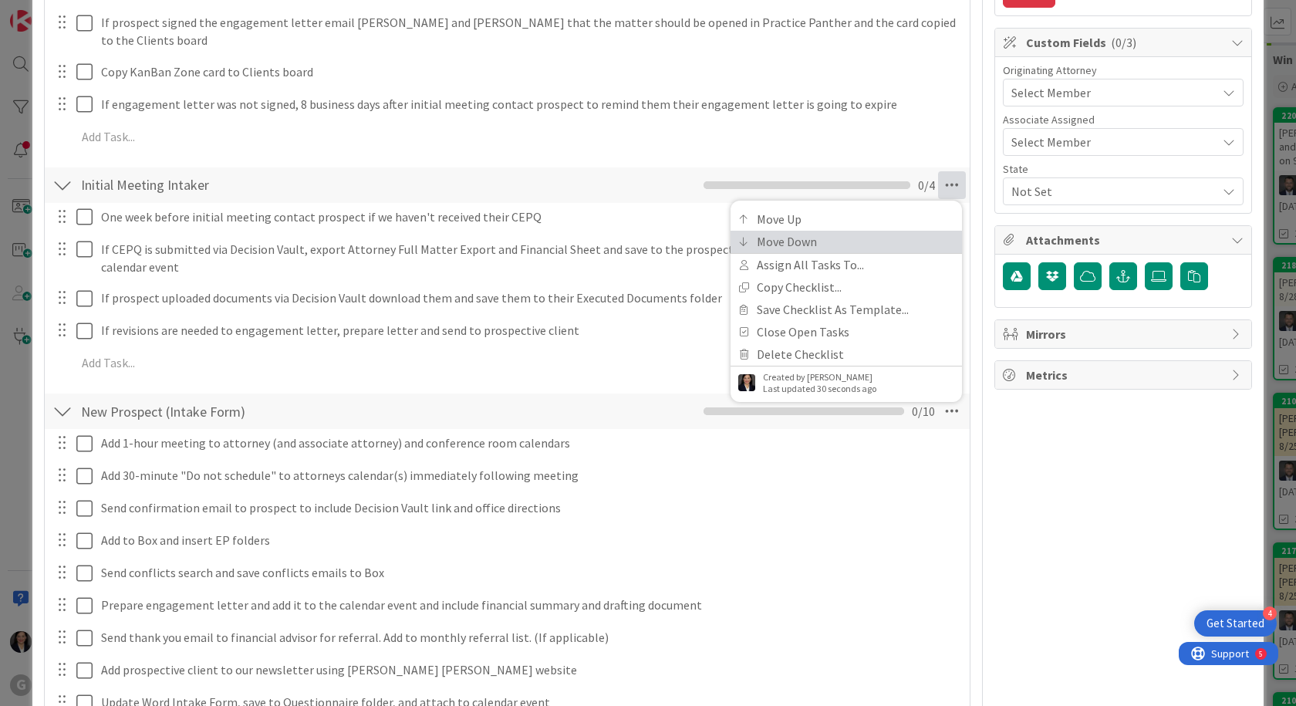
click at [862, 231] on link "Move Down" at bounding box center [845, 242] width 231 height 22
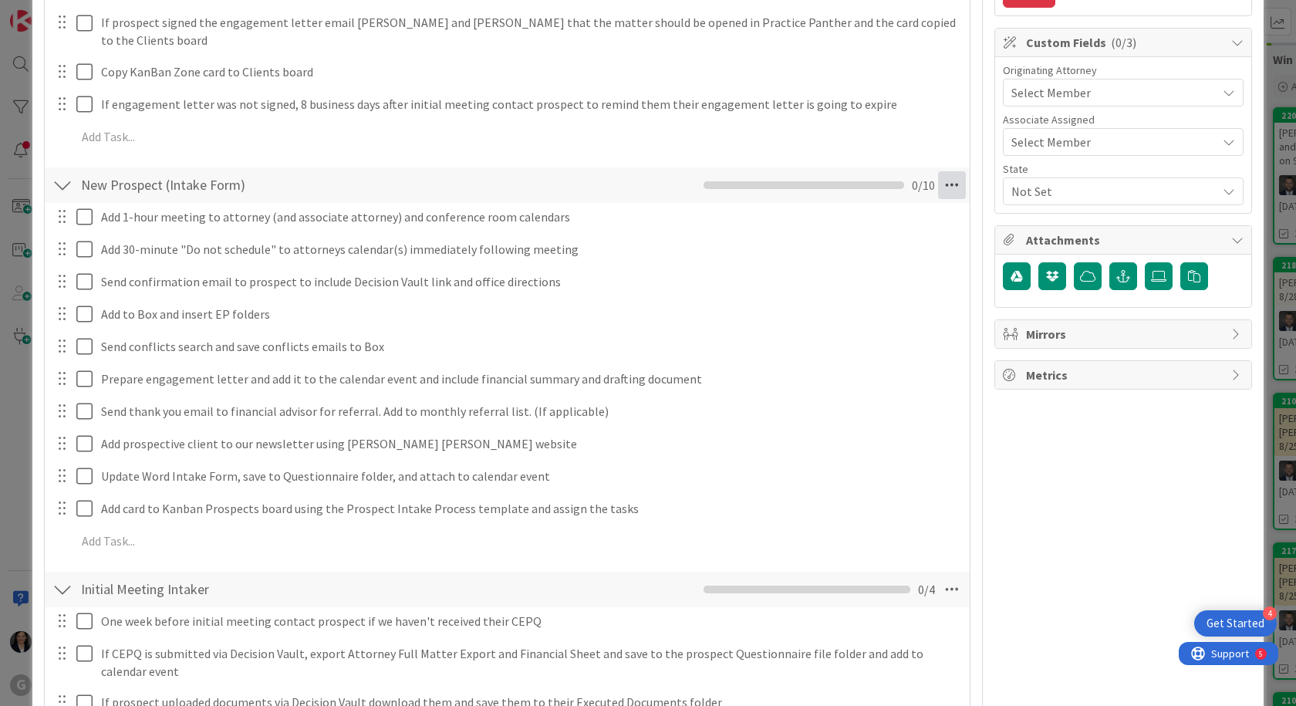
click at [942, 171] on icon at bounding box center [952, 185] width 28 height 28
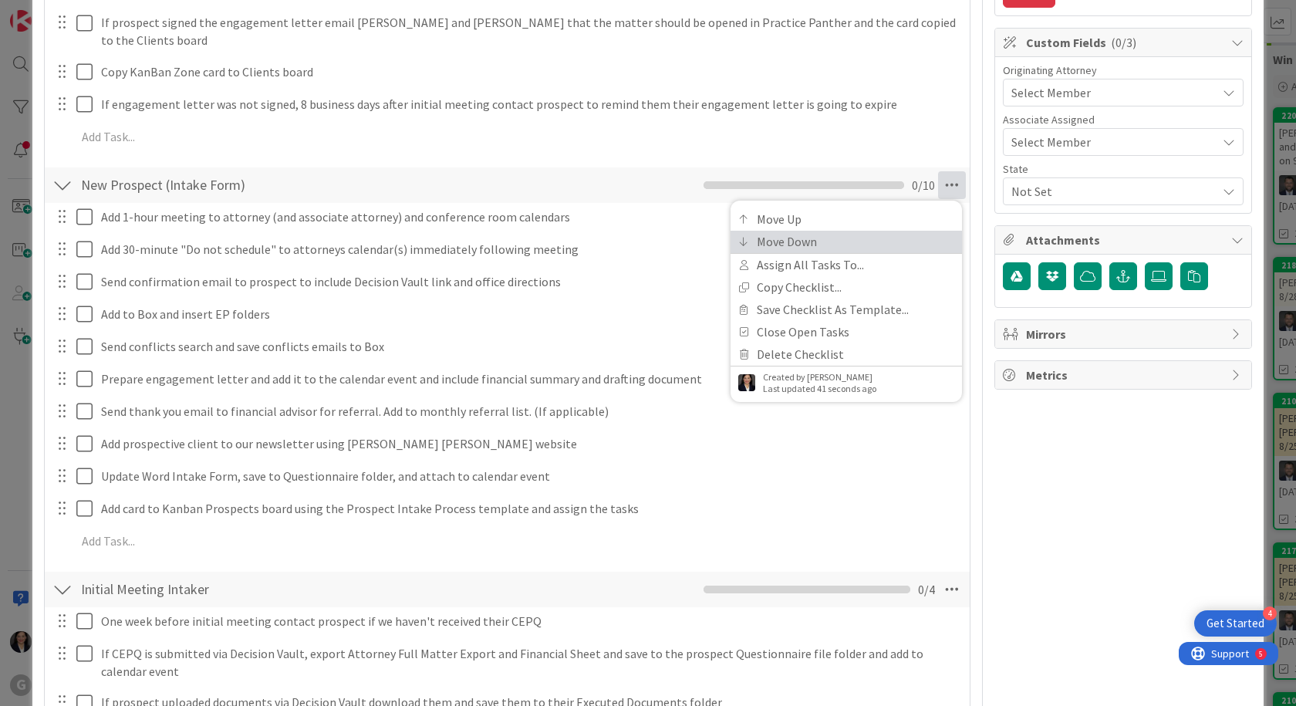
click at [822, 231] on link "Move Down" at bounding box center [845, 242] width 231 height 22
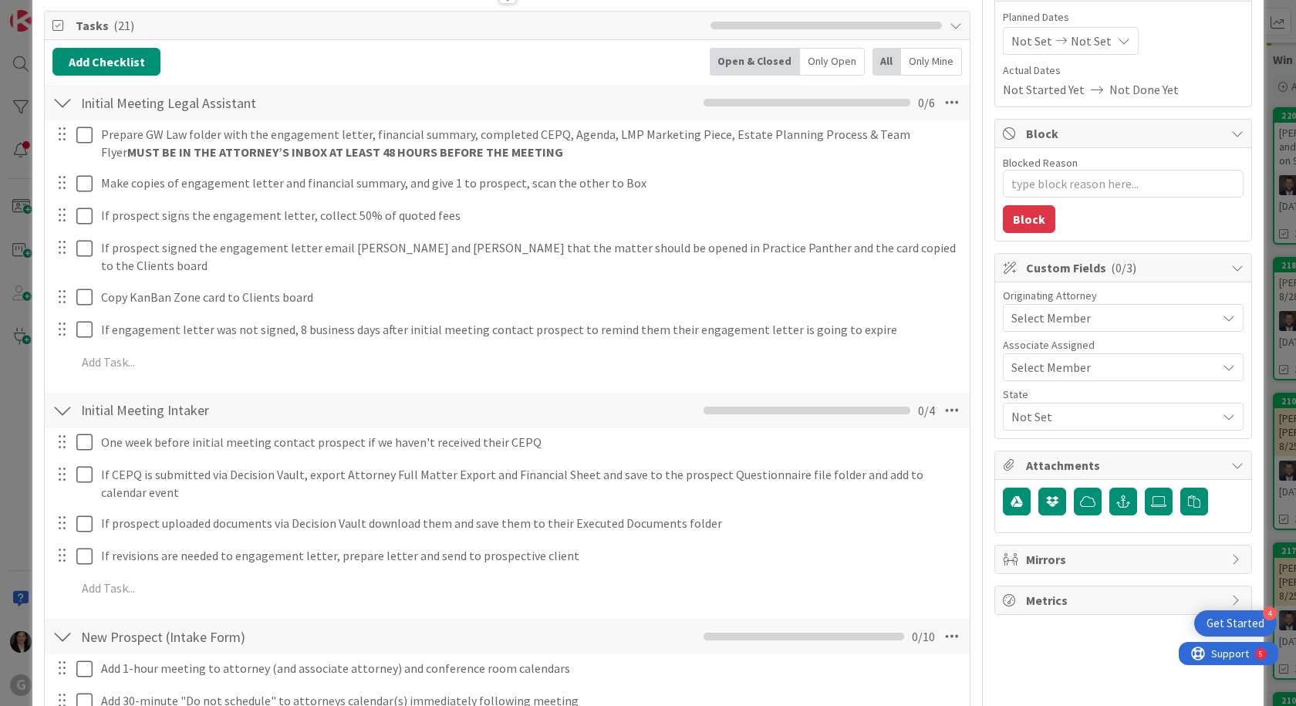
scroll to position [164, 0]
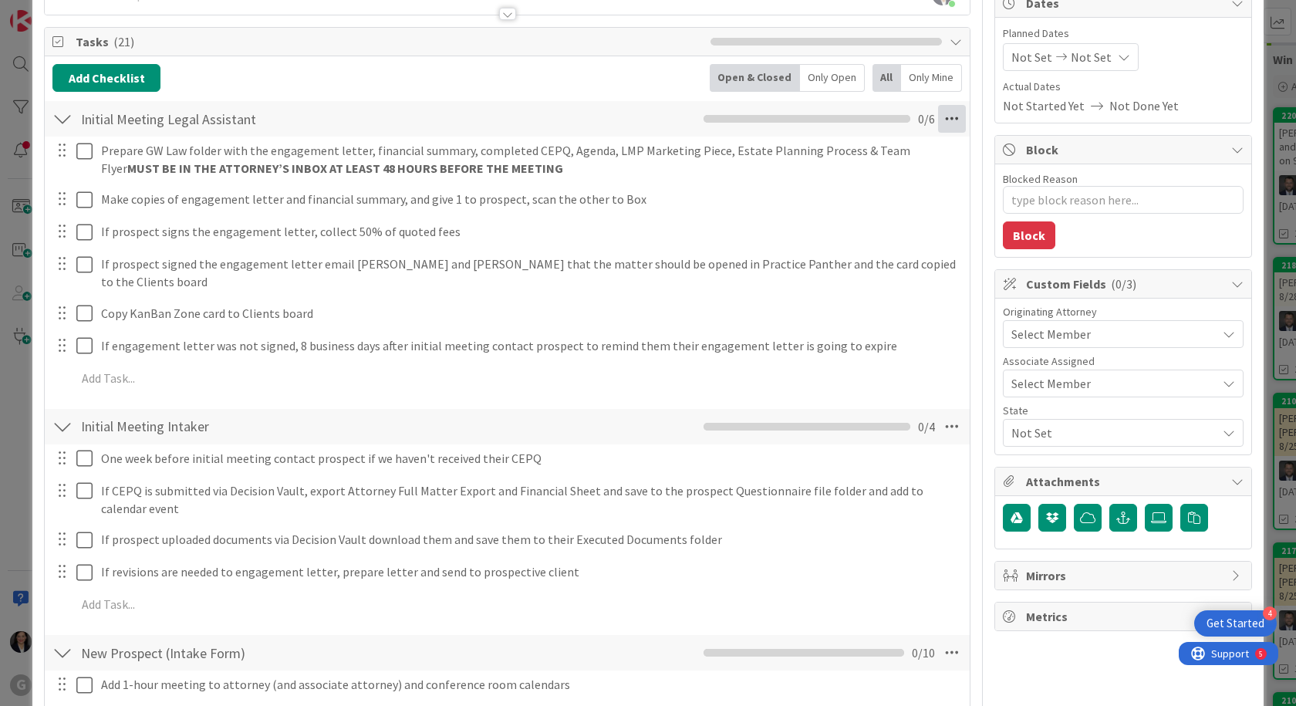
click at [939, 116] on icon at bounding box center [952, 119] width 28 height 28
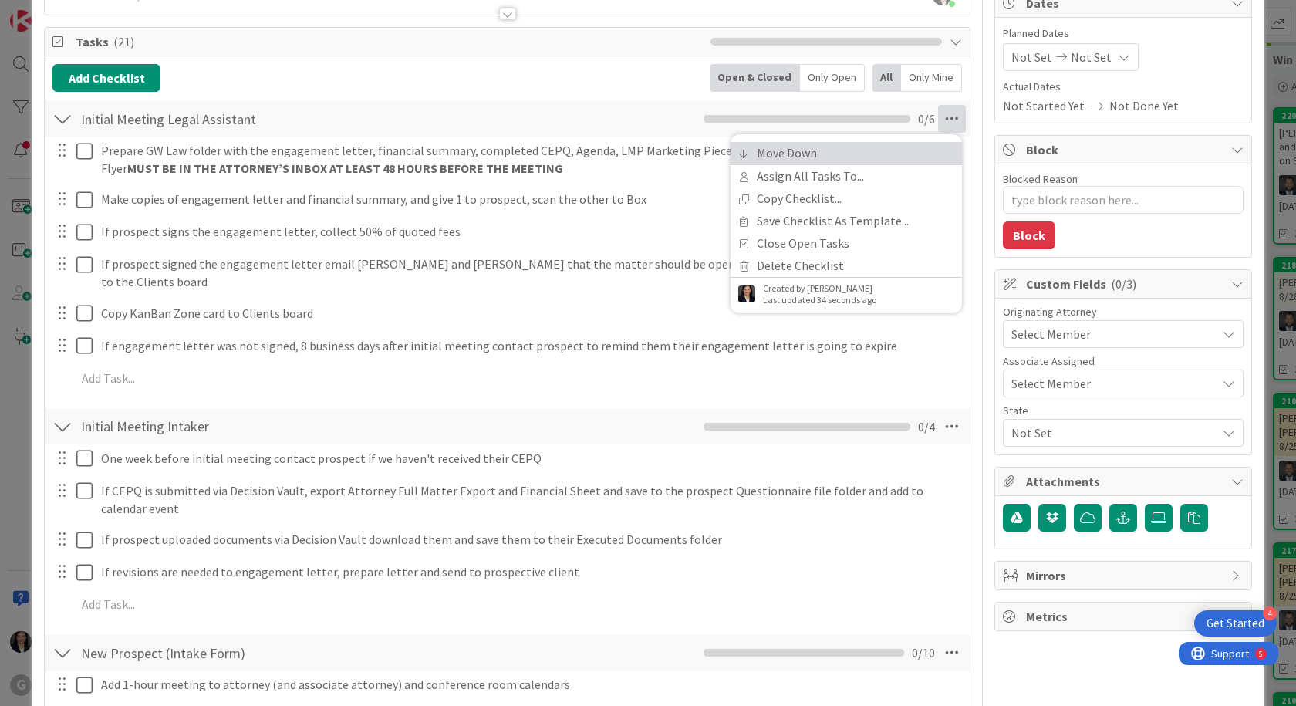
click at [807, 153] on link "Move Down" at bounding box center [845, 153] width 231 height 22
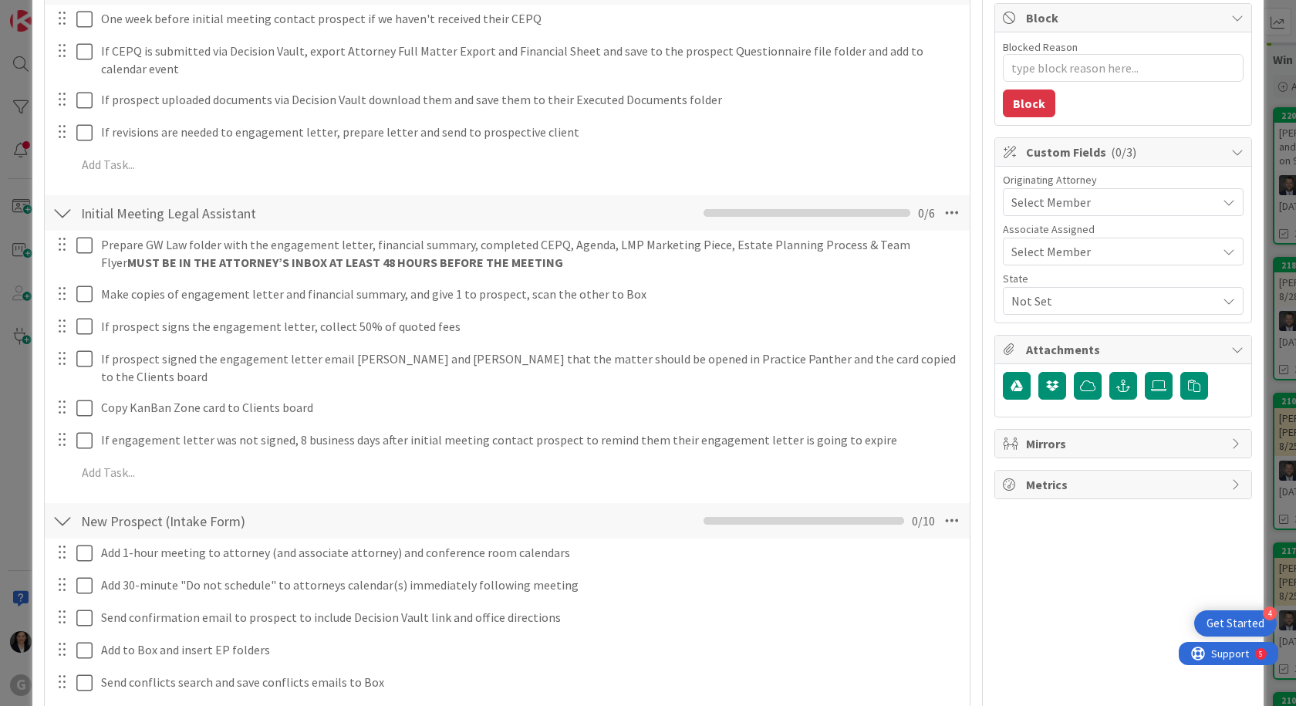
scroll to position [335, 0]
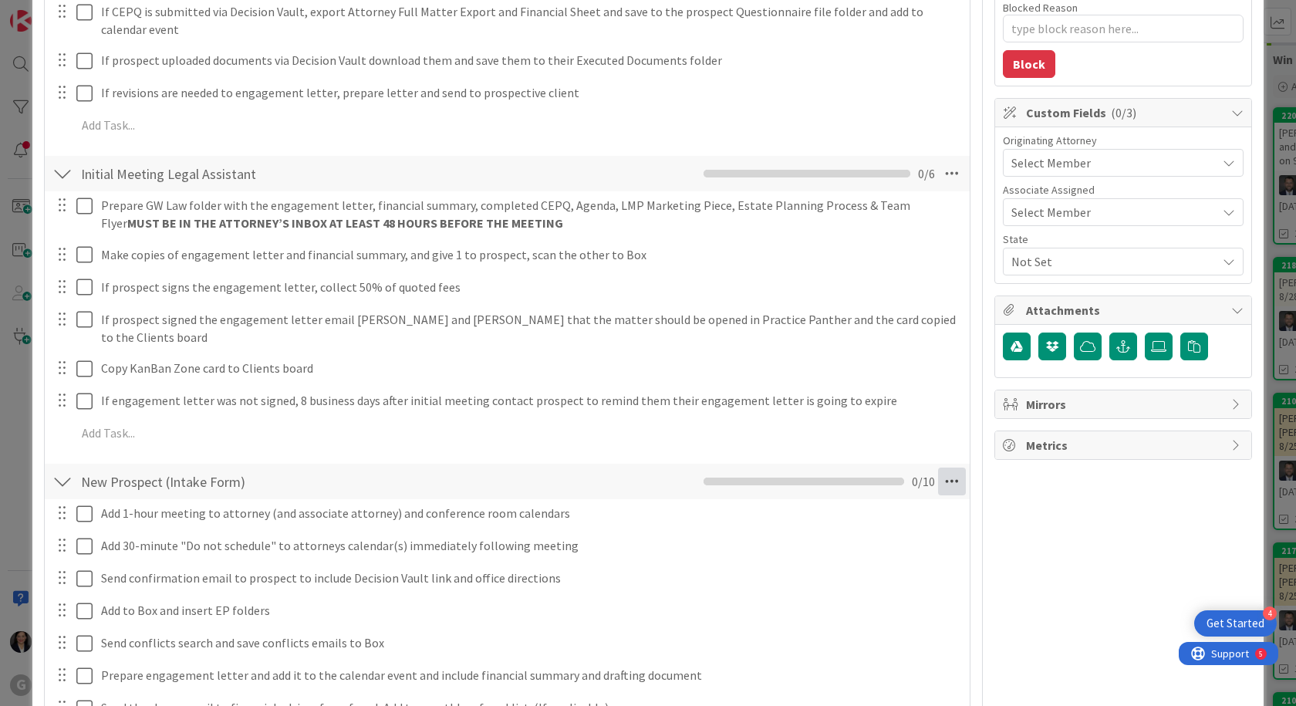
click at [943, 467] on icon at bounding box center [952, 481] width 28 height 28
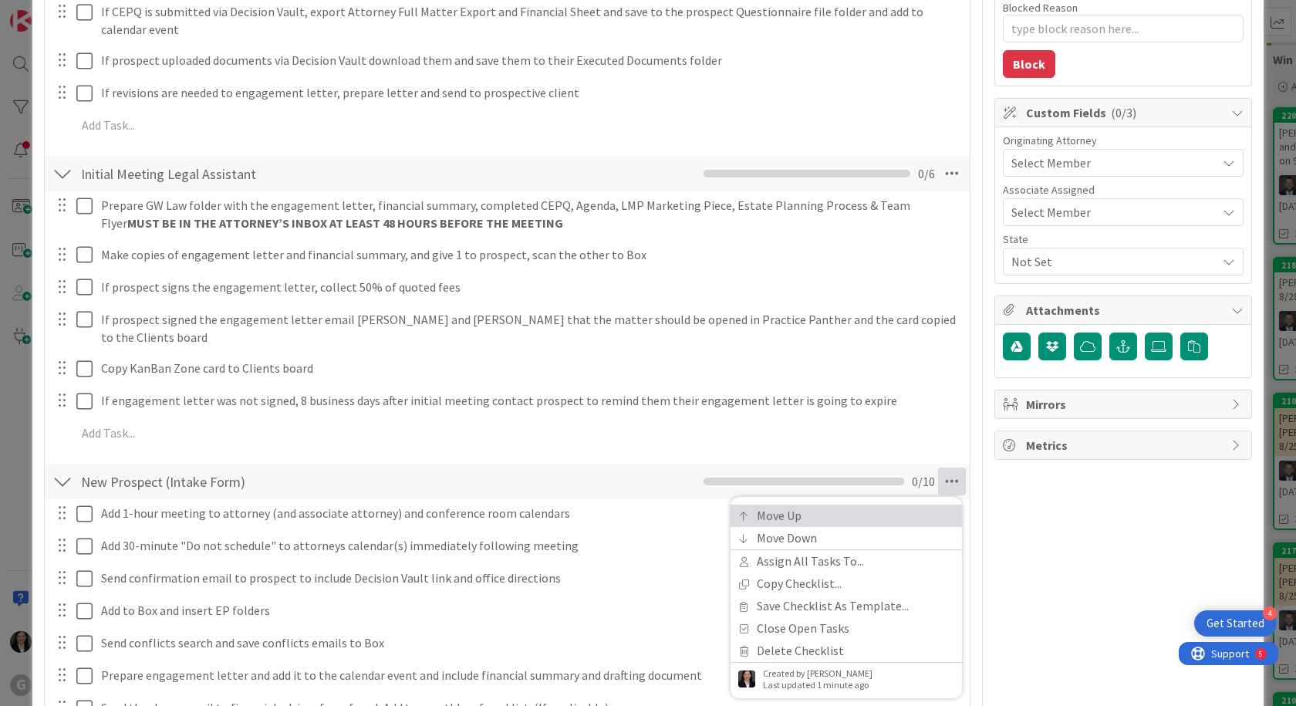
click at [823, 504] on link "Move Up" at bounding box center [845, 515] width 231 height 22
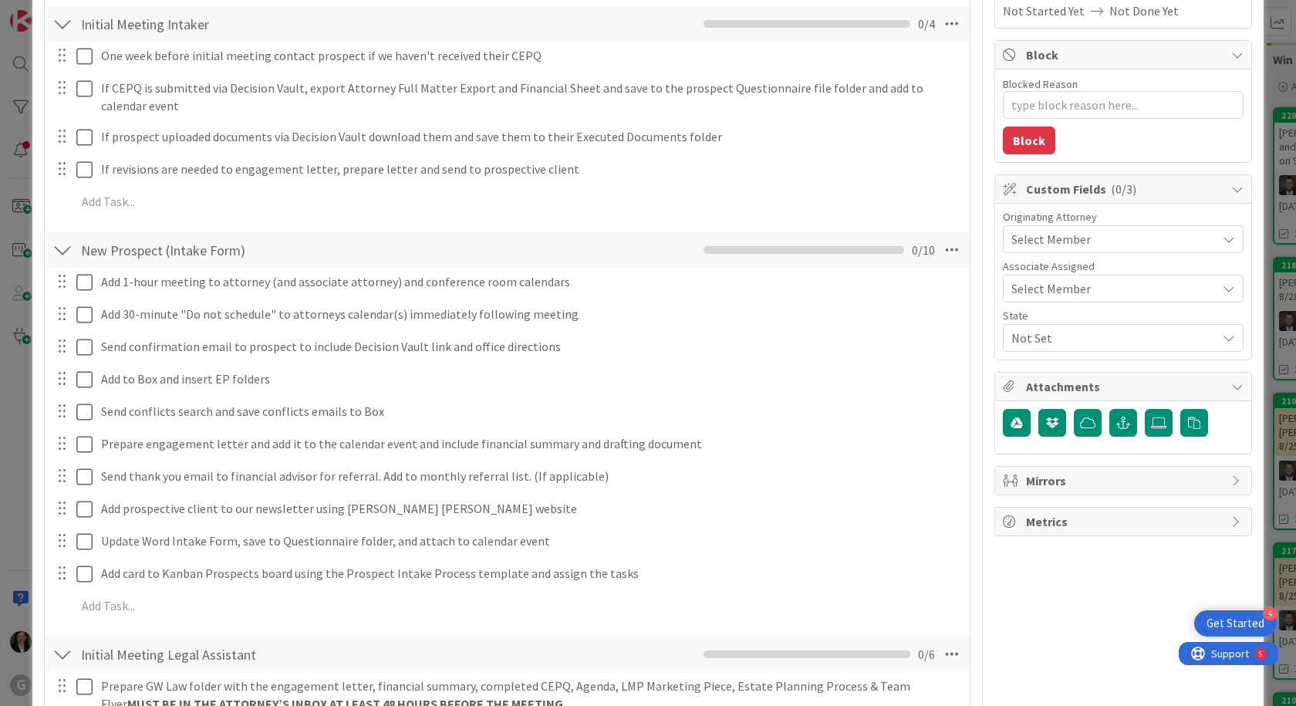
scroll to position [258, 0]
click at [946, 255] on icon at bounding box center [952, 251] width 28 height 28
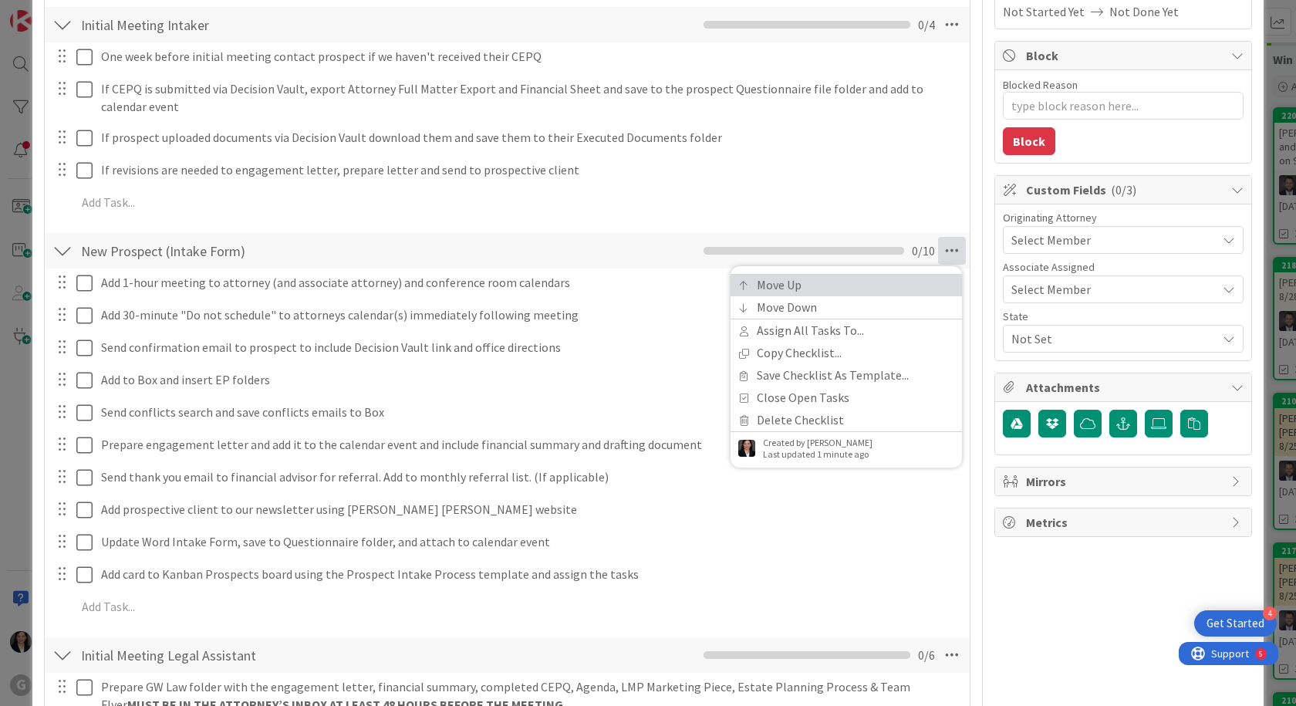
click at [855, 282] on link "Move Up" at bounding box center [845, 285] width 231 height 22
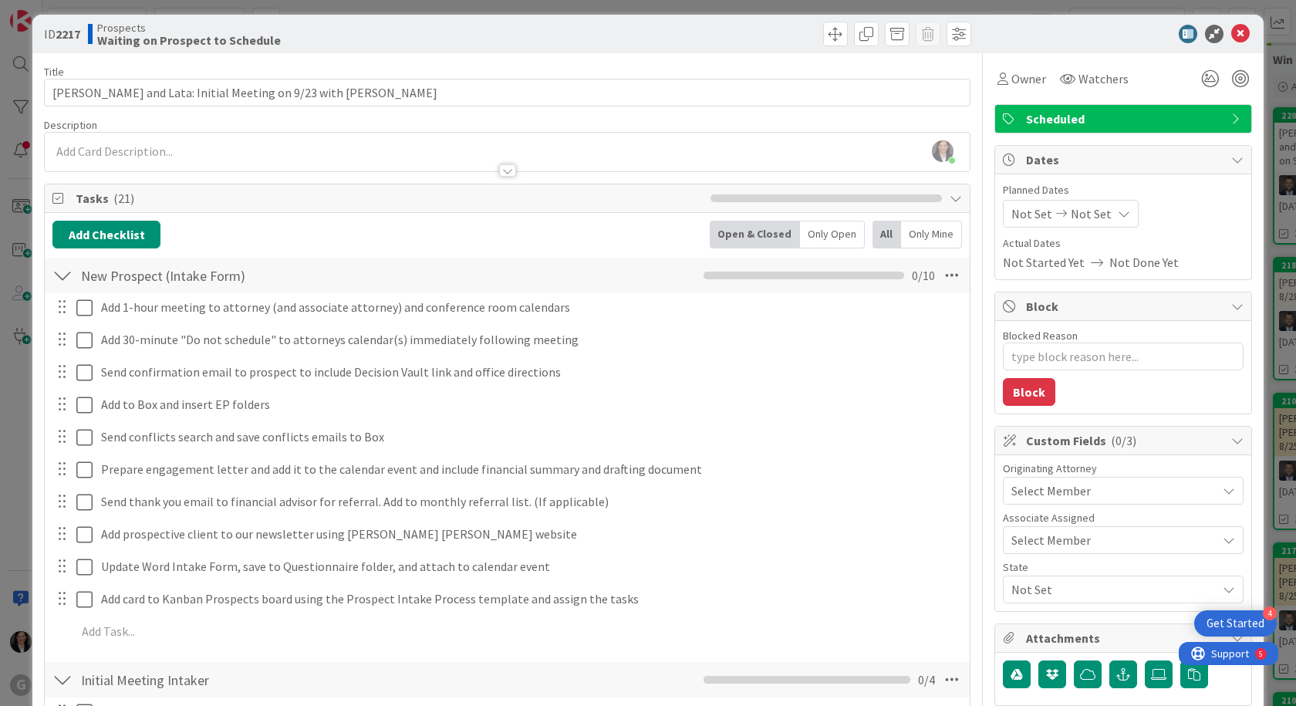
scroll to position [0, 0]
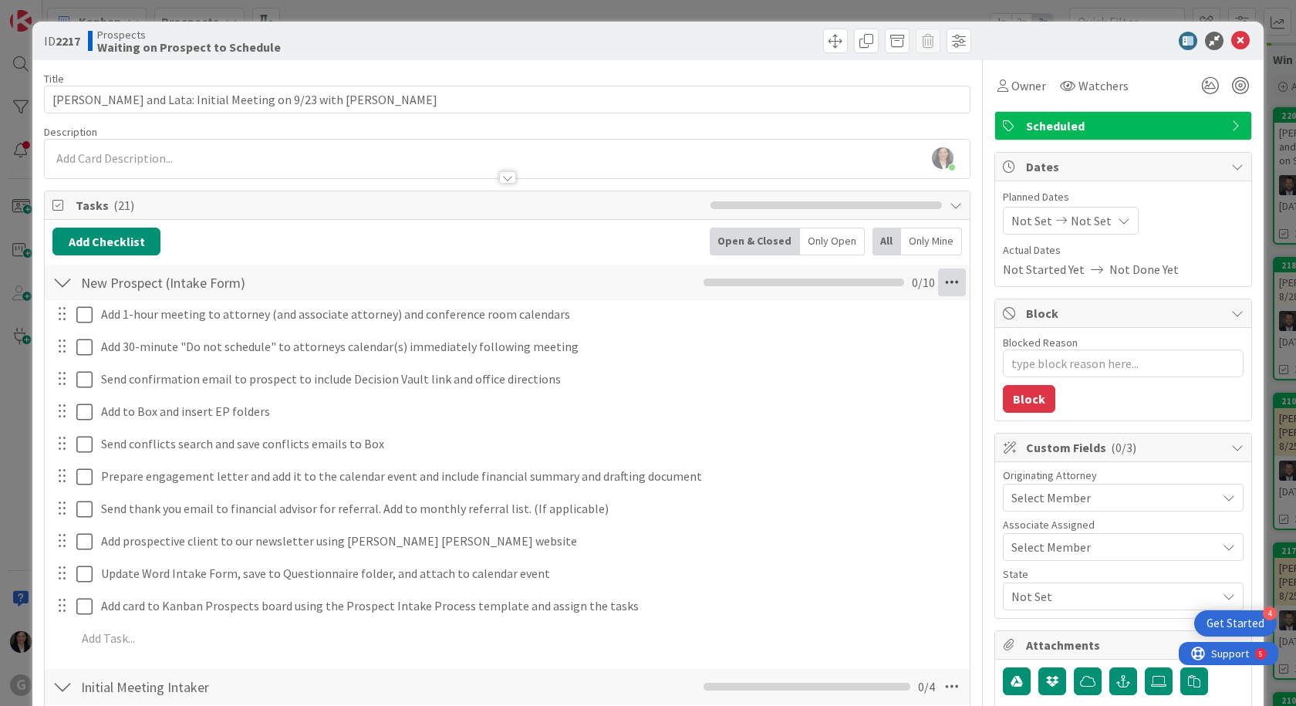
click at [938, 283] on icon at bounding box center [952, 282] width 28 height 28
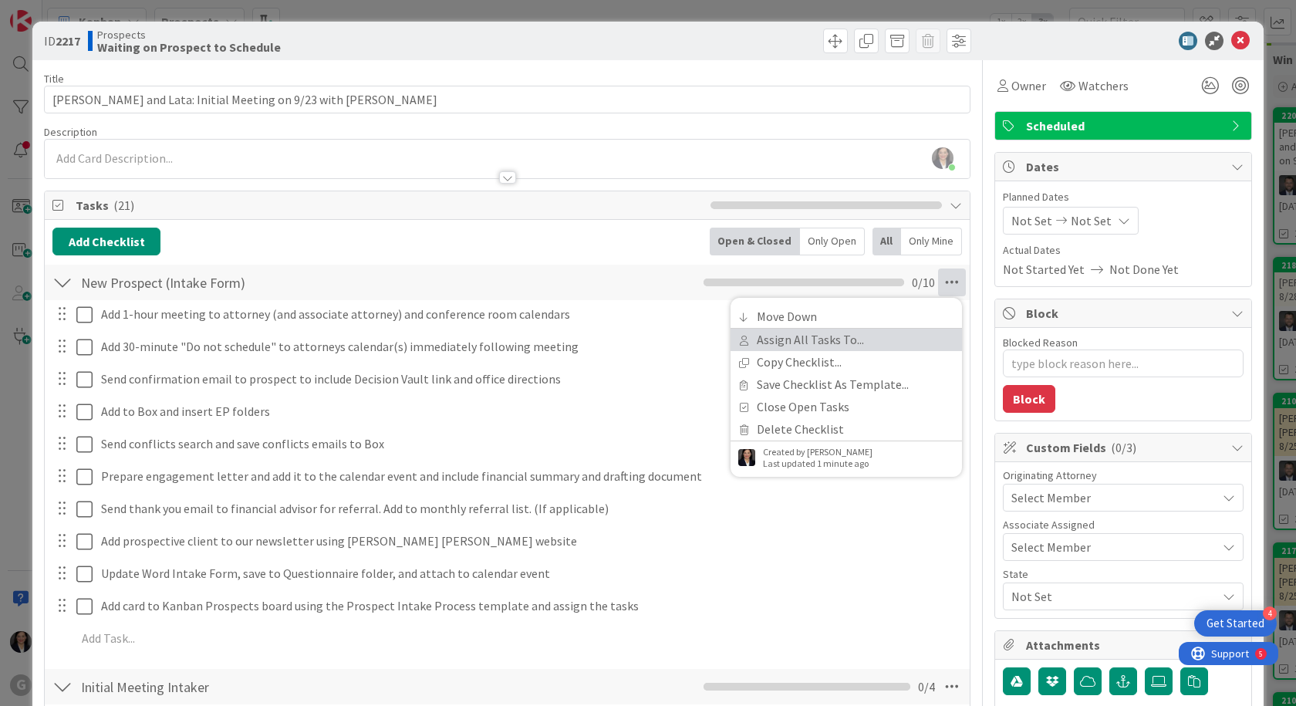
click at [858, 342] on link "Assign All Tasks To..." at bounding box center [845, 340] width 231 height 22
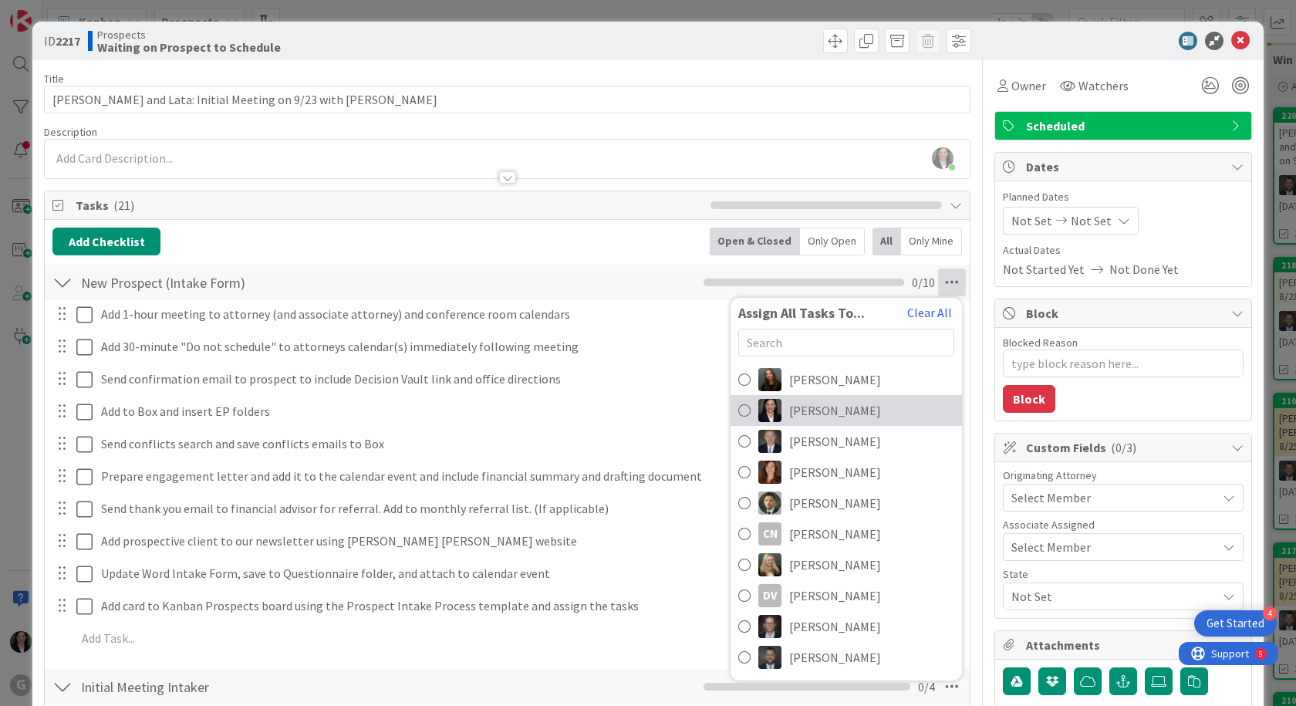
click at [837, 424] on link "[PERSON_NAME]" at bounding box center [845, 410] width 231 height 31
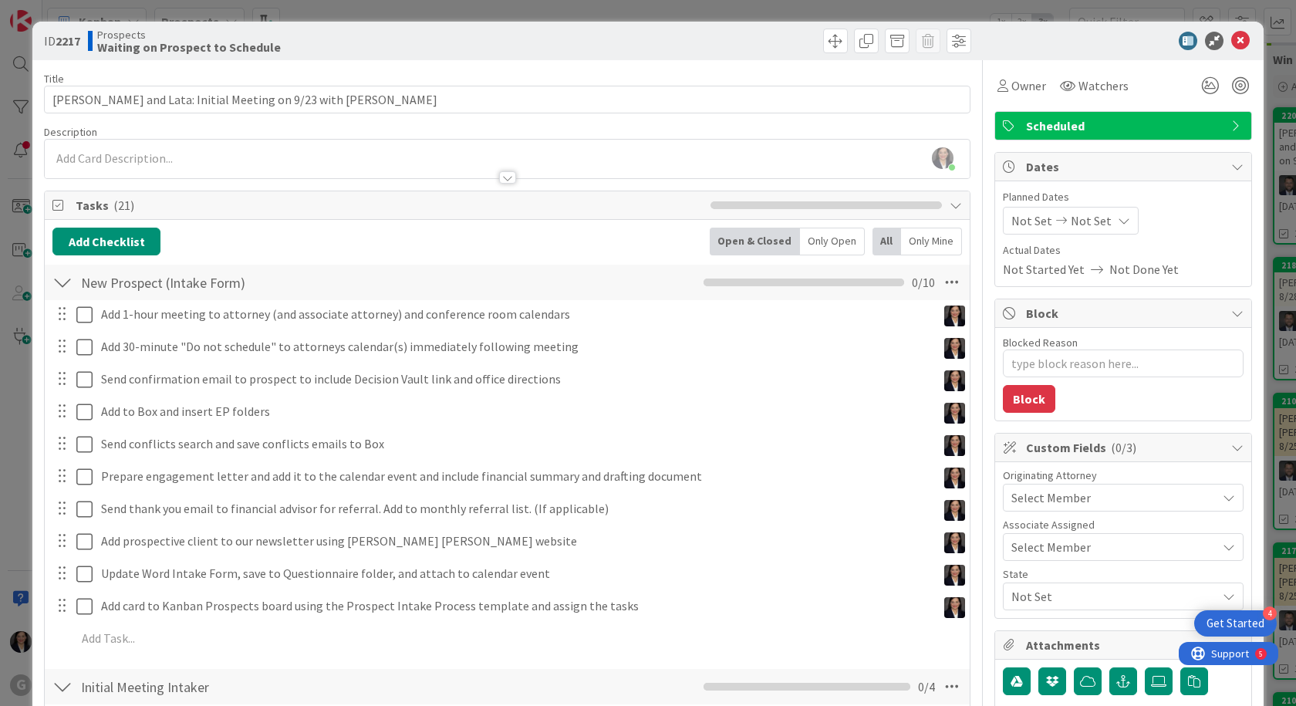
type textarea "x"
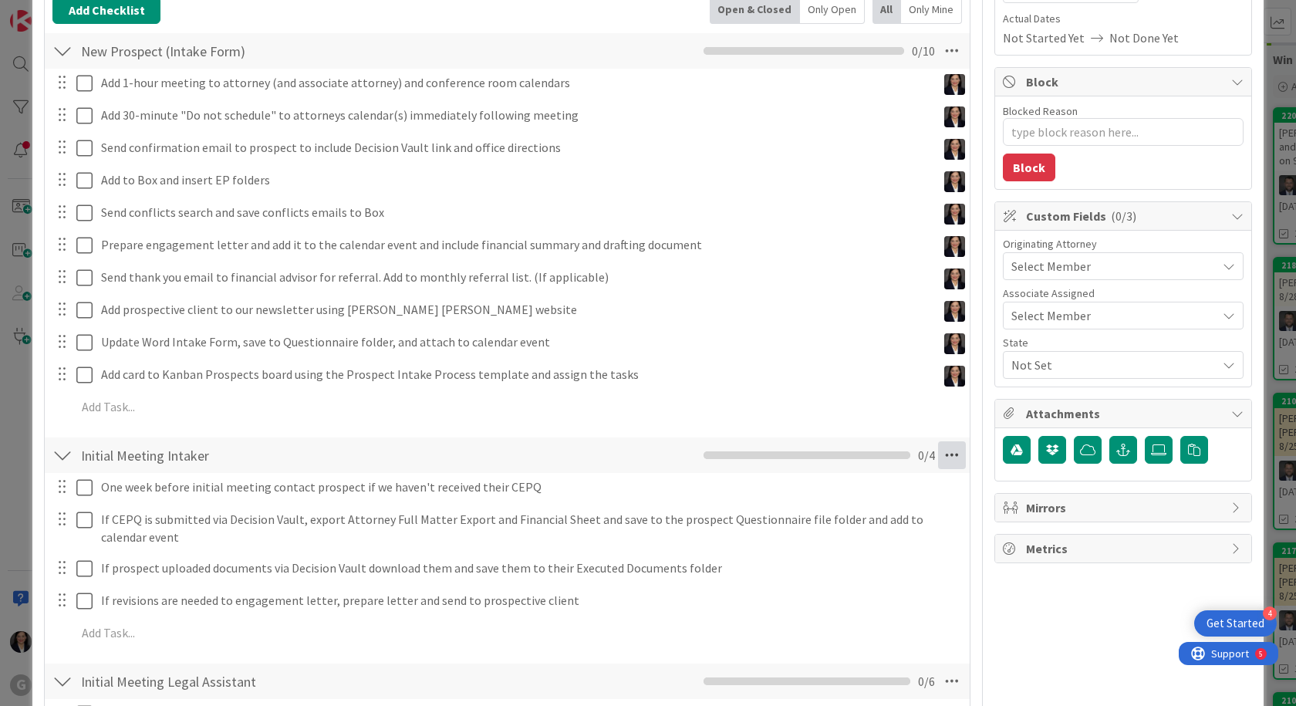
click at [938, 455] on icon at bounding box center [952, 455] width 28 height 28
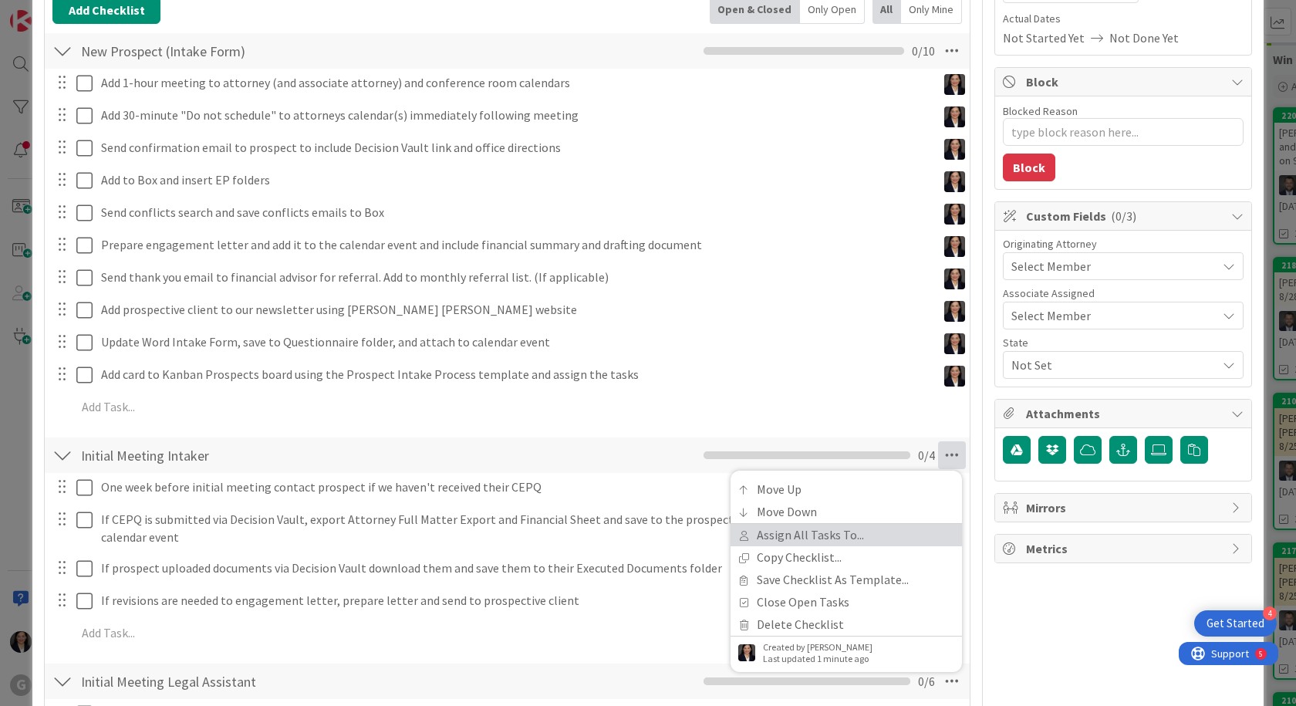
click at [804, 534] on link "Assign All Tasks To..." at bounding box center [845, 535] width 231 height 22
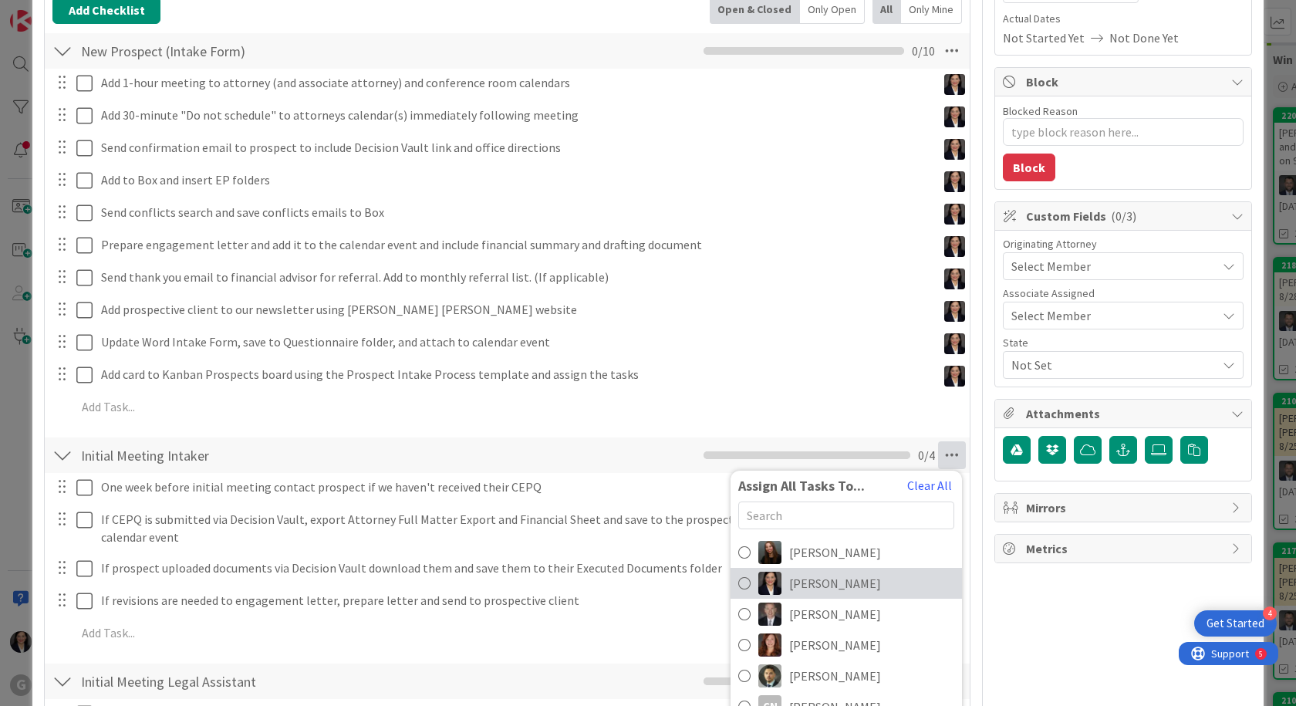
click at [789, 581] on span "[PERSON_NAME]" at bounding box center [835, 583] width 92 height 19
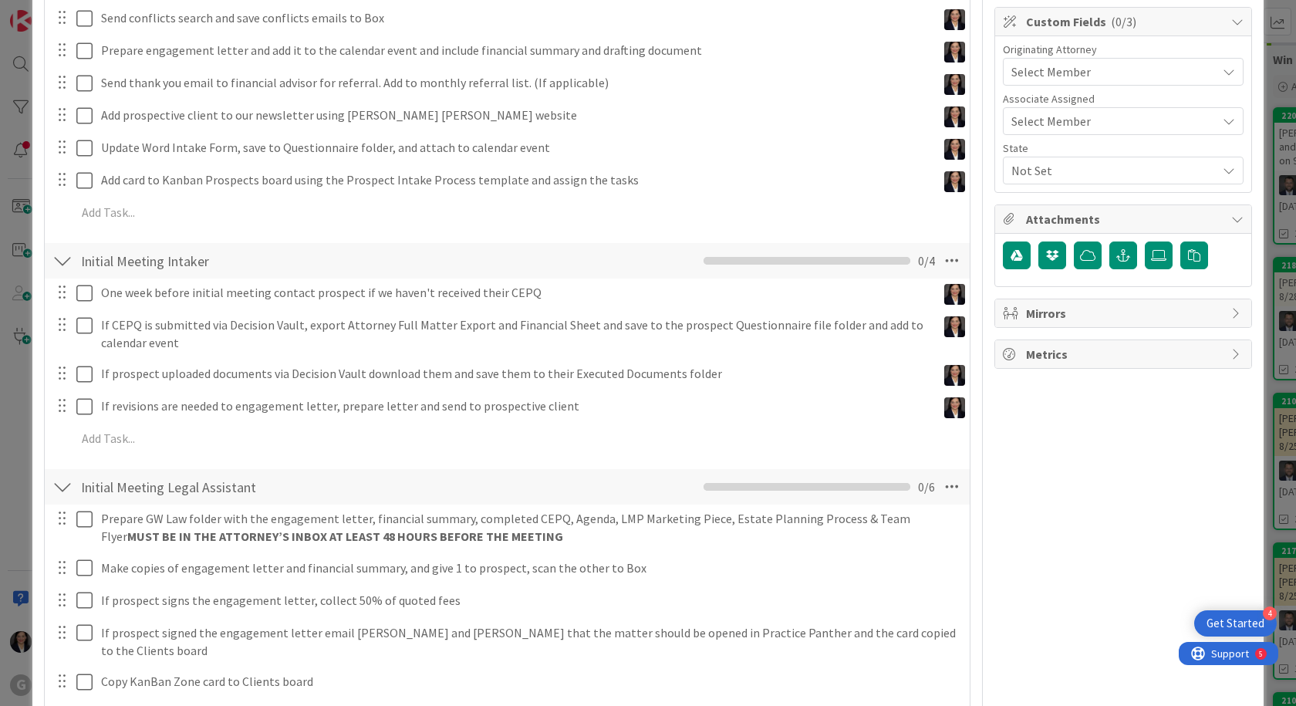
scroll to position [463, 0]
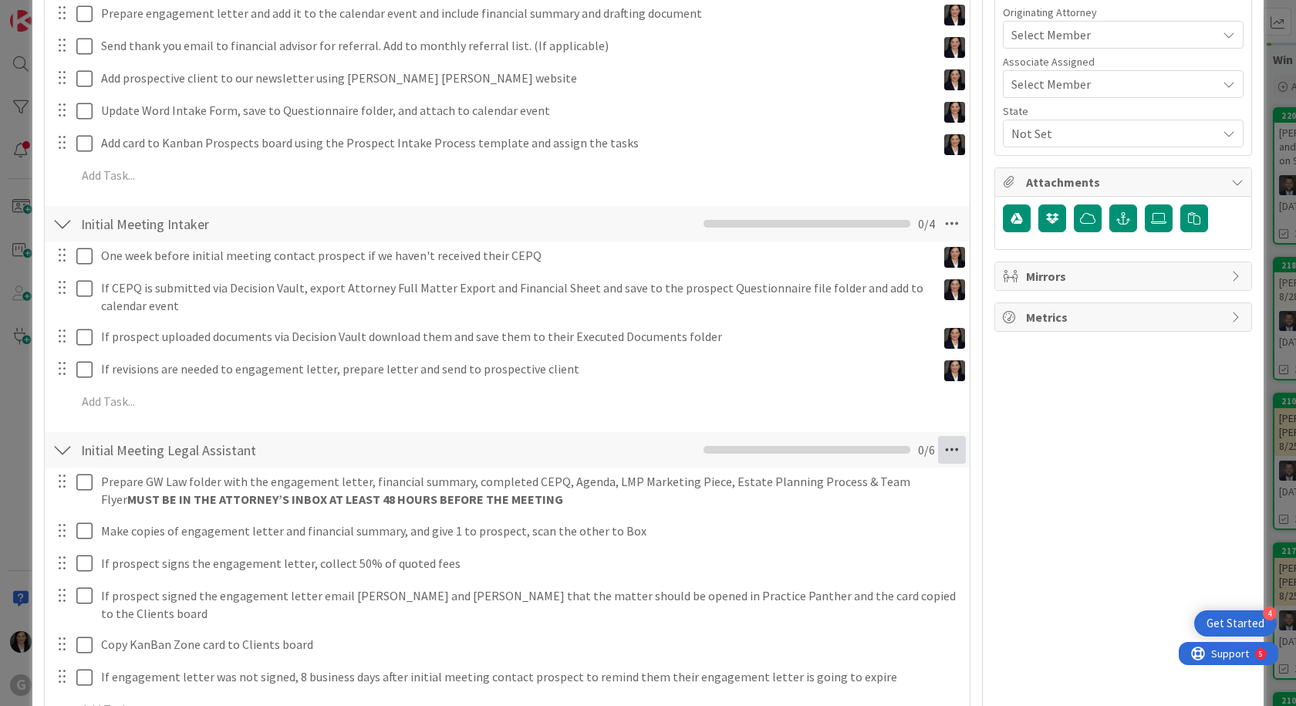
click at [938, 450] on icon at bounding box center [952, 450] width 28 height 28
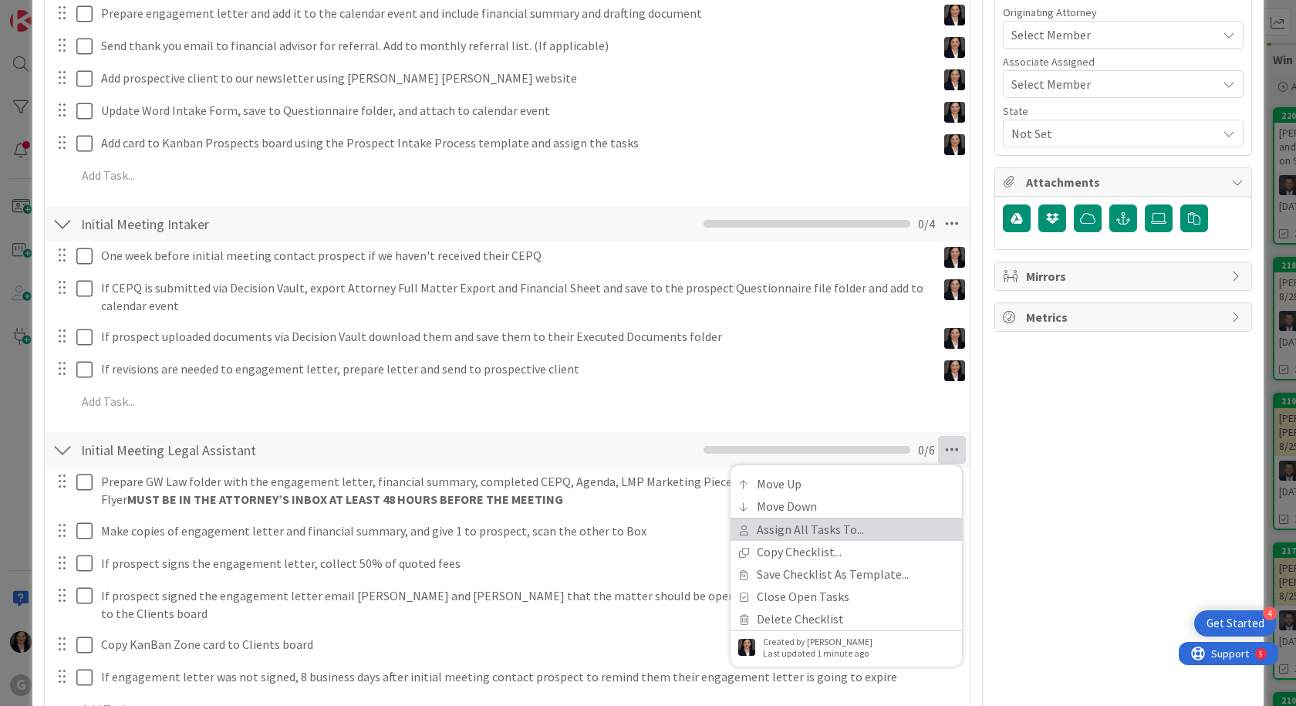
click at [787, 531] on link "Assign All Tasks To..." at bounding box center [845, 529] width 231 height 22
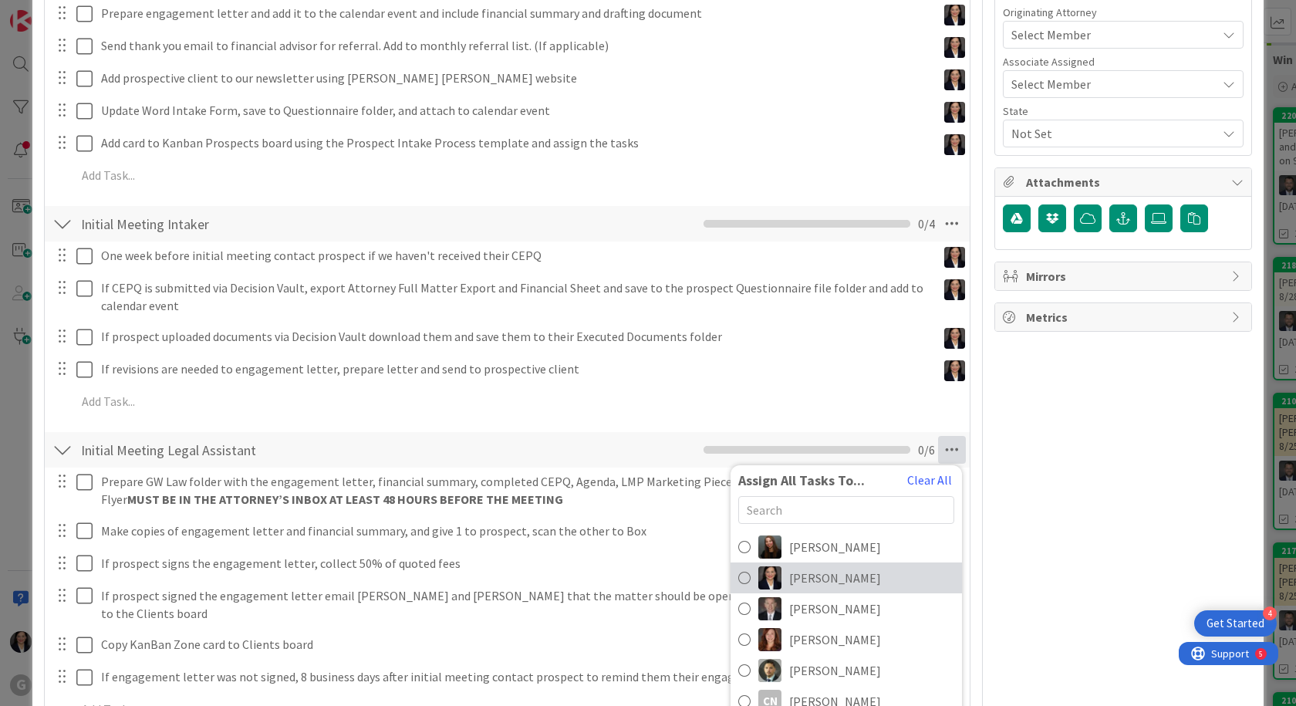
click at [802, 582] on span "[PERSON_NAME]" at bounding box center [835, 577] width 92 height 19
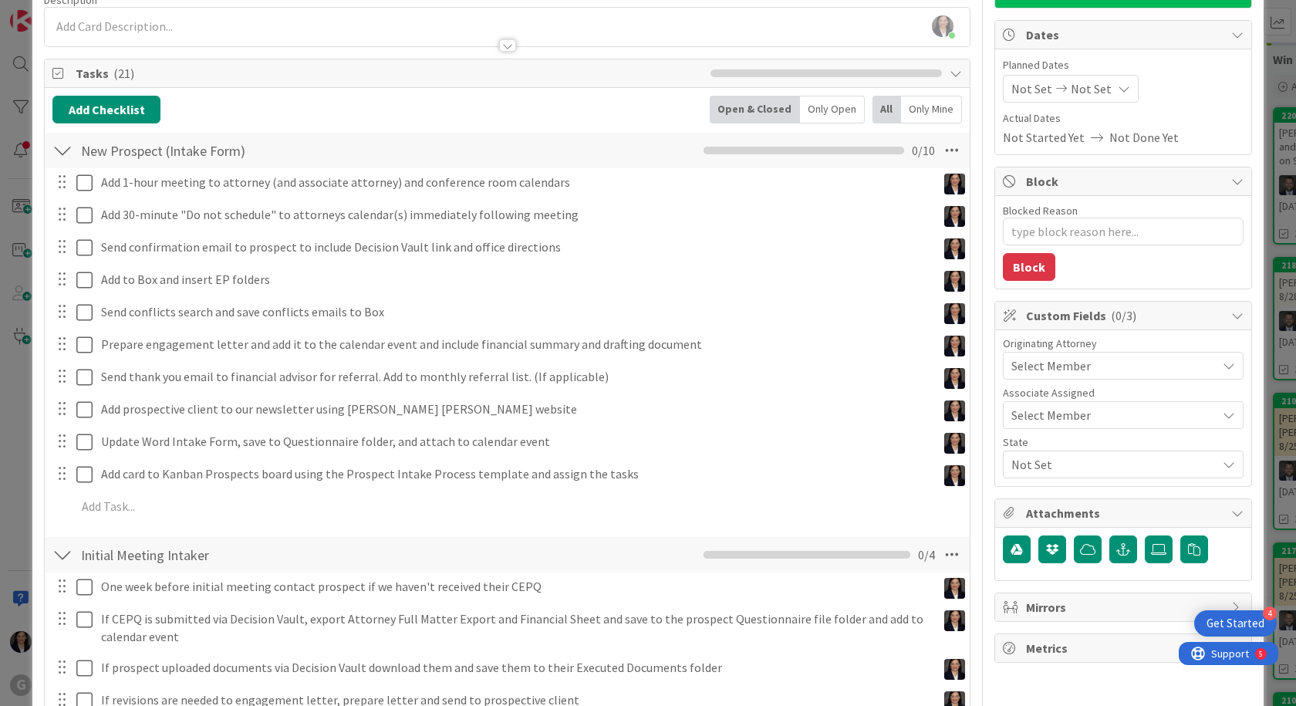
scroll to position [0, 0]
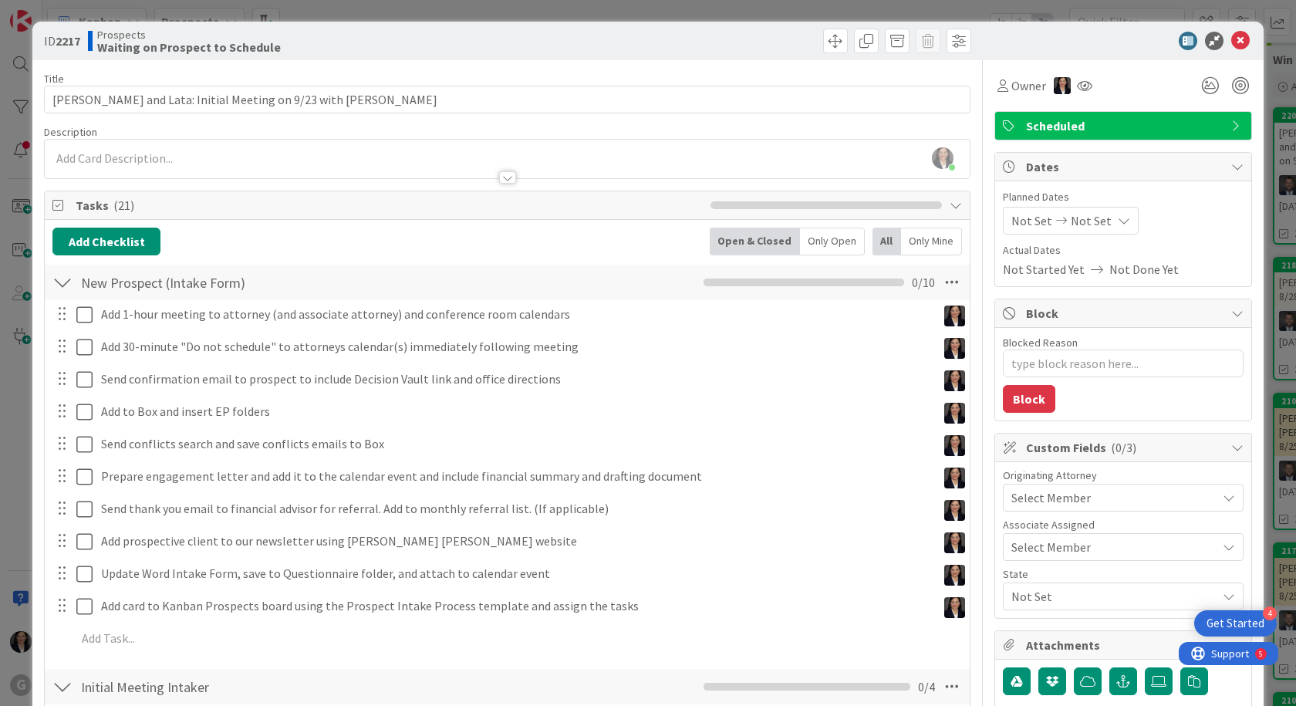
click at [1011, 224] on span "Not Set" at bounding box center [1031, 220] width 41 height 19
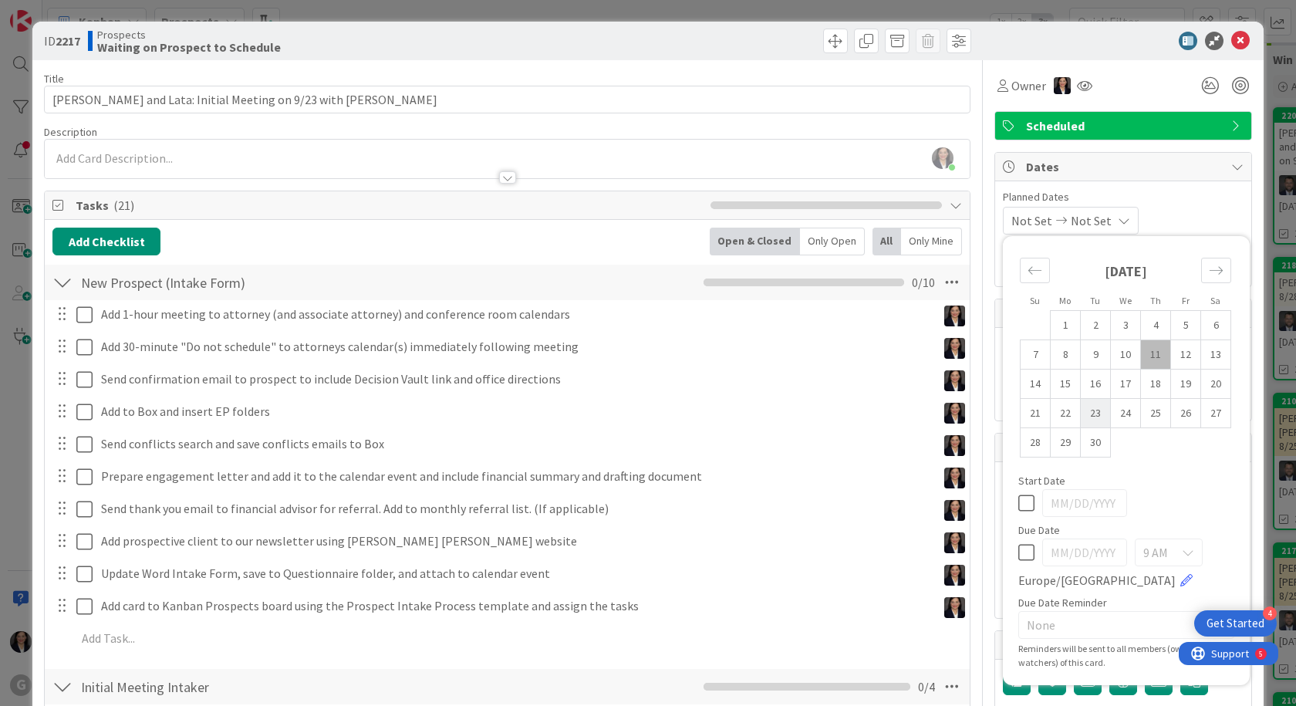
click at [1090, 418] on td "23" at bounding box center [1096, 413] width 30 height 29
type input "[DATE]"
click at [1180, 582] on link at bounding box center [1186, 580] width 12 height 12
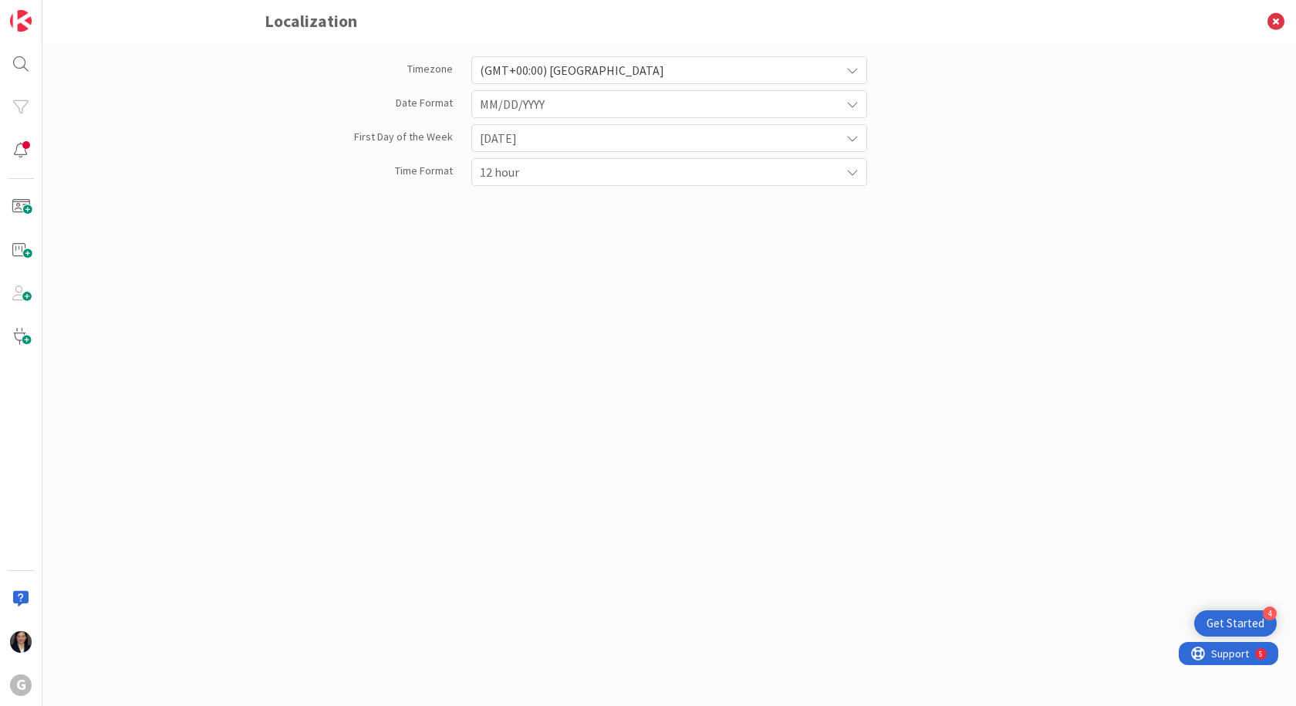
click at [851, 69] on icon at bounding box center [852, 70] width 12 height 12
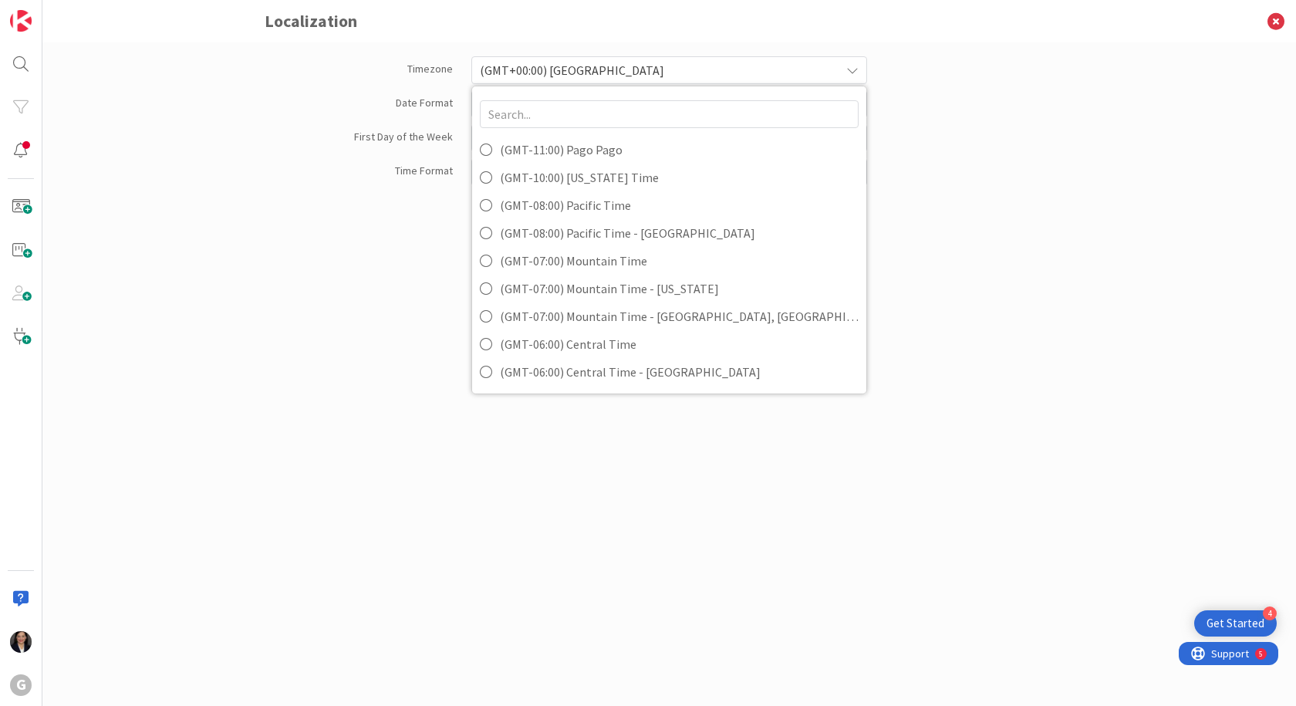
click at [1027, 203] on div "Timezone (GMT+00:00) [GEOGRAPHIC_DATA] (GMT-11:00) [GEOGRAPHIC_DATA] (GMT-10:00…" at bounding box center [670, 358] width 810 height 617
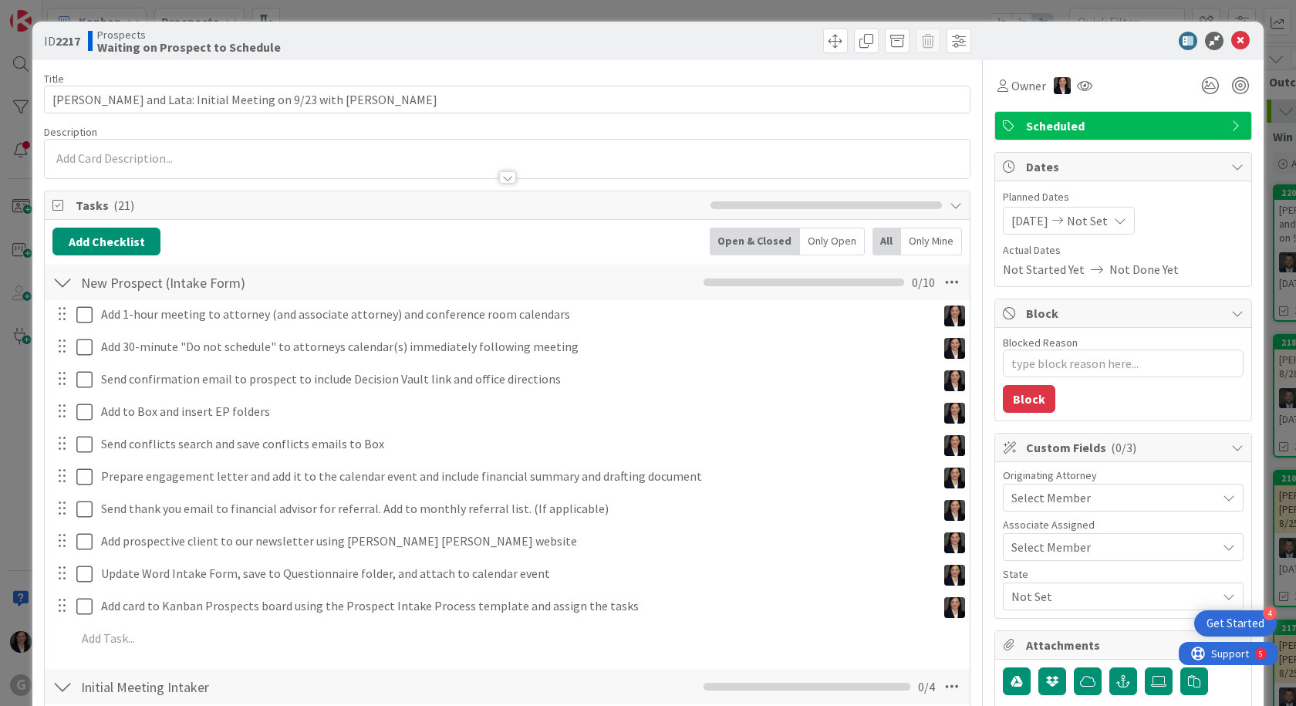
click at [1066, 490] on span "Select Member" at bounding box center [1050, 497] width 79 height 19
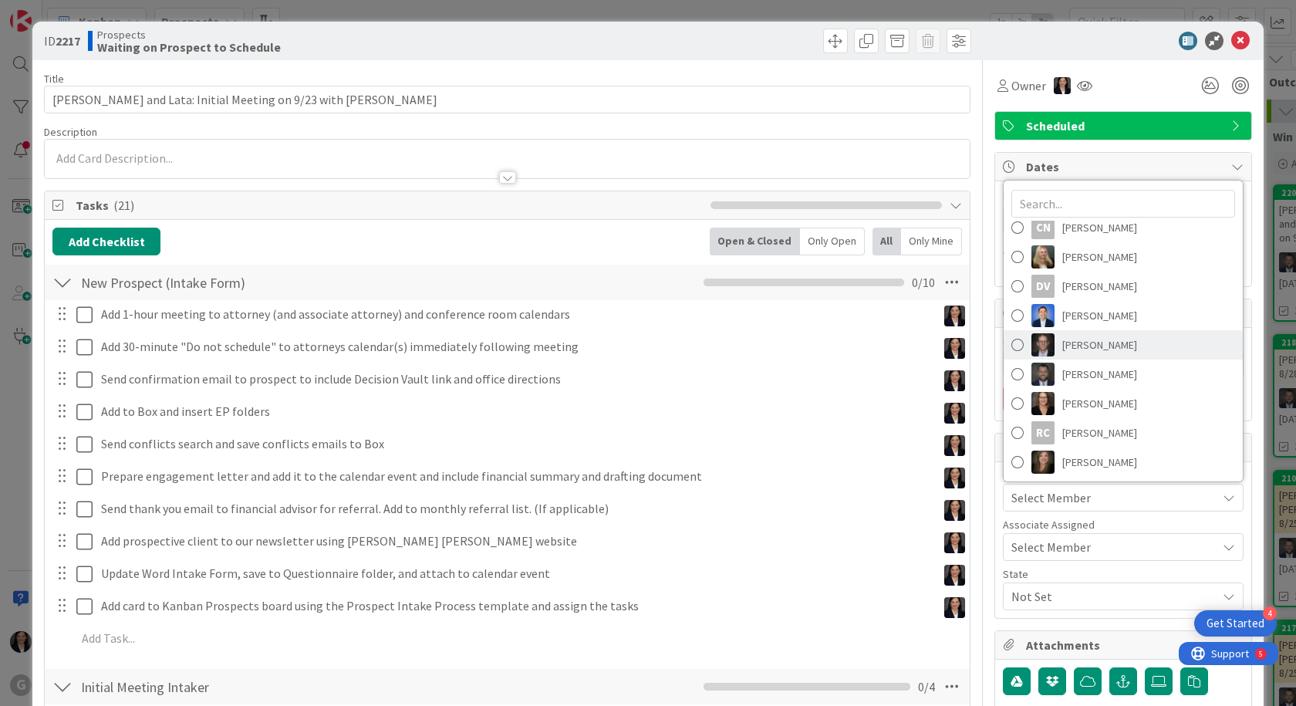
scroll to position [156, 0]
click at [1085, 373] on span "[PERSON_NAME]" at bounding box center [1099, 372] width 75 height 23
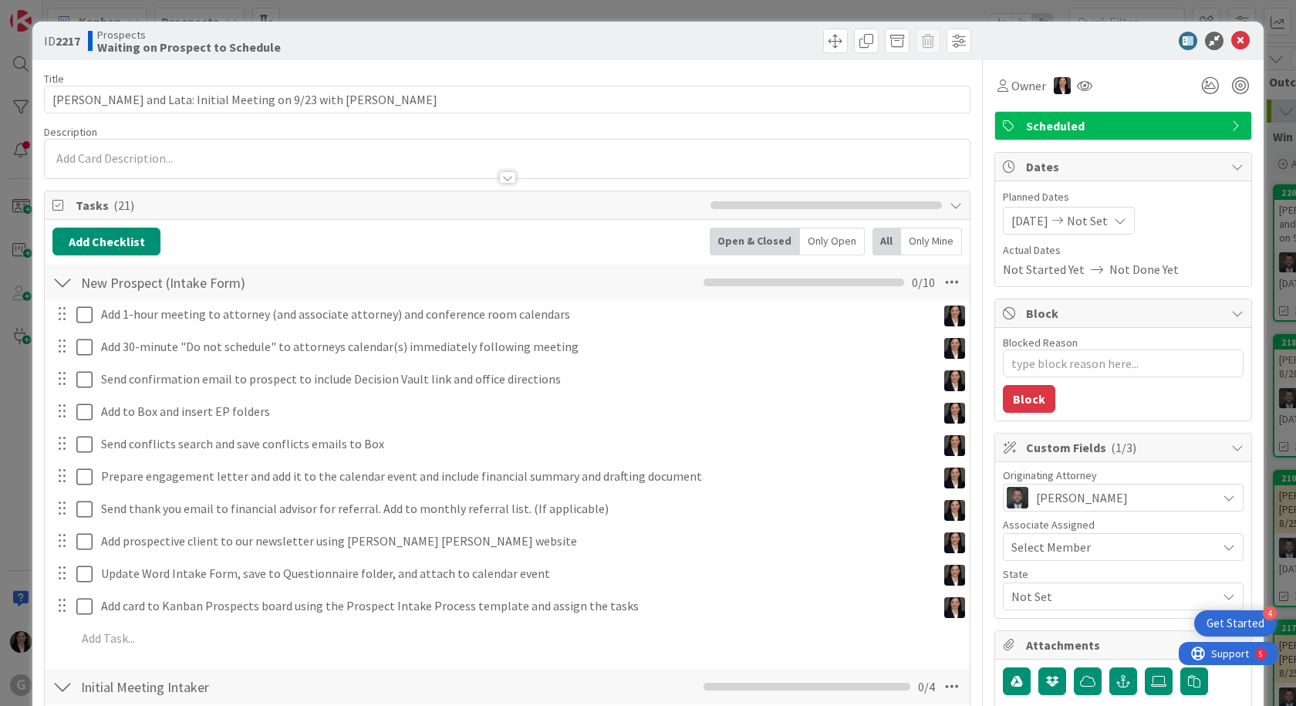
click at [1074, 592] on span "Not Set" at bounding box center [1113, 596] width 205 height 19
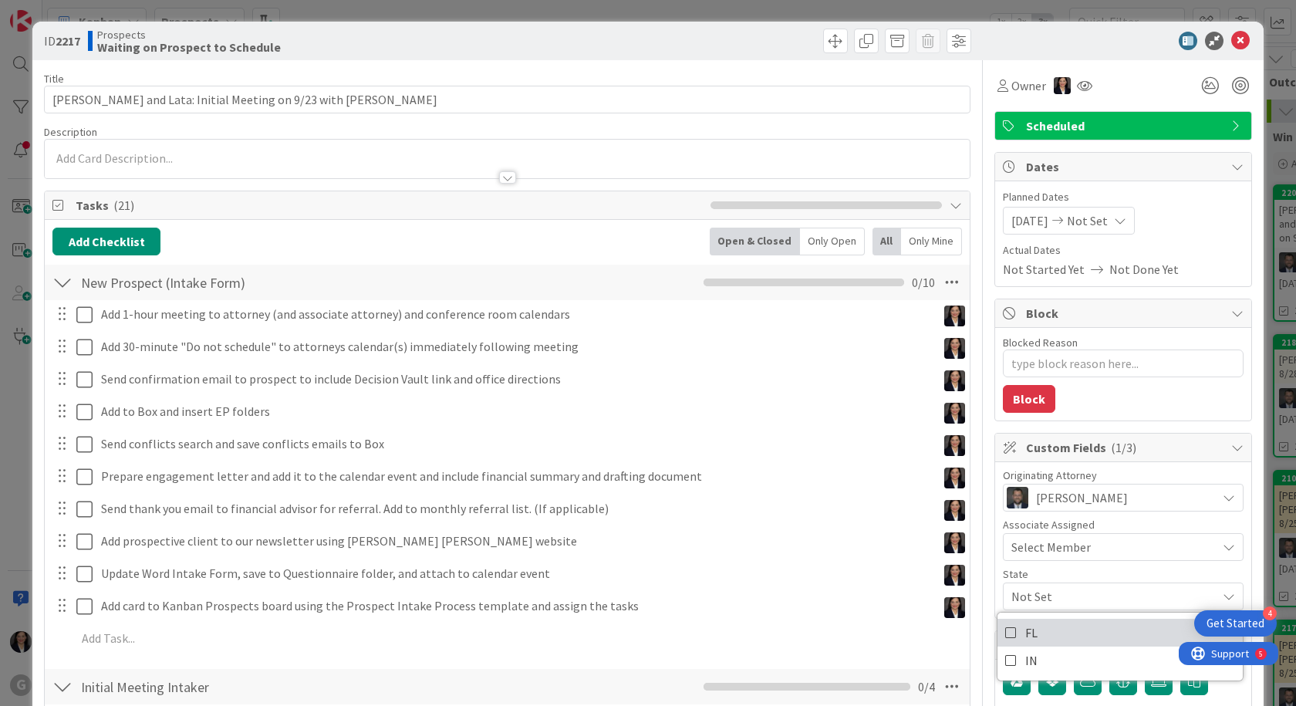
click at [1037, 626] on link "FL" at bounding box center [1119, 633] width 245 height 28
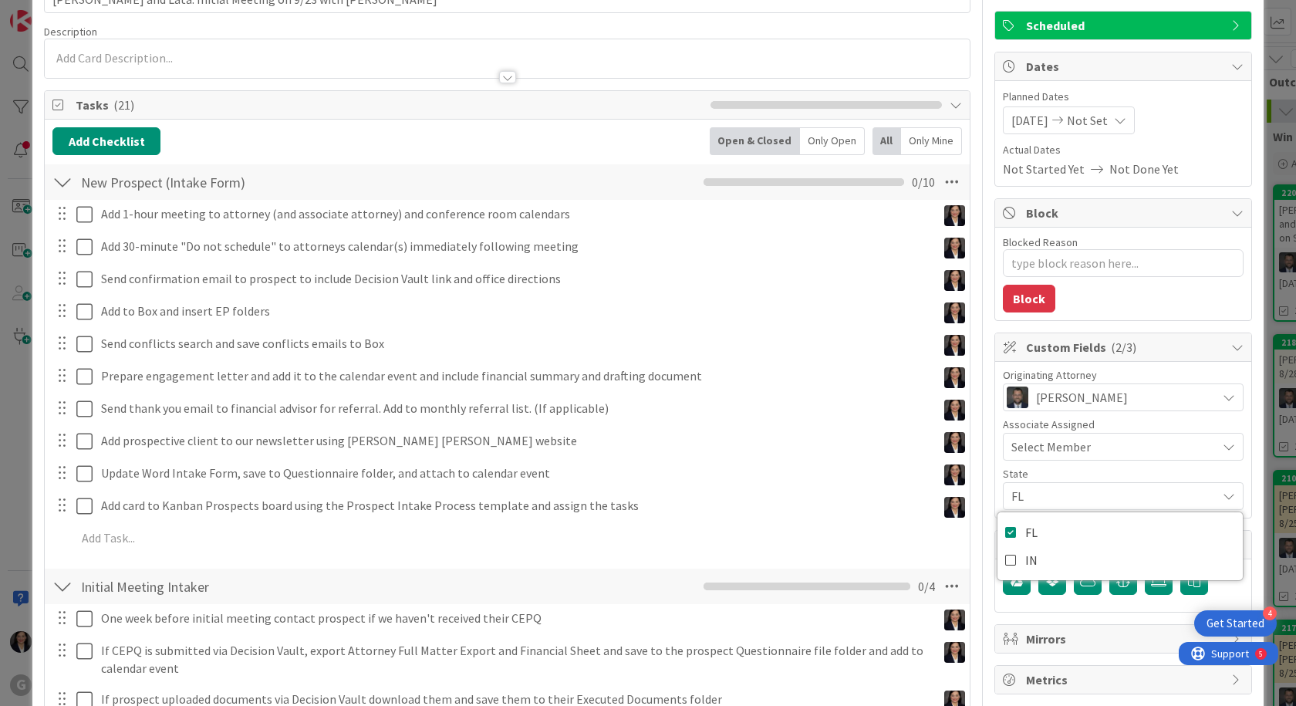
scroll to position [231, 0]
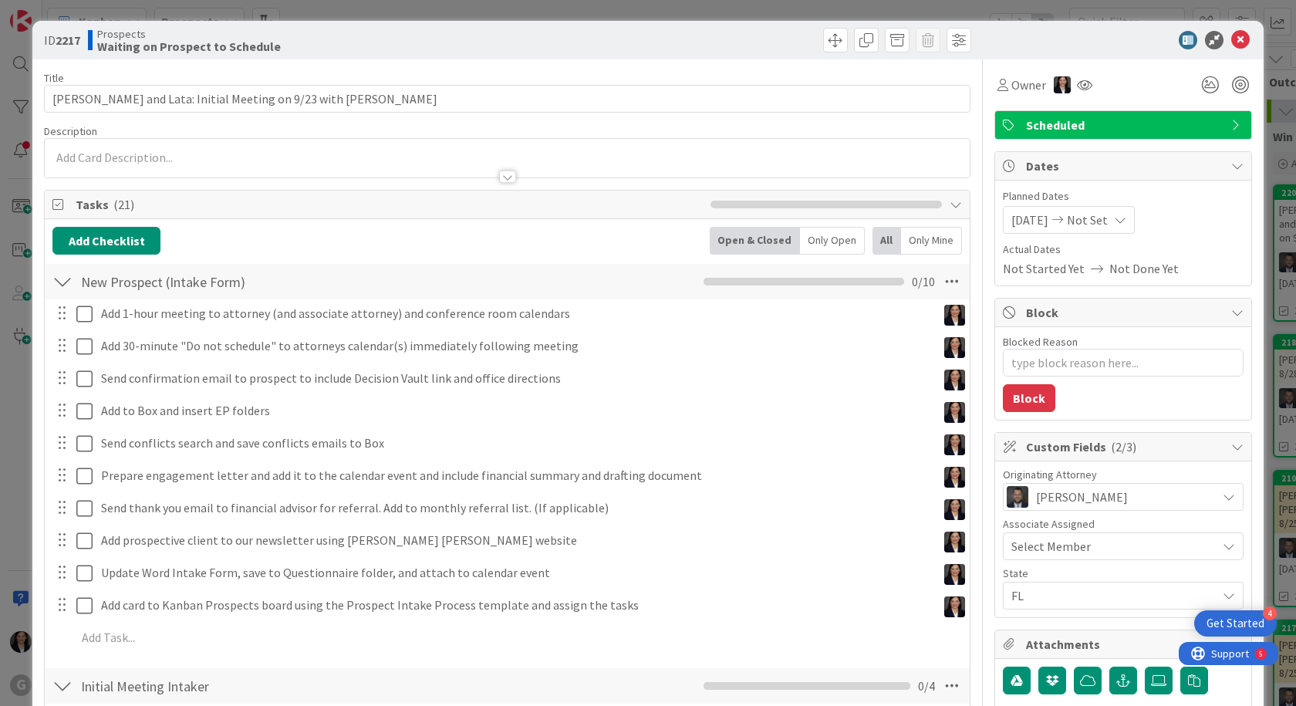
scroll to position [0, 0]
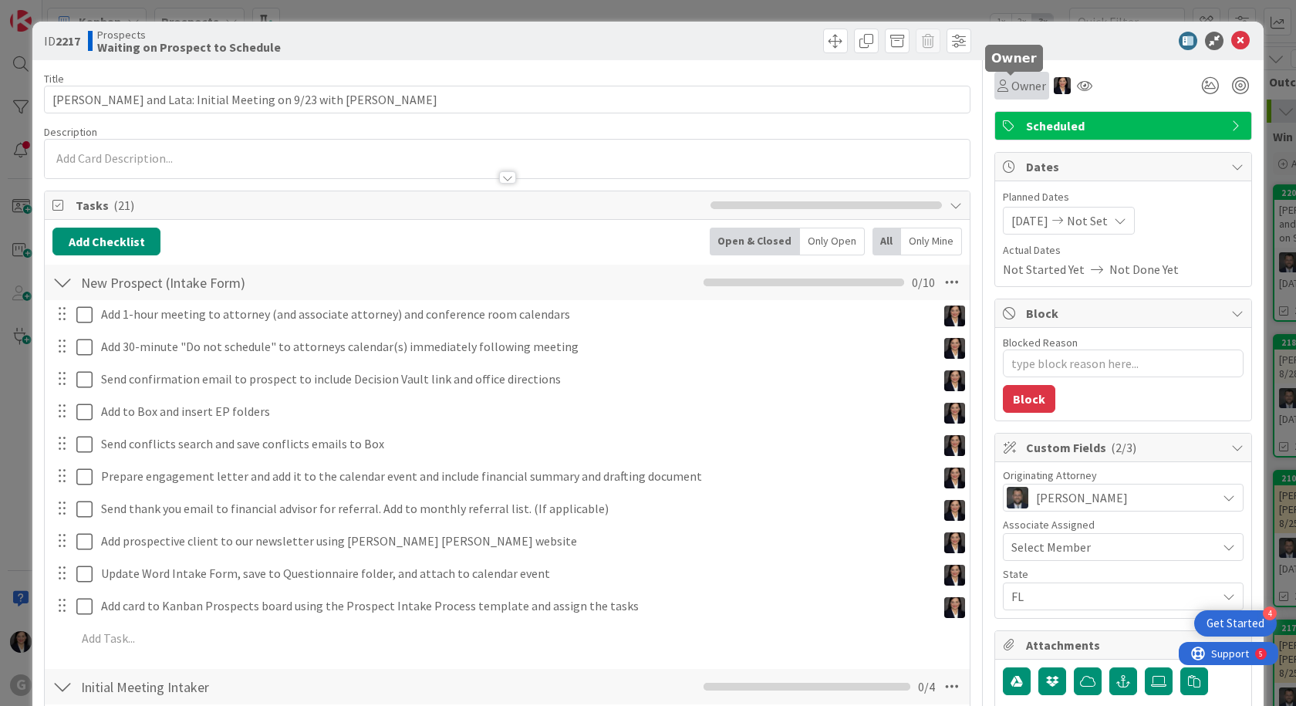
click at [1017, 83] on span "Owner" at bounding box center [1028, 85] width 35 height 19
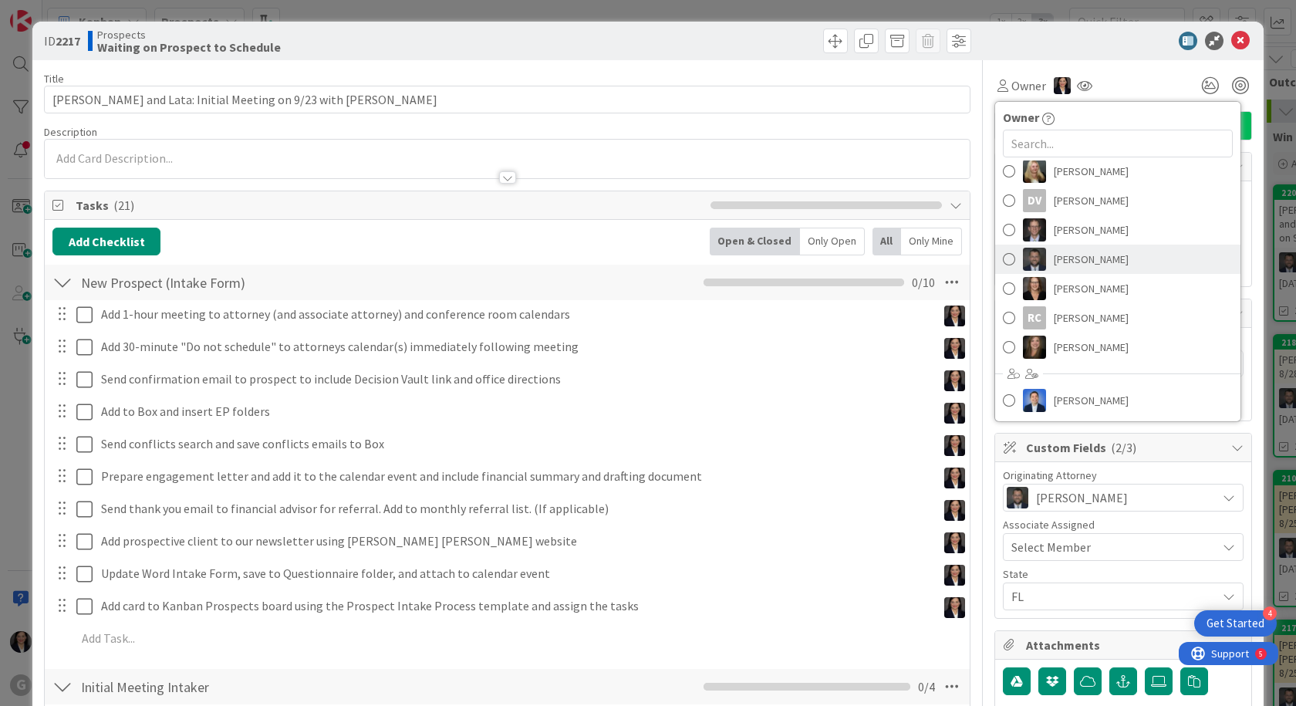
click at [1071, 261] on span "[PERSON_NAME]" at bounding box center [1091, 259] width 75 height 23
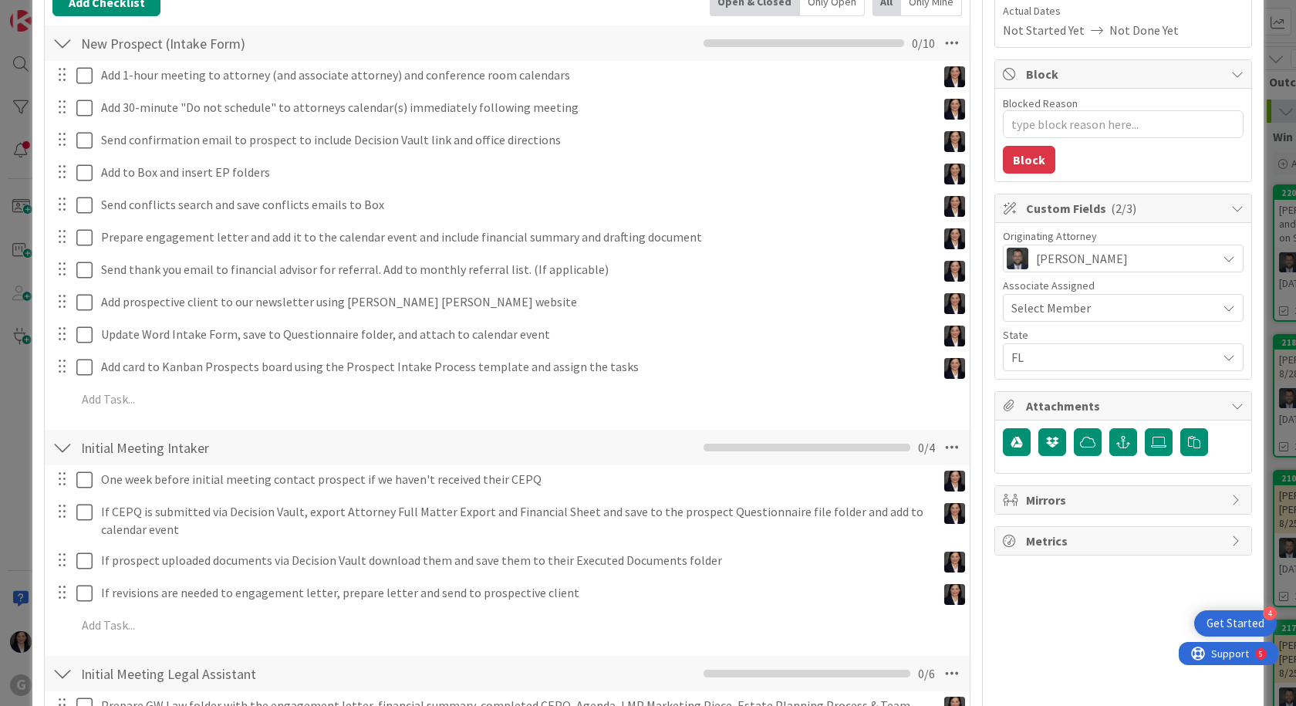
scroll to position [309, 0]
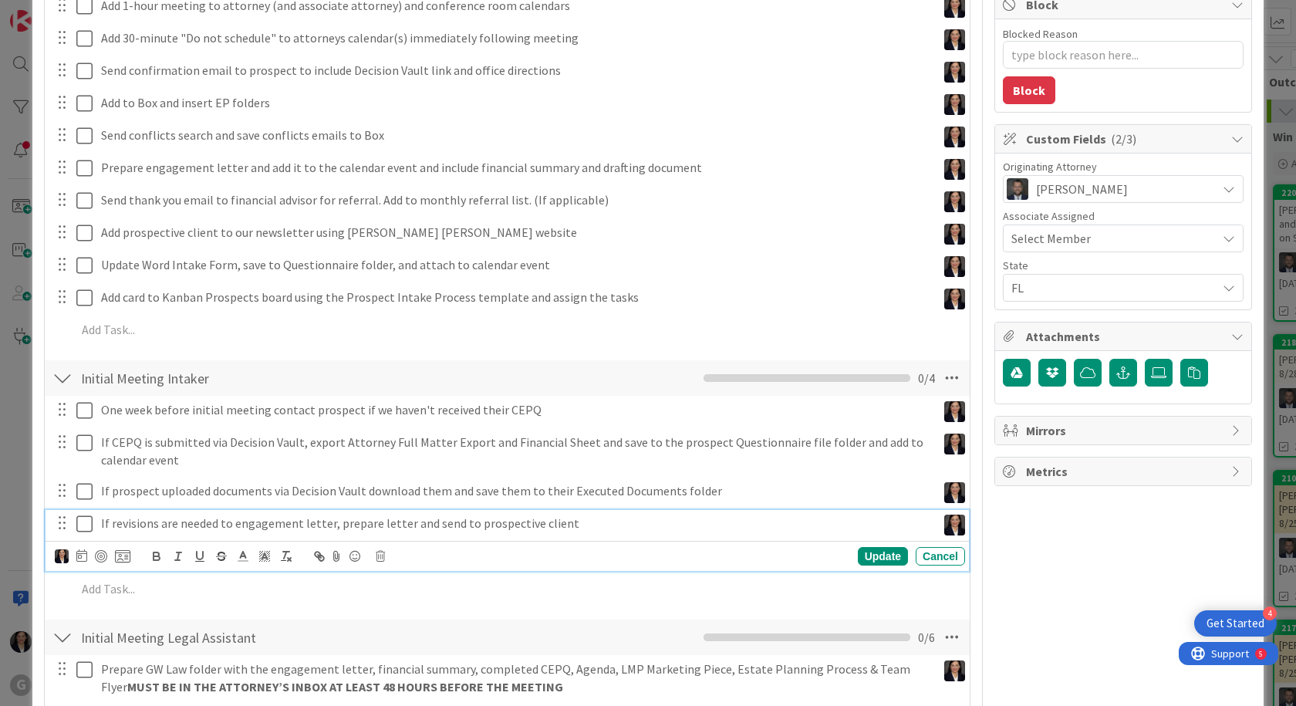
click at [86, 520] on icon at bounding box center [84, 523] width 16 height 19
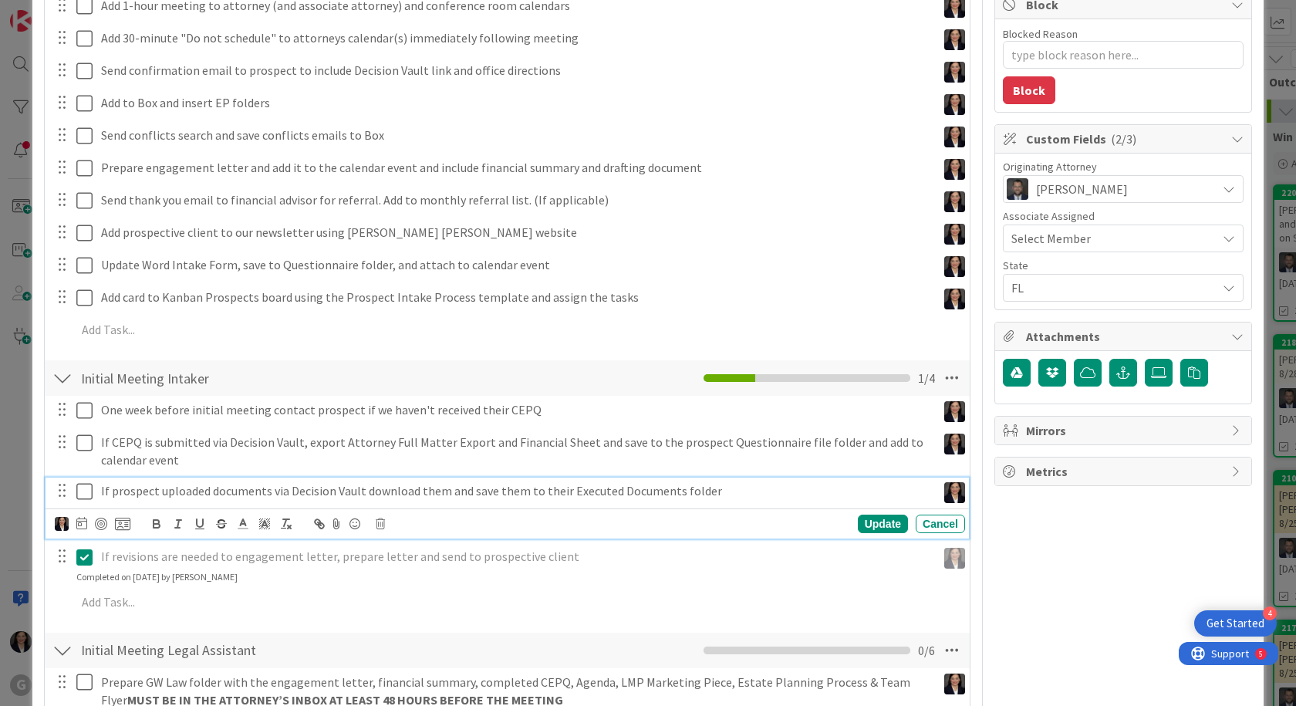
click at [86, 484] on icon at bounding box center [84, 491] width 16 height 19
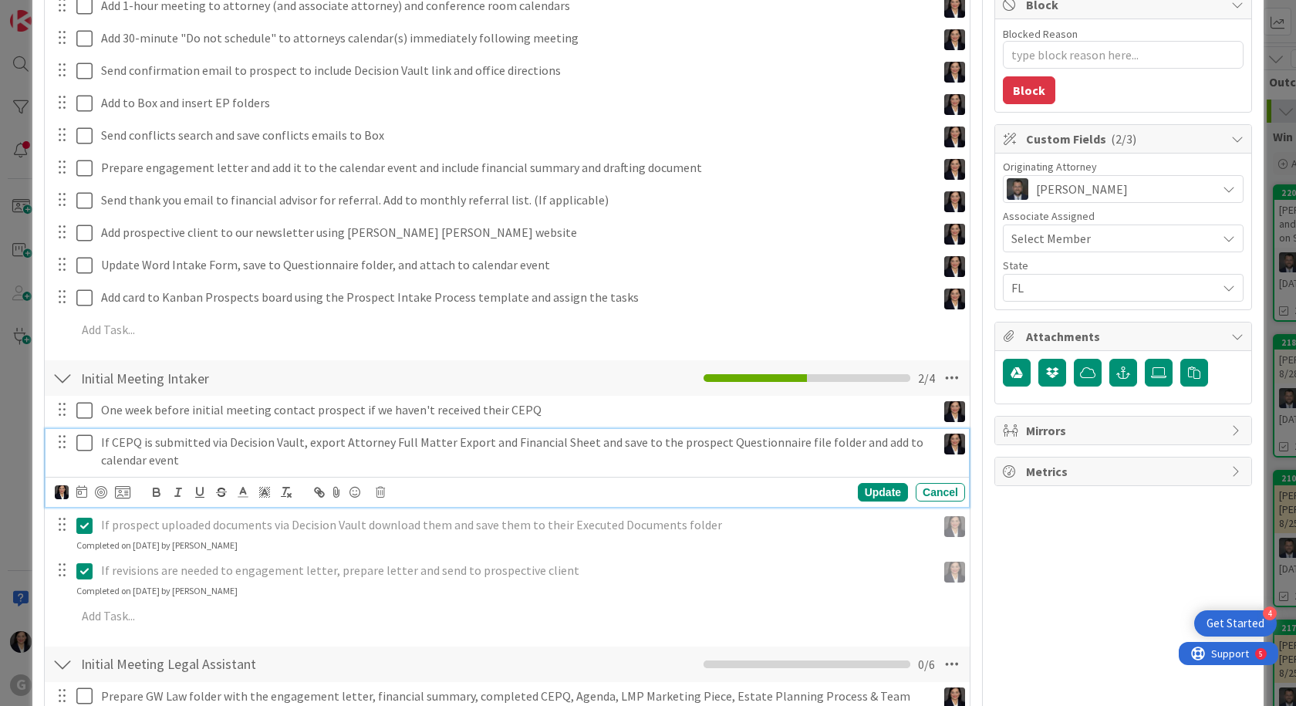
click at [83, 439] on icon at bounding box center [84, 442] width 16 height 19
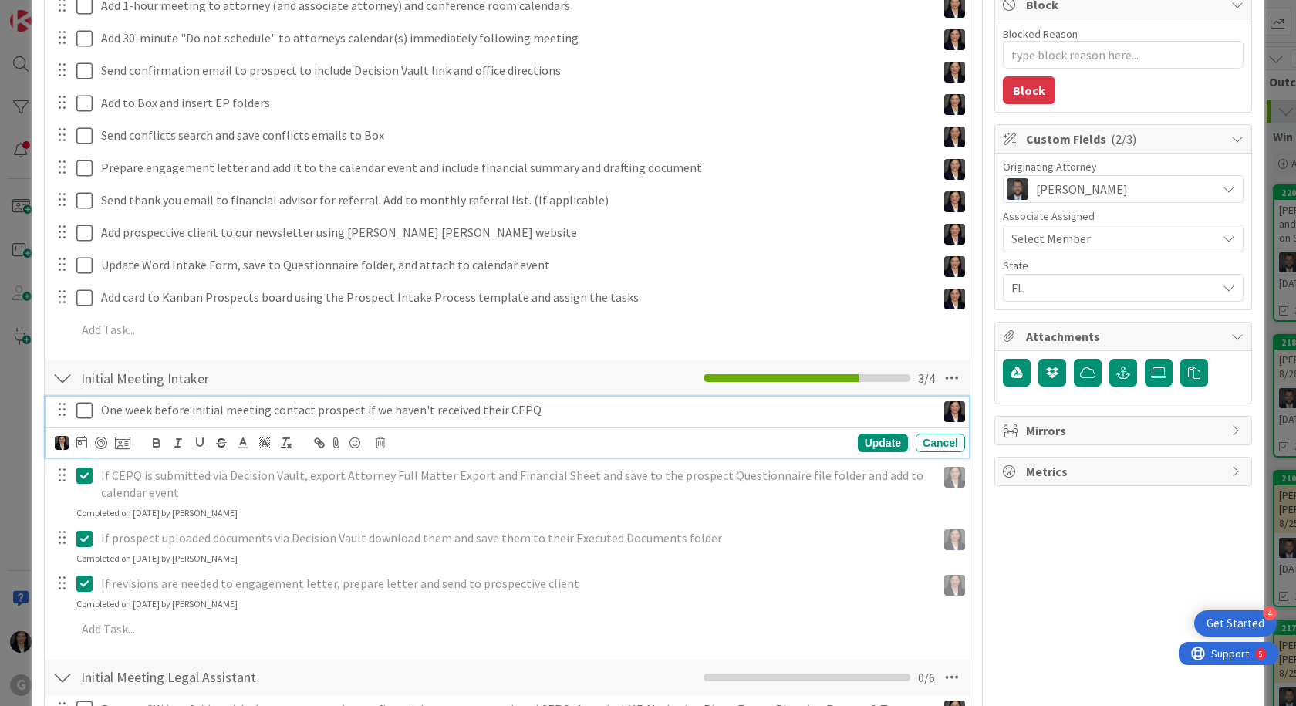
click at [79, 406] on icon at bounding box center [84, 410] width 16 height 19
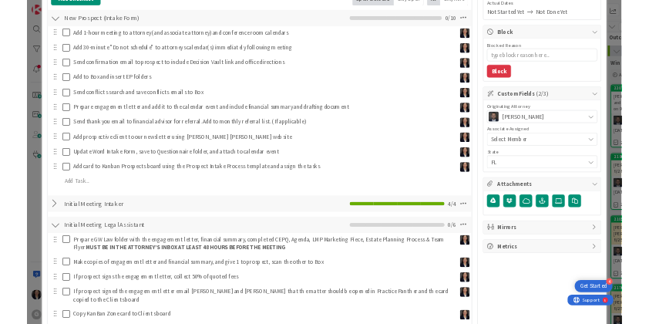
scroll to position [154, 0]
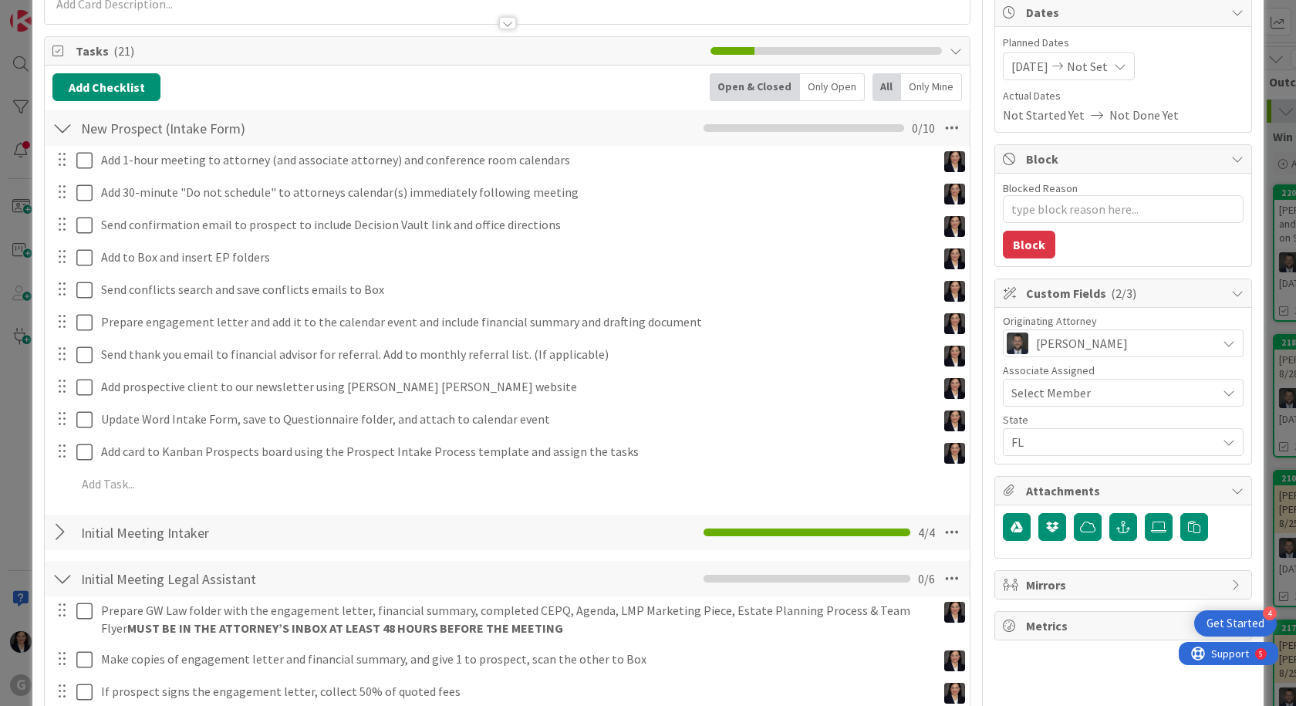
type textarea "x"
